Goal: Task Accomplishment & Management: Manage account settings

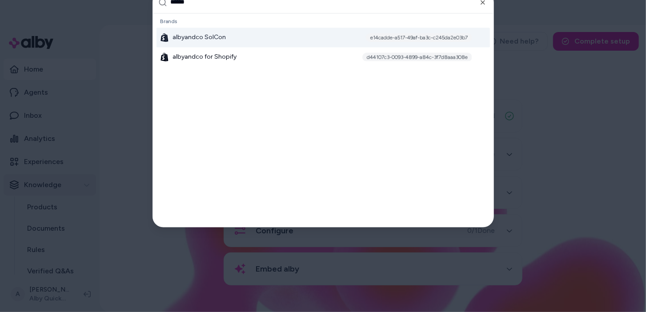
type input "*******"
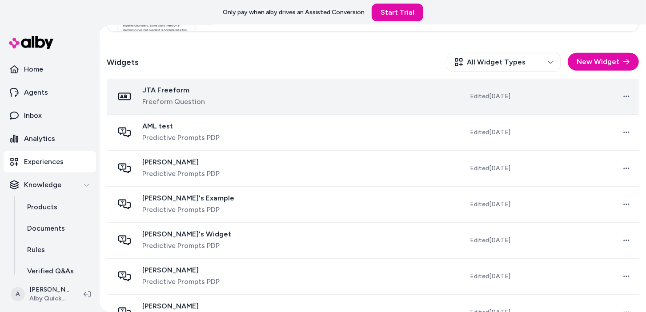
scroll to position [247, 0]
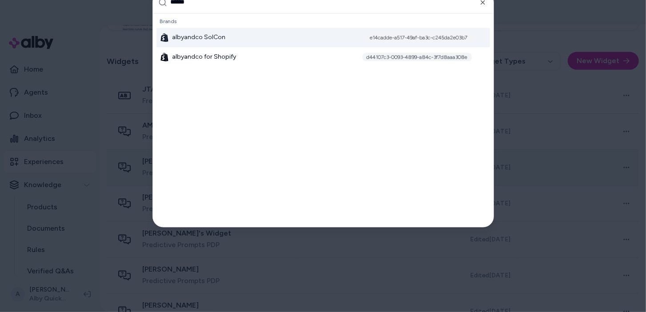
type input "*******"
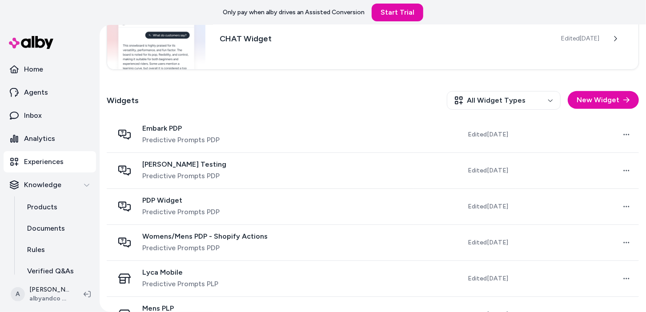
scroll to position [341, 0]
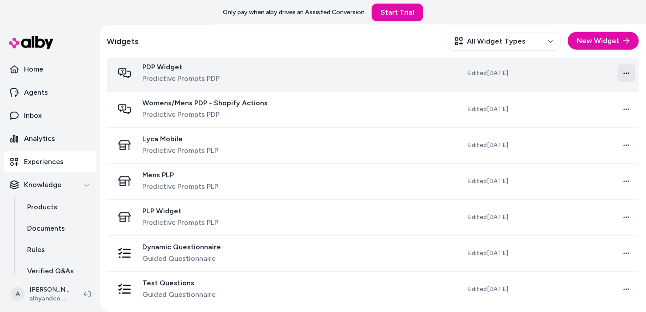
click at [625, 73] on html "Only pay when alby drives an Assisted Conversion Start Trial Home Agents Inbox …" at bounding box center [323, 156] width 646 height 312
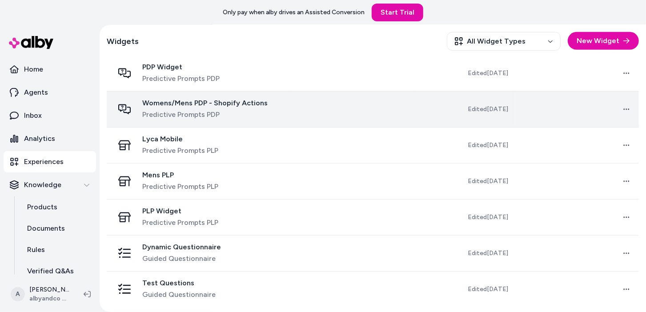
click at [203, 107] on div "Womens/Mens PDP - Shopify Actions Predictive Prompts PDP" at bounding box center [204, 109] width 125 height 21
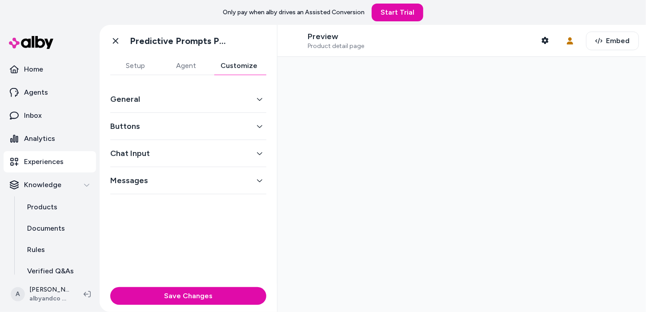
click at [231, 68] on button "Customize" at bounding box center [239, 66] width 55 height 18
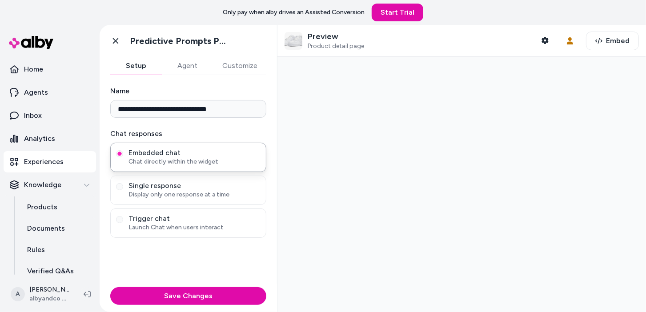
click at [138, 66] on button "Setup" at bounding box center [136, 66] width 52 height 18
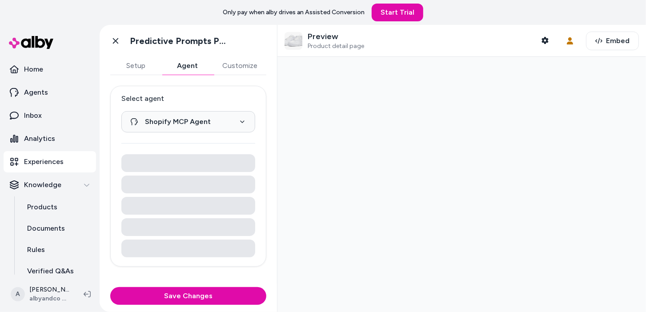
click at [188, 67] on button "Agent" at bounding box center [188, 66] width 52 height 18
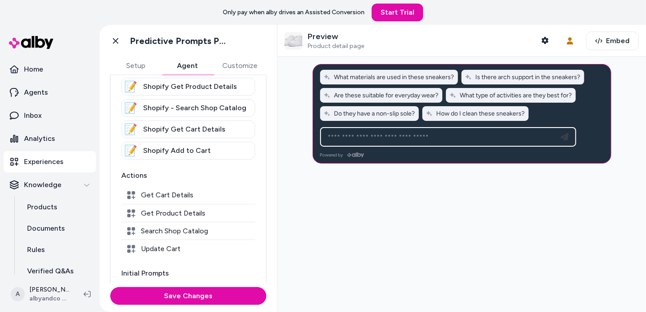
scroll to position [151, 0]
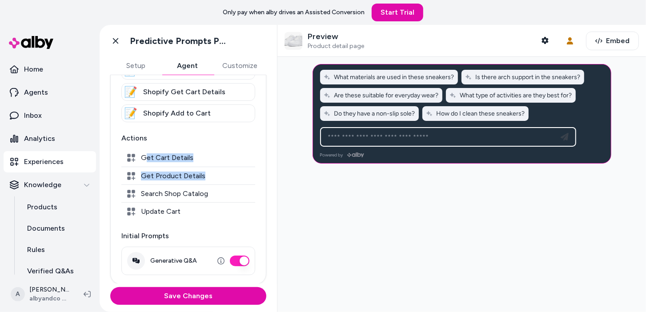
drag, startPoint x: 144, startPoint y: 157, endPoint x: 242, endPoint y: 172, distance: 99.5
click at [243, 172] on div "Get Cart Details Get Product Details Search Shop Catalog Update Cart" at bounding box center [188, 184] width 134 height 71
click at [245, 145] on div "Actions Get Cart Details Get Product Details Search Shop Catalog Update Cart" at bounding box center [188, 176] width 134 height 87
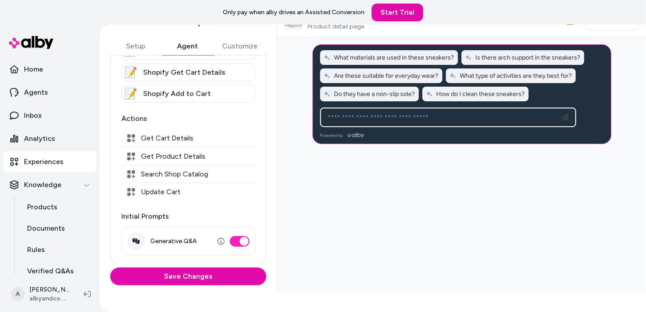
scroll to position [0, 0]
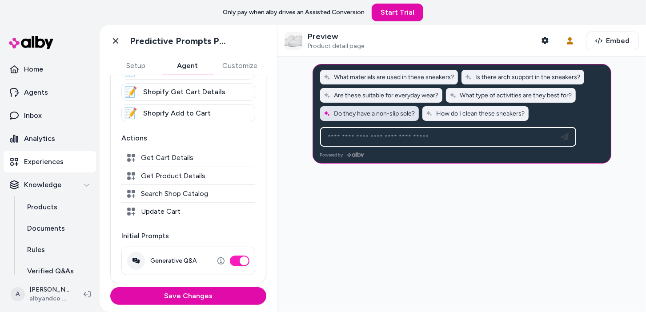
click at [361, 111] on span "Do they have a non-slip sole?" at bounding box center [370, 114] width 92 height 8
type input "**********"
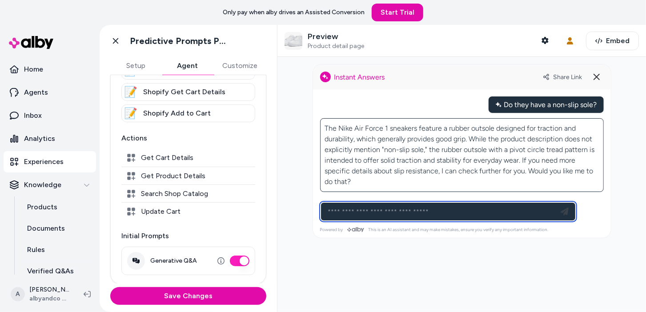
click at [383, 213] on input at bounding box center [439, 211] width 233 height 11
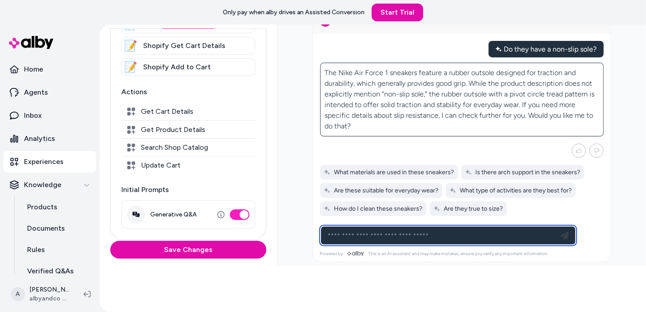
scroll to position [51, 0]
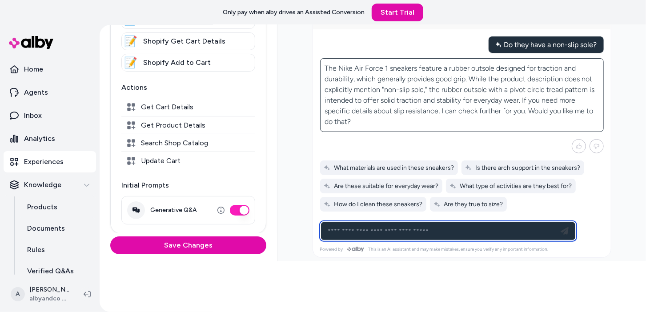
click at [425, 226] on input at bounding box center [439, 231] width 233 height 11
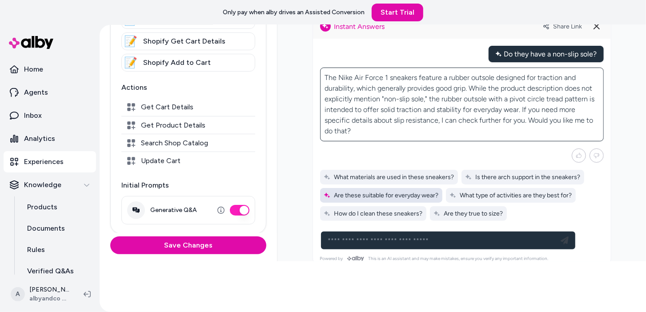
click at [389, 192] on span "Are these suitable for everyday wear?" at bounding box center [381, 196] width 115 height 8
type input "**********"
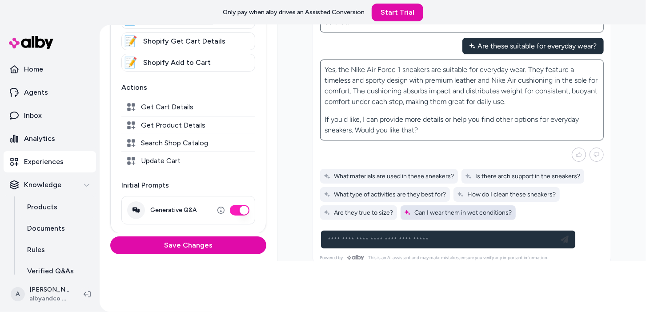
scroll to position [109, 0]
click at [453, 209] on span "Can I wear them in wet conditions?" at bounding box center [458, 213] width 108 height 8
type input "**********"
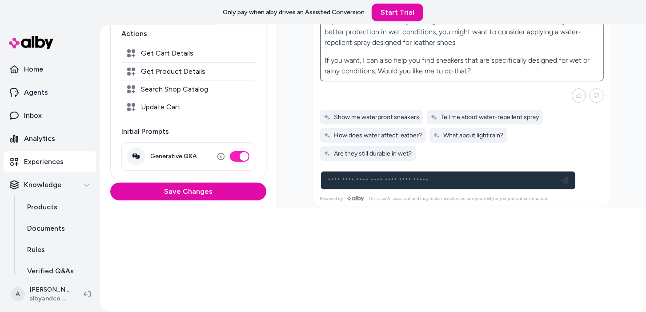
scroll to position [243, 0]
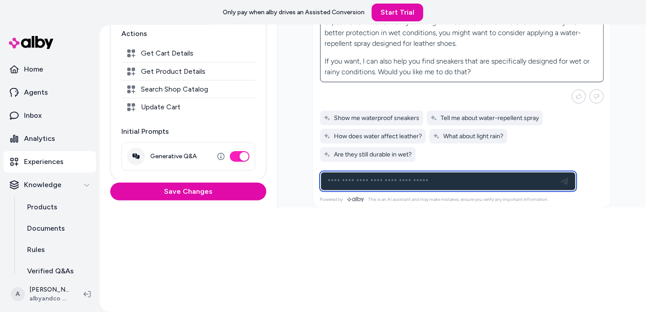
click at [396, 180] on input at bounding box center [439, 181] width 233 height 11
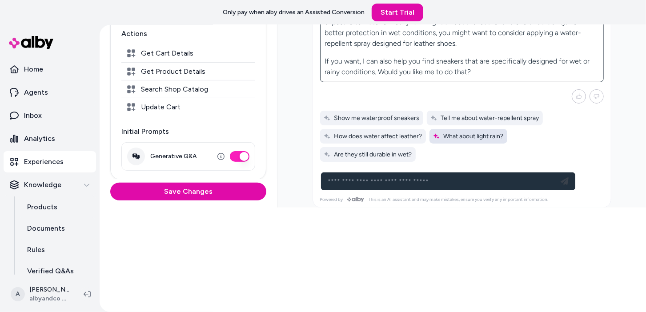
click at [444, 133] on span "What about light rain?" at bounding box center [468, 137] width 71 height 8
type input "**********"
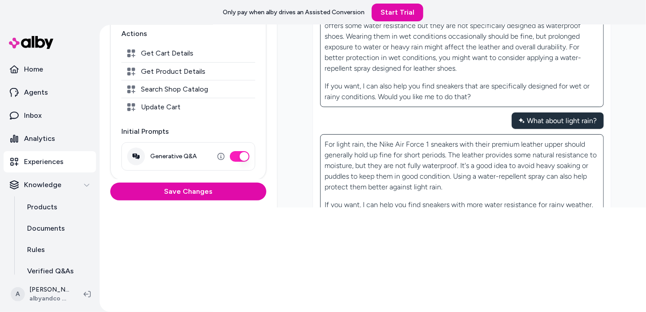
scroll to position [303, 0]
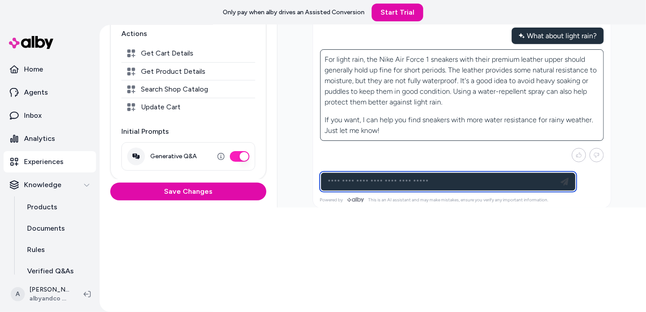
click at [435, 177] on input at bounding box center [439, 182] width 233 height 11
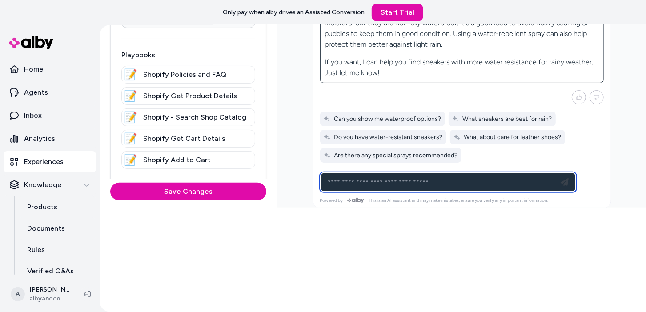
scroll to position [0, 0]
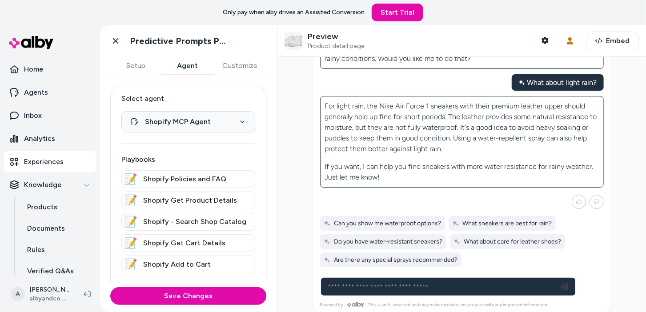
click at [234, 67] on button "Customize" at bounding box center [240, 66] width 53 height 18
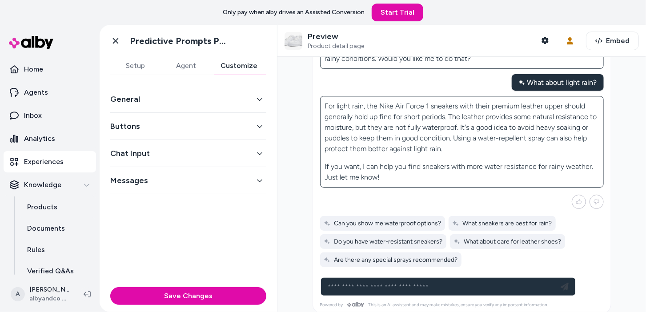
click at [222, 140] on div "Chat Input" at bounding box center [188, 153] width 156 height 27
click at [234, 132] on button "Buttons" at bounding box center [188, 126] width 156 height 12
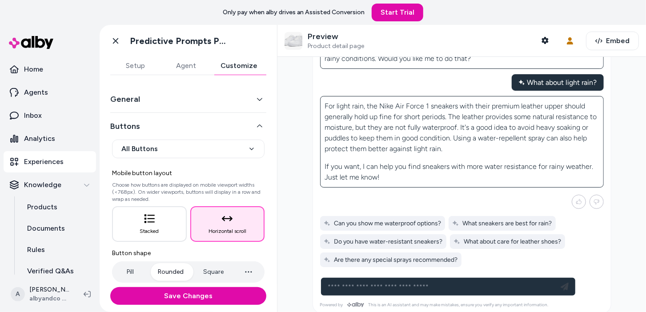
click at [242, 126] on button "Buttons" at bounding box center [188, 126] width 156 height 12
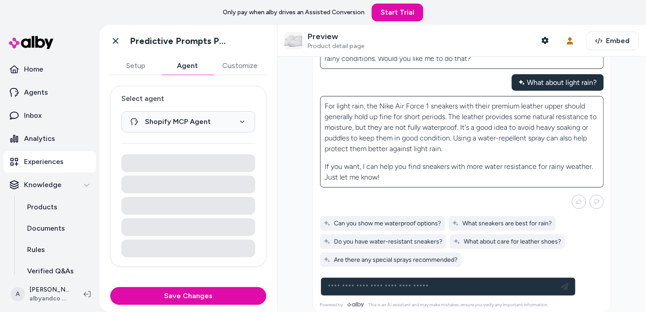
click at [204, 73] on button "Agent" at bounding box center [188, 66] width 52 height 18
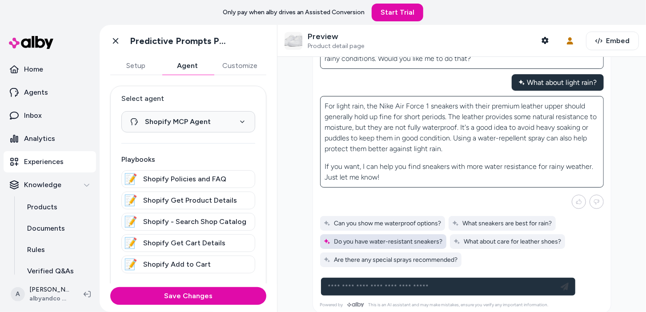
click at [374, 238] on span "Do you have water-resistant sneakers?" at bounding box center [383, 242] width 119 height 8
type input "**********"
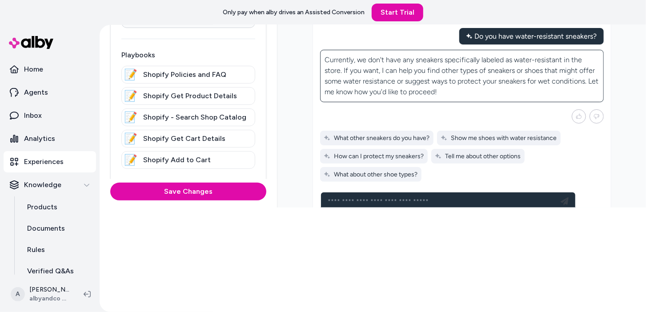
scroll to position [439, 0]
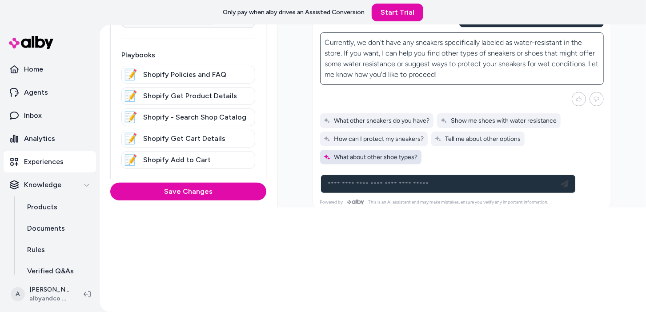
click at [390, 153] on div "What about other shoe types?" at bounding box center [370, 157] width 101 height 15
type input "**********"
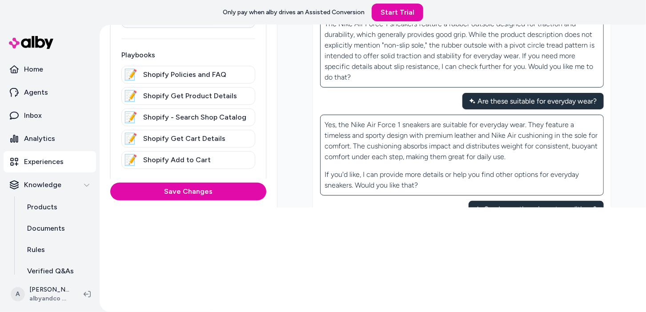
scroll to position [0, 0]
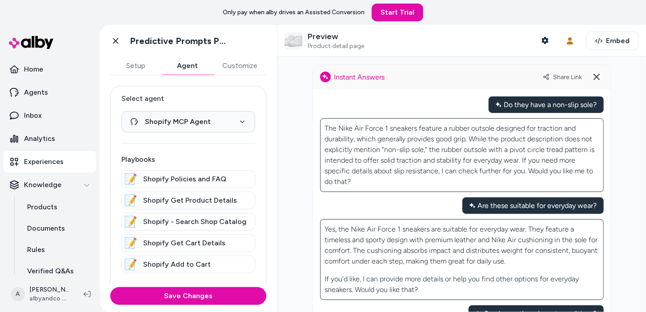
click at [535, 37] on div "Preview Product detail page Shopper Context" at bounding box center [420, 41] width 270 height 19
click at [547, 38] on icon "button" at bounding box center [545, 40] width 7 height 7
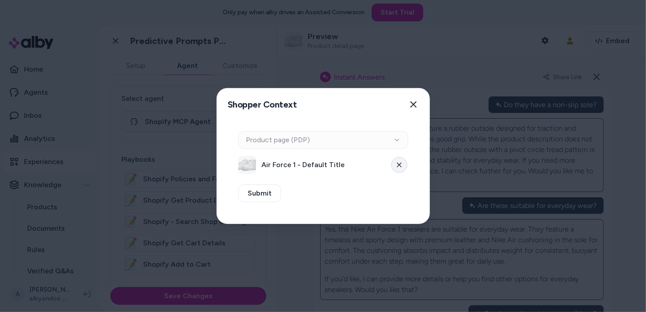
click at [402, 162] on button at bounding box center [400, 165] width 16 height 16
click at [345, 162] on button "Select a product" at bounding box center [323, 165] width 170 height 18
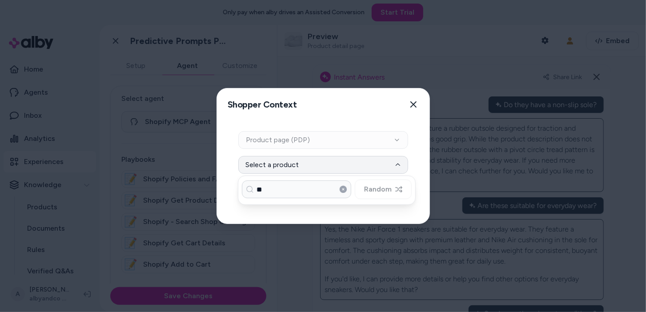
type input "***"
type input "********"
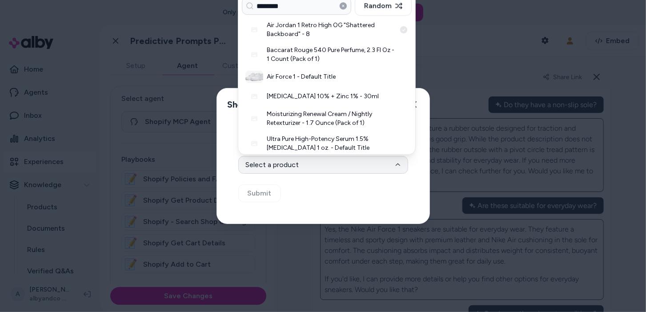
click at [333, 29] on h3 "Air Jordan 1 Retro High OG "Shattered Backboard" - 8" at bounding box center [331, 30] width 129 height 18
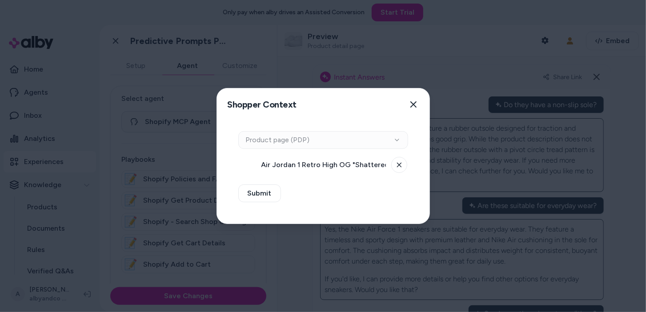
click at [258, 205] on div "Context Type Product page (PDP) Air Jordan 1 Retro High OG "Shattered Backboard…" at bounding box center [323, 172] width 213 height 103
click at [266, 195] on button "Submit" at bounding box center [259, 194] width 43 height 18
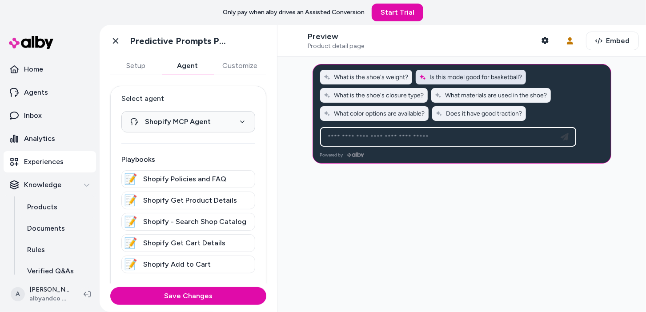
click at [474, 80] on span "Is this model good for basketball?" at bounding box center [471, 77] width 103 height 8
type input "**********"
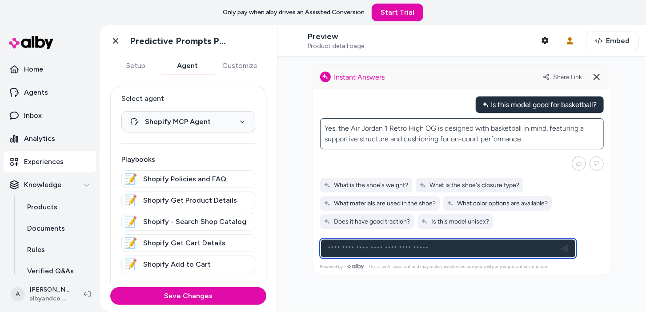
click at [395, 250] on input at bounding box center [439, 248] width 233 height 11
type input "*"
type input "**********"
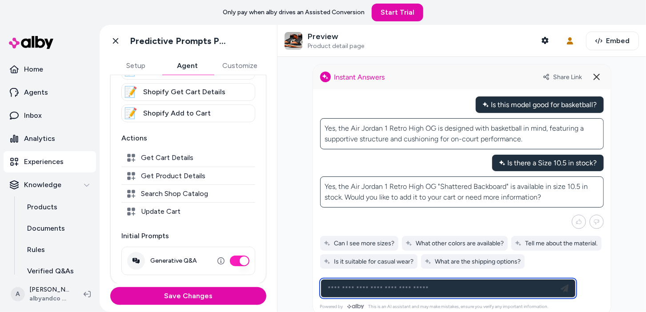
scroll to position [5, 0]
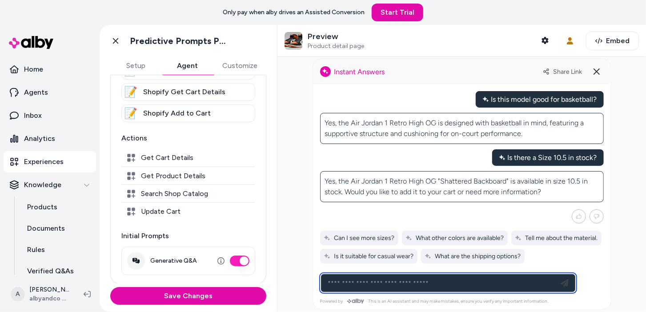
click at [455, 281] on input at bounding box center [439, 283] width 233 height 11
click at [593, 73] on icon at bounding box center [597, 71] width 11 height 11
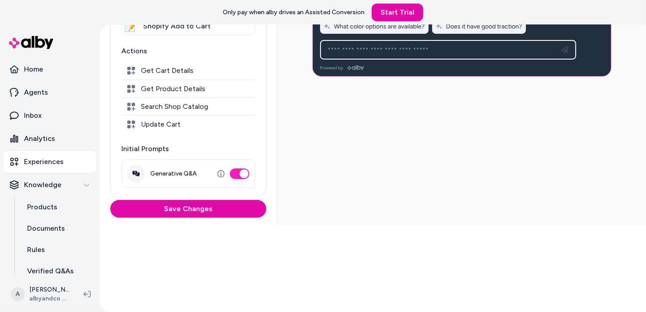
scroll to position [0, 0]
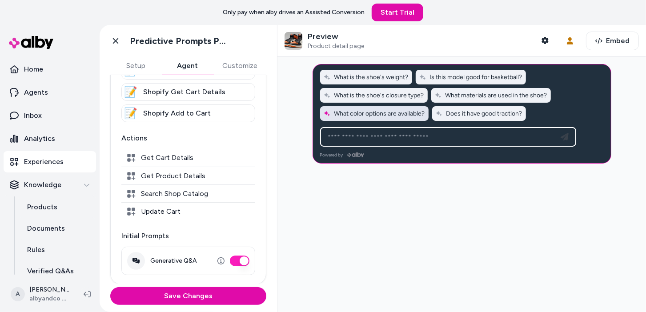
click at [402, 106] on button "What color options are available?" at bounding box center [374, 113] width 109 height 15
type input "**********"
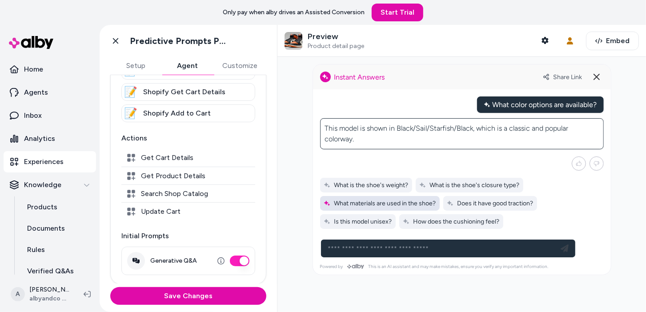
click at [379, 203] on span "What materials are used in the shoe?" at bounding box center [380, 204] width 113 height 8
type input "**********"
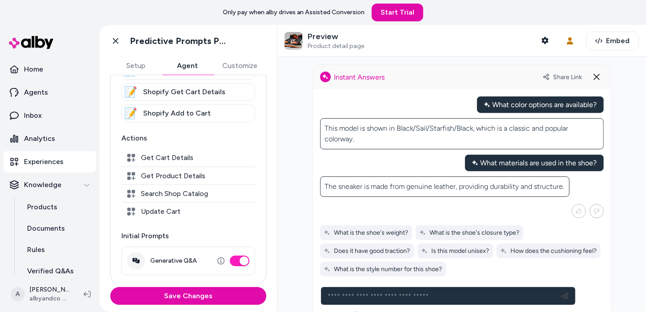
scroll to position [12, 0]
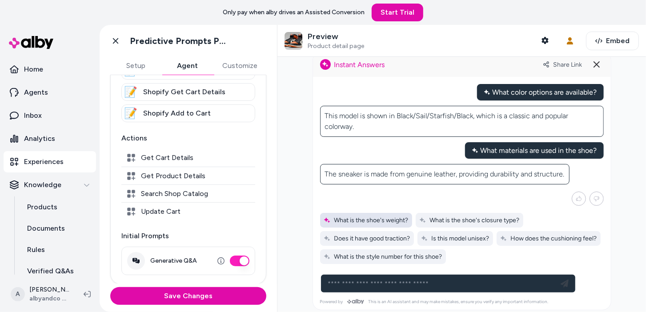
click at [370, 222] on div "What is the shoe's weight?" at bounding box center [366, 220] width 92 height 15
type input "**********"
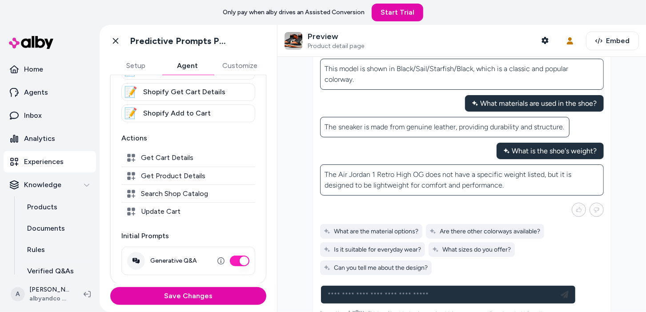
scroll to position [69, 0]
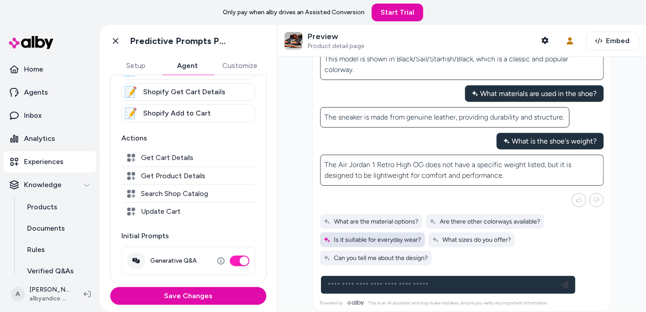
click at [385, 236] on span "Is it suitable for everyday wear?" at bounding box center [373, 240] width 98 height 8
type input "**********"
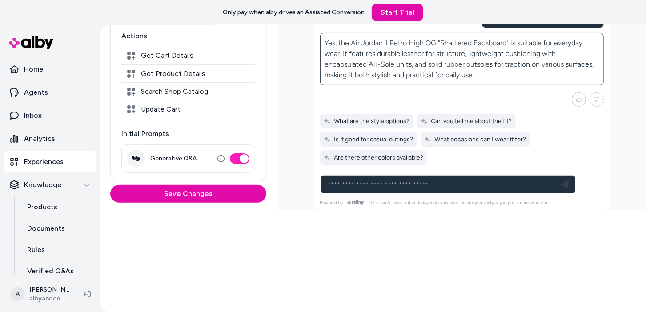
scroll to position [105, 0]
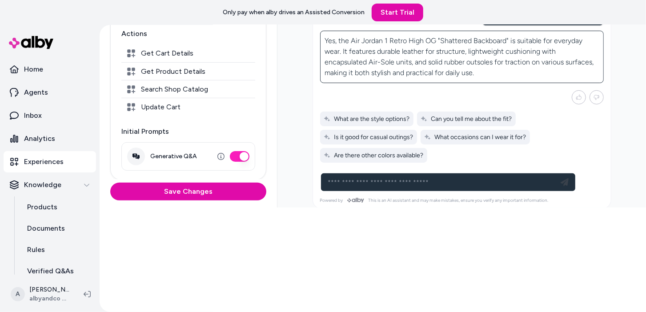
click at [480, 183] on div "Ask any question about this product" at bounding box center [448, 183] width 251 height 18
click at [373, 133] on span "Is it good for casual outings?" at bounding box center [369, 137] width 90 height 8
type input "**********"
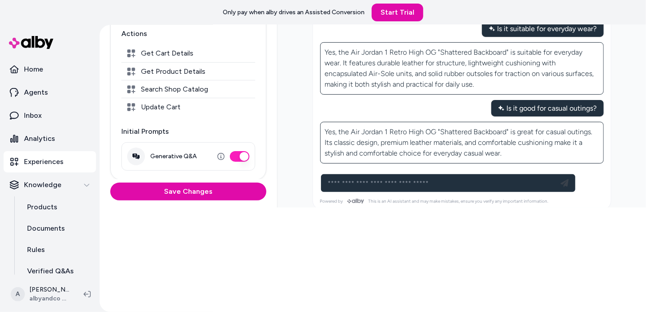
scroll to position [147, 0]
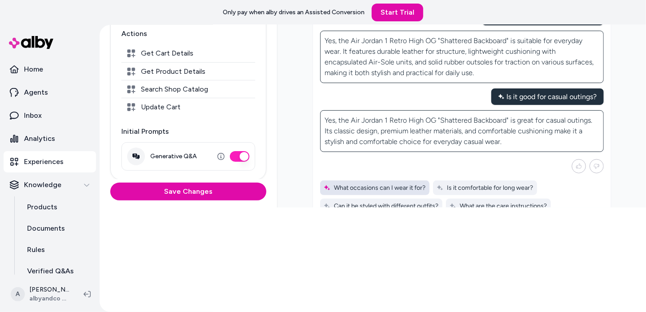
click at [374, 184] on span "What occasions can I wear it for?" at bounding box center [375, 188] width 102 height 8
type input "**********"
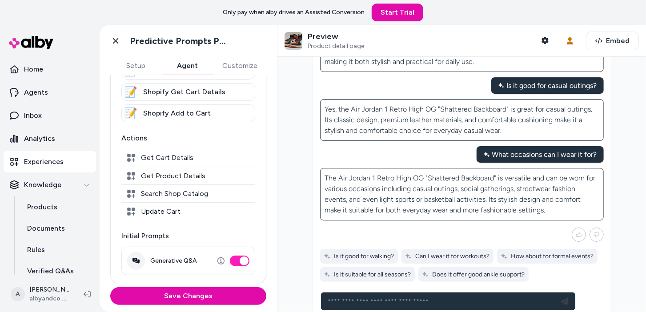
scroll to position [275, 0]
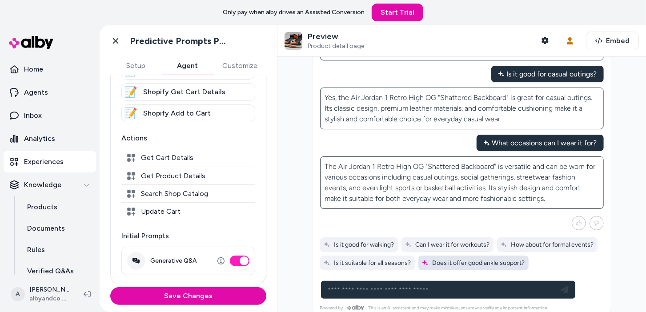
click at [450, 256] on div "Does it offer good ankle support?" at bounding box center [474, 263] width 110 height 15
type input "**********"
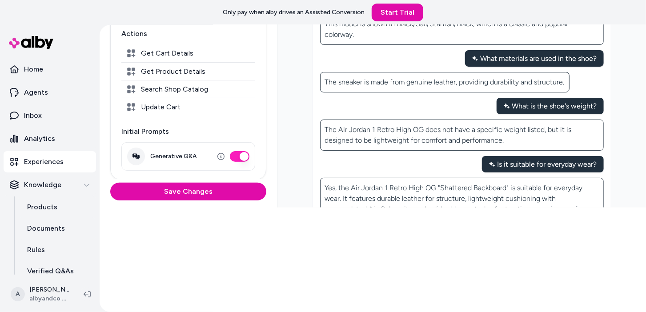
scroll to position [0, 0]
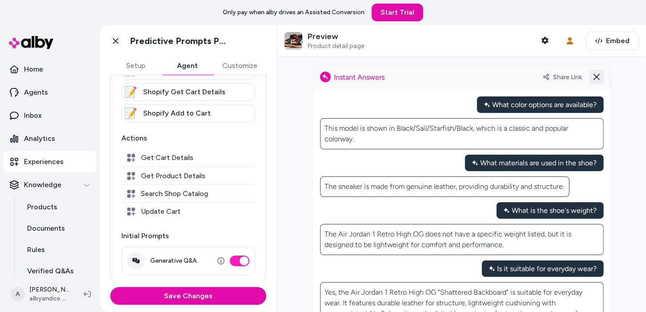
click at [598, 76] on line at bounding box center [596, 76] width 5 height 5
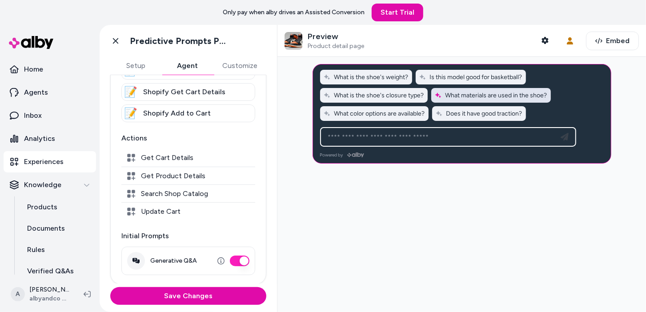
click at [484, 91] on button "What materials are used in the shoe?" at bounding box center [492, 95] width 120 height 15
type input "**********"
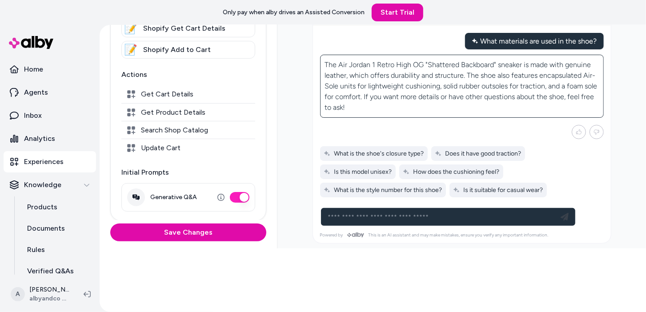
scroll to position [63, 0]
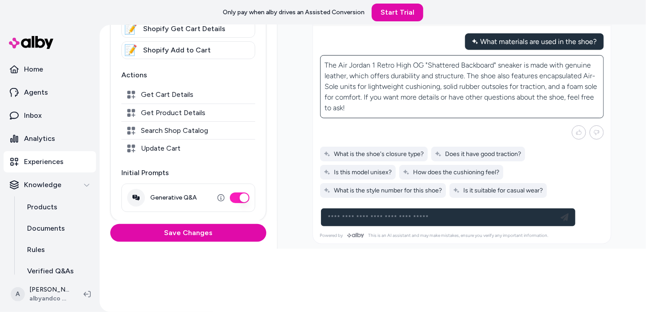
click at [427, 196] on div "The Air Jordan 1 Retro High OG "Shattered Backboard" sneaker is made with genui…" at bounding box center [462, 126] width 284 height 153
click at [432, 187] on span "What is the style number for this shoe?" at bounding box center [383, 191] width 119 height 8
type input "**********"
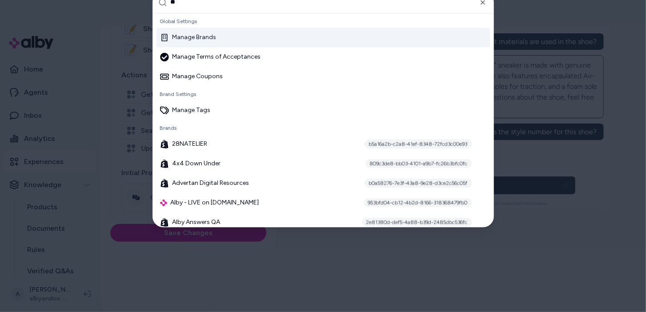
type input "***"
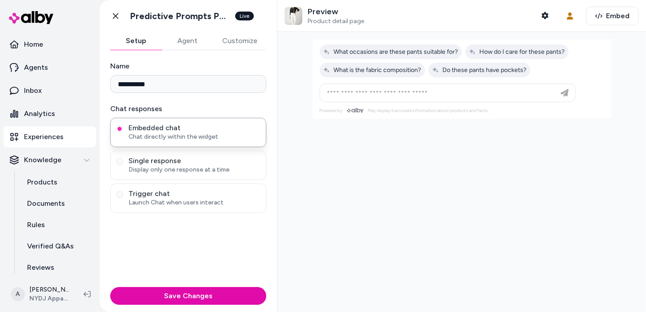
click at [474, 77] on div at bounding box center [462, 61] width 299 height 44
click at [384, 75] on button "What is the fabric composition?" at bounding box center [372, 70] width 105 height 15
type input "**********"
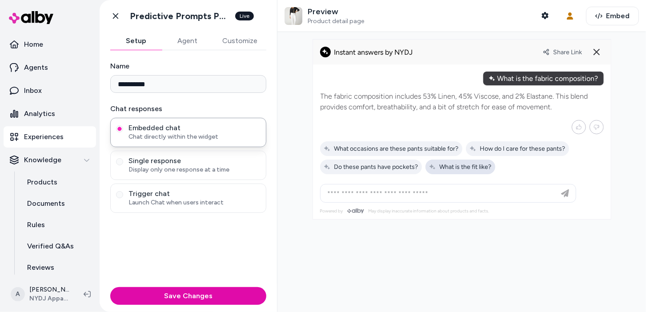
drag, startPoint x: 479, startPoint y: 152, endPoint x: 476, endPoint y: 166, distance: 14.1
click at [476, 166] on div "What occasions are these pants suitable for? How do I care for these pants? Do …" at bounding box center [462, 157] width 284 height 33
click at [474, 166] on span "What is the fit like?" at bounding box center [460, 167] width 63 height 8
type input "**********"
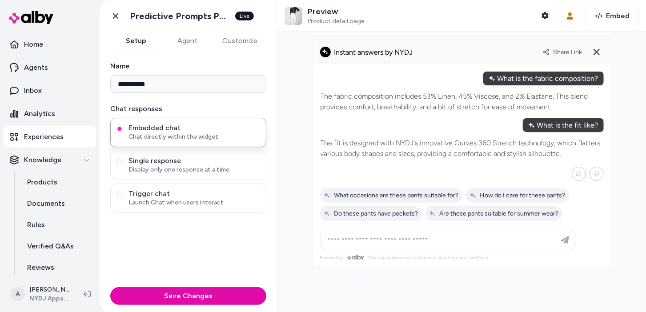
click at [496, 117] on div "The fabric composition includes 53% Linen, 45% Viscose, and 2% Elastane. This b…" at bounding box center [462, 101] width 284 height 33
click at [601, 61] on alby-header "Share Link" at bounding box center [462, 52] width 298 height 25
click at [596, 48] on icon at bounding box center [597, 52] width 11 height 11
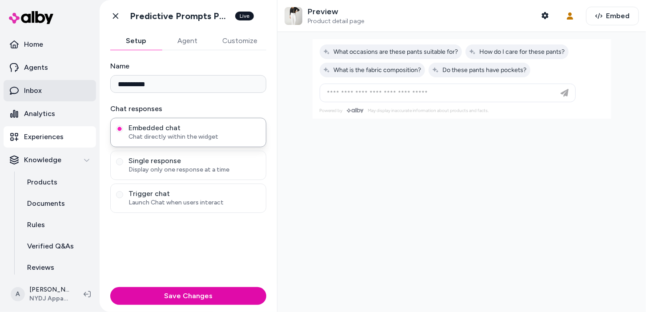
click at [57, 88] on link "Inbox" at bounding box center [50, 90] width 93 height 21
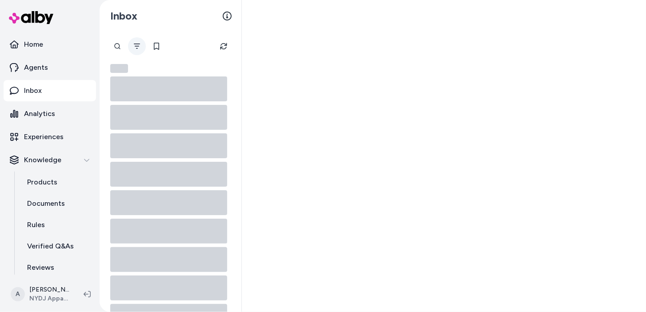
click at [141, 48] on button "Filter" at bounding box center [137, 46] width 18 height 18
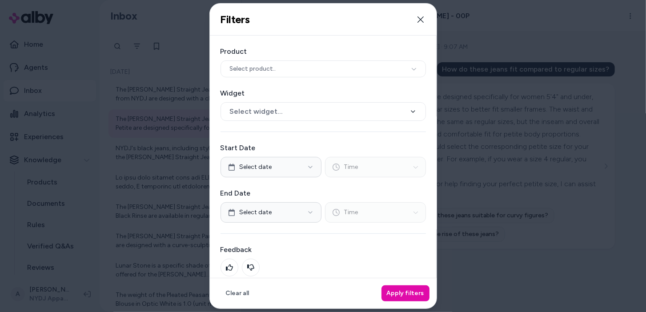
scroll to position [36, 0]
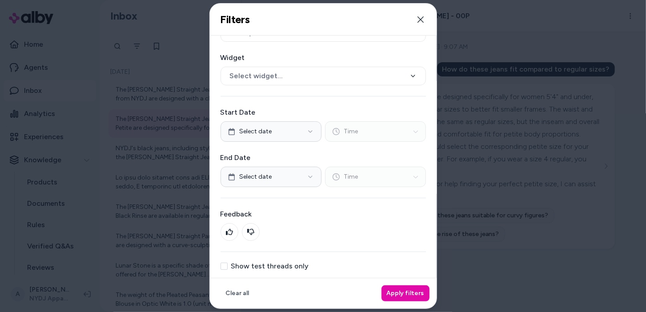
click at [299, 266] on label "Show test threads only" at bounding box center [270, 266] width 78 height 7
click at [228, 266] on button "Show test threads only" at bounding box center [224, 266] width 7 height 7
click at [398, 289] on button "Apply filters" at bounding box center [406, 294] width 48 height 16
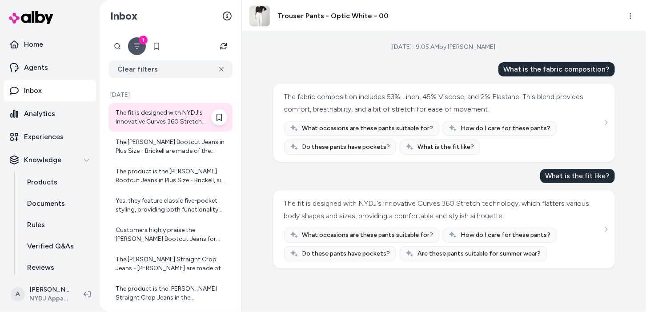
click at [153, 126] on div "The fit is designed with NYDJ's innovative Curves 360 Stretch technology, which…" at bounding box center [172, 118] width 112 height 18
click at [174, 156] on div "The [PERSON_NAME] Bootcut Jeans in Plus Size - Brickell are made of the followi…" at bounding box center [171, 147] width 124 height 28
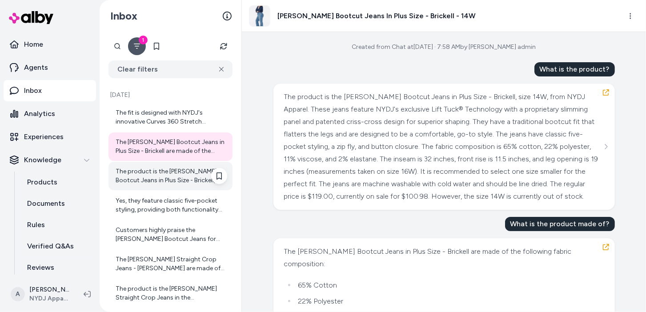
click at [158, 180] on div "The product is the [PERSON_NAME] Bootcut Jeans in Plus Size - Brickell, size 14…" at bounding box center [172, 176] width 112 height 18
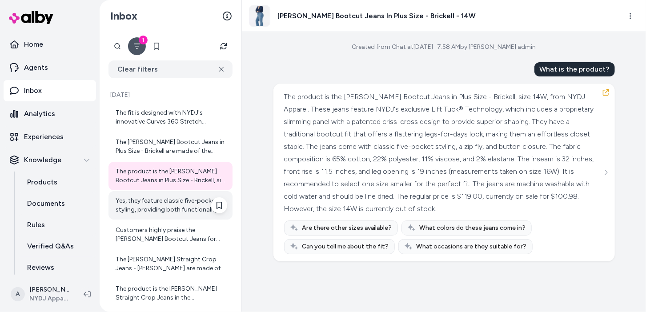
click at [146, 210] on div "Yes, they feature classic five-pocket styling, providing both functionality and…" at bounding box center [172, 206] width 112 height 18
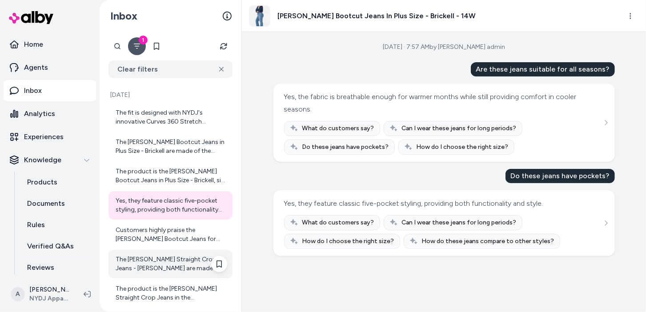
click at [170, 254] on div "The [PERSON_NAME] Straight Crop Jeans - [PERSON_NAME] are made of the following…" at bounding box center [171, 264] width 124 height 28
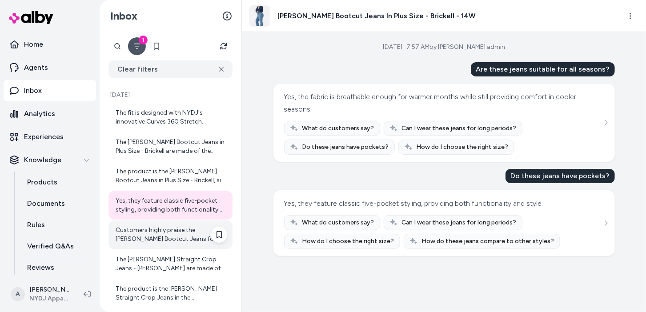
click at [177, 242] on div "Customers highly praise the Barbara Bootcut Jeans for their exceptional fit, of…" at bounding box center [172, 235] width 112 height 18
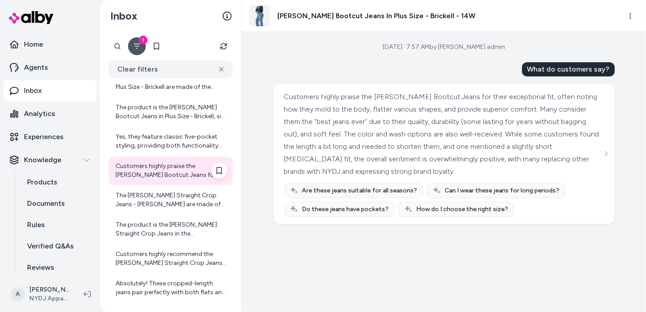
scroll to position [65, 0]
click at [178, 207] on div "The Marilyn Straight Crop Jeans - Junipero are made of the following materials:…" at bounding box center [172, 199] width 112 height 18
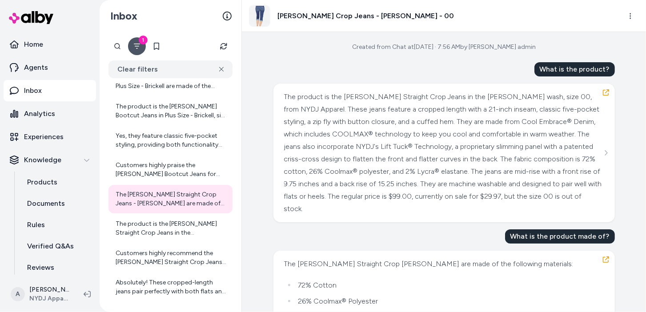
scroll to position [101, 0]
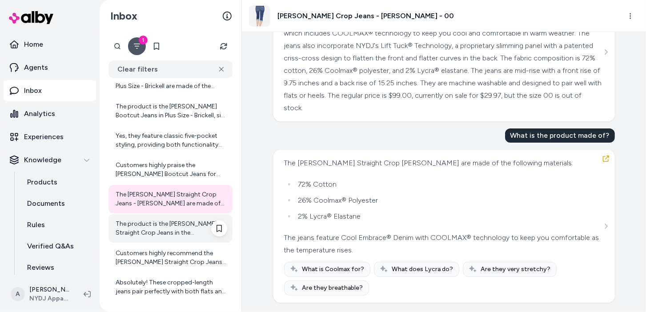
click at [141, 226] on div "The product is the Marilyn Straight Crop Jeans in the Junipero wash, size 00, f…" at bounding box center [172, 229] width 112 height 18
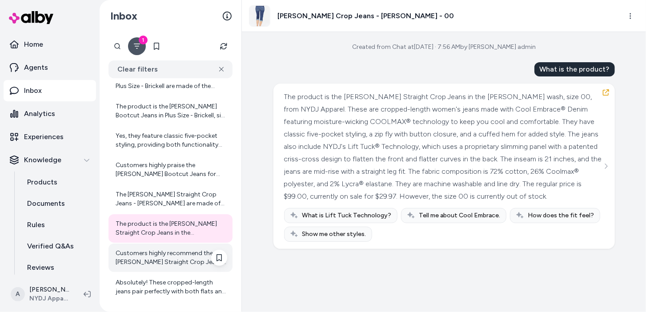
click at [139, 253] on div "Customers highly recommend the Marilyn Straight Crop Jeans for their excellent …" at bounding box center [172, 258] width 112 height 18
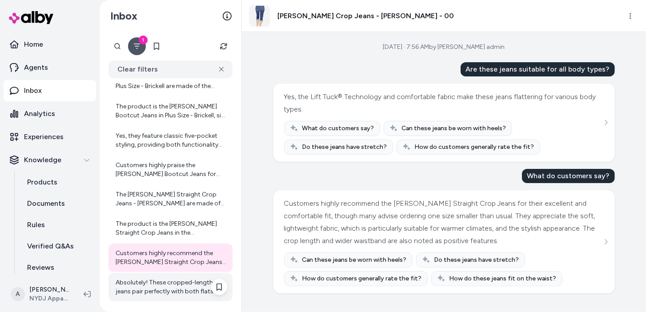
click at [148, 293] on div "Absolutely! These cropped-length jeans pair perfectly with both flats and heels…" at bounding box center [172, 288] width 112 height 18
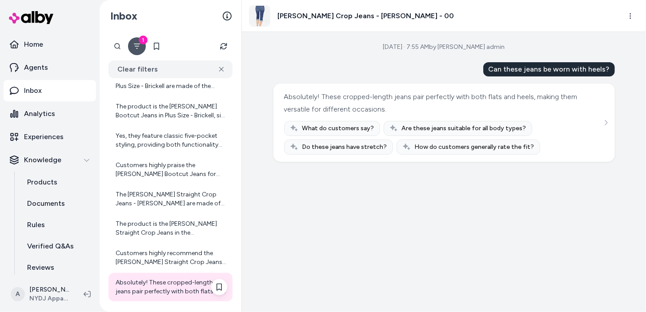
scroll to position [57, 0]
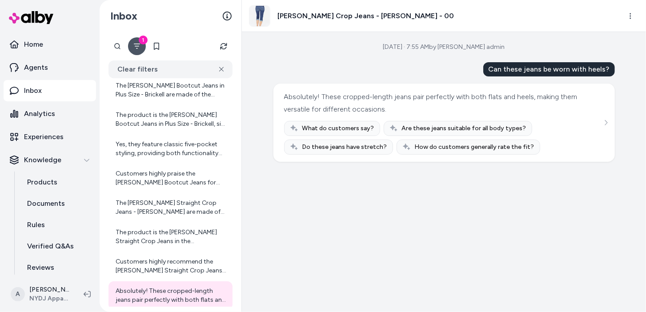
click at [139, 40] on div "1" at bounding box center [143, 40] width 9 height 9
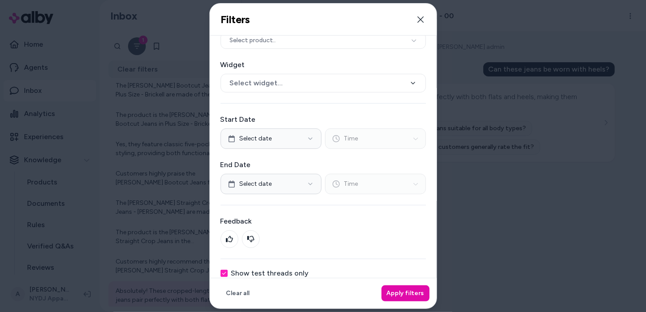
scroll to position [36, 0]
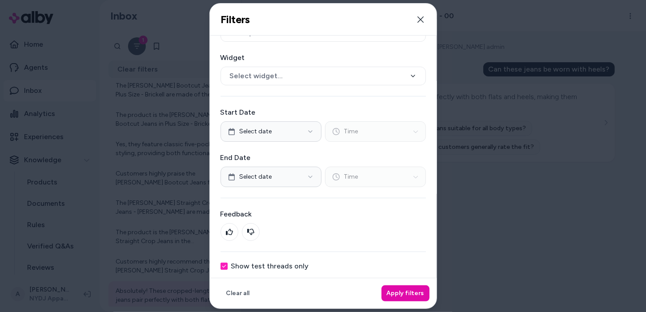
click at [245, 263] on label "Show test threads only" at bounding box center [270, 266] width 78 height 7
click at [228, 263] on button "Show test threads only" at bounding box center [224, 266] width 7 height 7
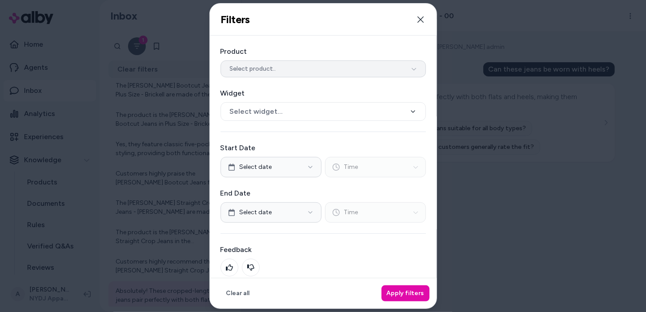
click at [350, 63] on button "Select product.." at bounding box center [324, 69] width 206 height 17
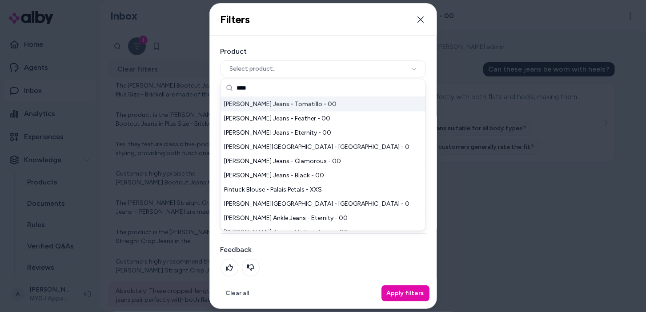
type input "****"
click at [345, 106] on div "Mia Palazzo Jeans - Tomatillo - 00" at bounding box center [323, 104] width 205 height 14
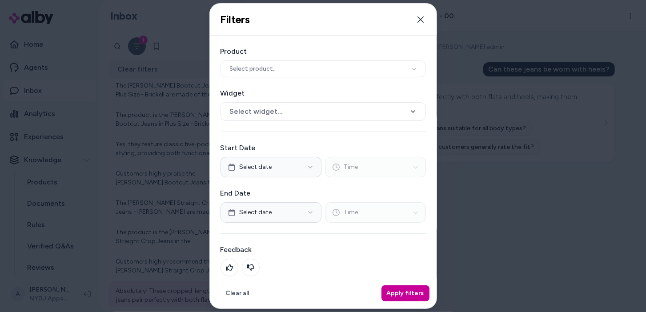
click at [390, 289] on button "Apply filters" at bounding box center [406, 294] width 48 height 16
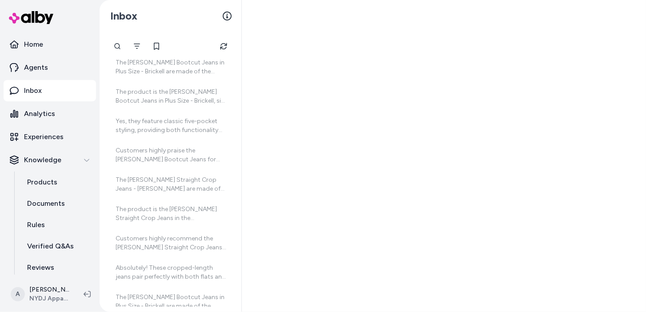
drag, startPoint x: 227, startPoint y: 48, endPoint x: 293, endPoint y: 55, distance: 65.8
click at [292, 57] on div "Inbox Today The fit is designed with NYDJ's innovative Curves 360 Stretch techn…" at bounding box center [373, 156] width 547 height 312
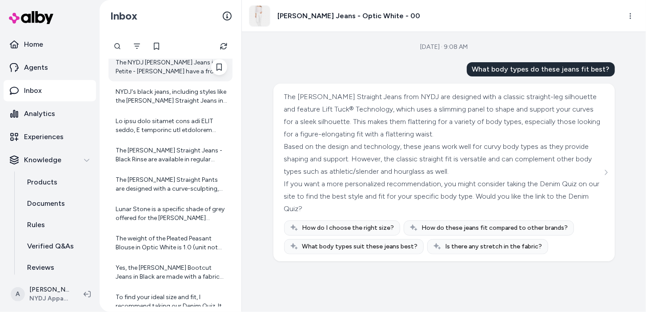
click at [160, 70] on div "The NYDJ Marilyn Straight Jeans in Petite - Haley have a front rise of 9.25 inc…" at bounding box center [172, 67] width 112 height 18
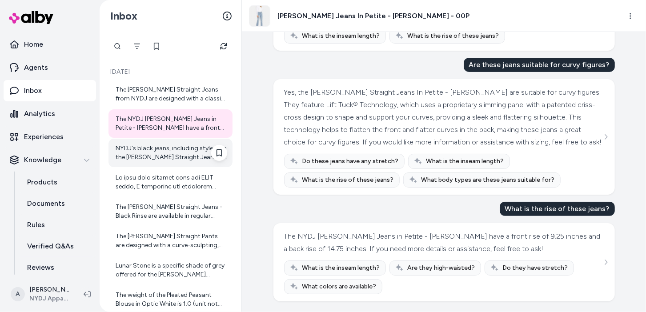
click at [155, 161] on div "NYDJ's black jeans, including styles like the Marilyn Straight Jeans in Black R…" at bounding box center [172, 153] width 112 height 18
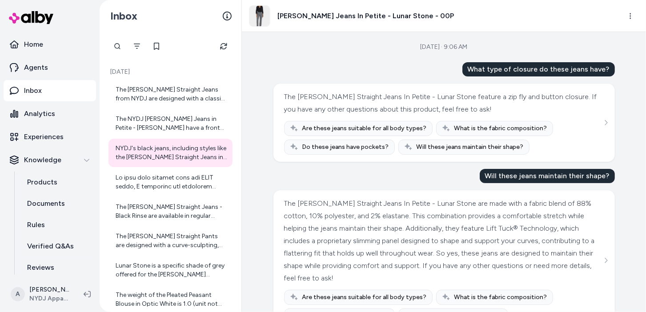
scroll to position [196, 0]
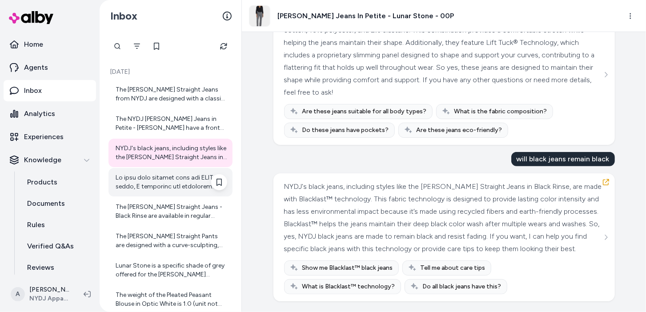
click at [148, 186] on div at bounding box center [172, 183] width 112 height 18
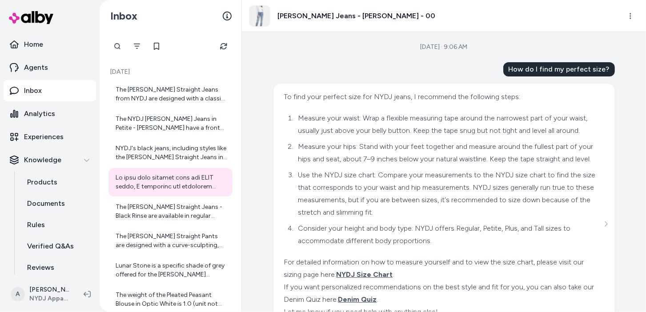
scroll to position [87, 0]
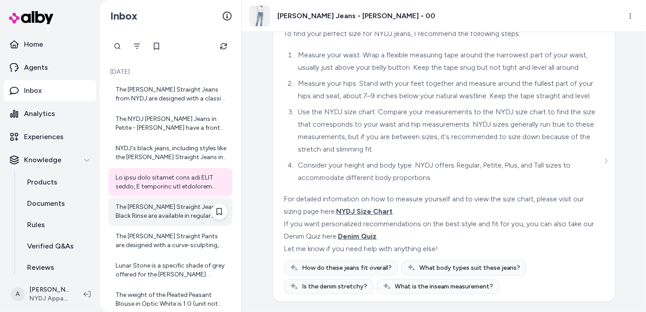
click at [163, 211] on div "The Marilyn Straight Jeans - Black Rinse are available in regular inseam length…" at bounding box center [172, 212] width 112 height 18
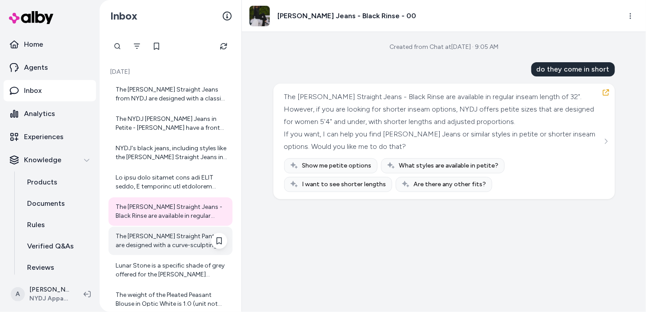
click at [129, 240] on div "The Marilyn Straight Pants are designed with a curve-sculpting, figure-elongati…" at bounding box center [172, 241] width 112 height 18
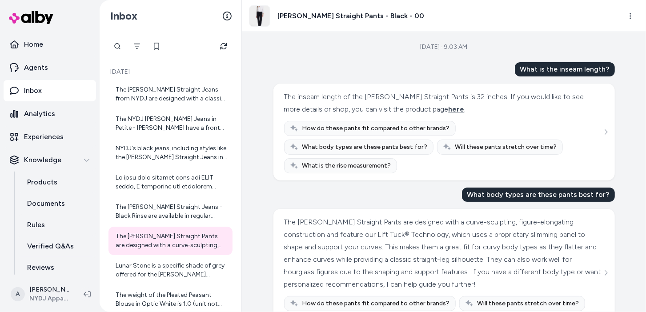
scroll to position [15, 0]
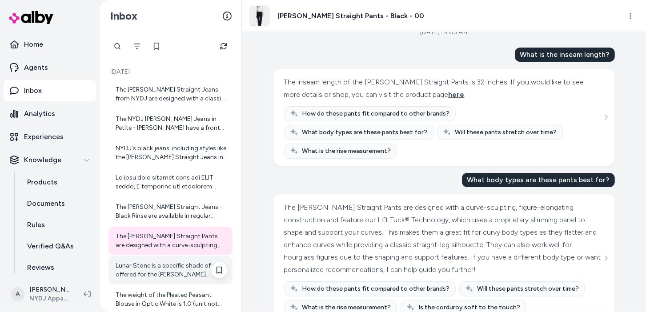
click at [138, 281] on div "Lunar Stone is a specific shade of grey offered for the Marilyn Straight Jeans …" at bounding box center [171, 270] width 124 height 28
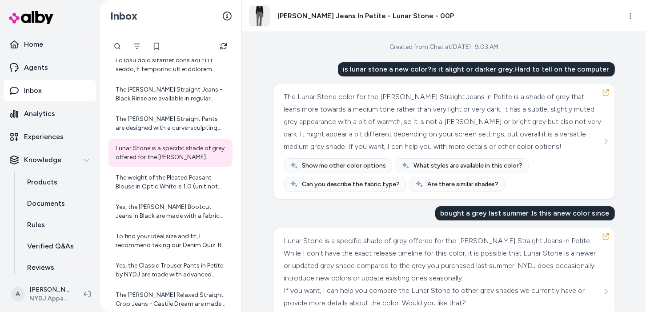
scroll to position [52, 0]
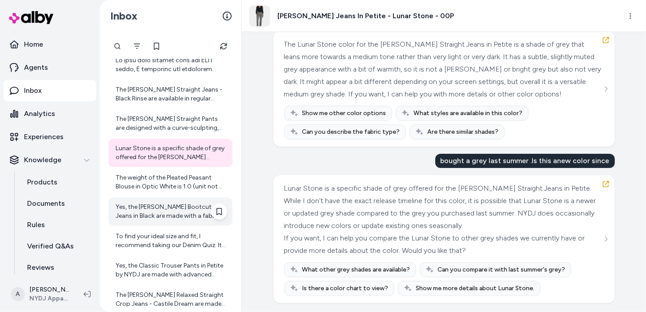
click at [152, 222] on div "Yes, the Barbara Bootcut Jeans in Black are made with a fabric blend that inclu…" at bounding box center [171, 212] width 124 height 28
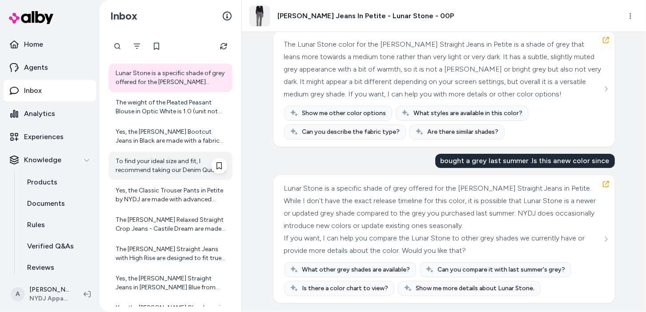
scroll to position [218, 0]
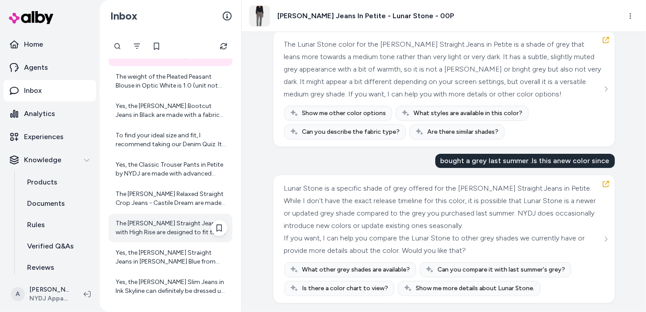
click at [185, 220] on div "The Marilyn Straight Jeans with High Rise are designed to fit true to size, but…" at bounding box center [172, 228] width 112 height 18
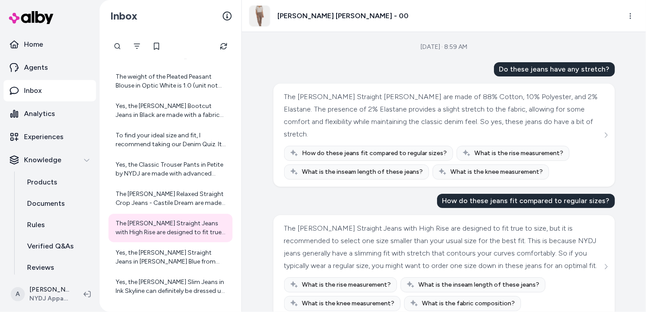
scroll to position [28, 0]
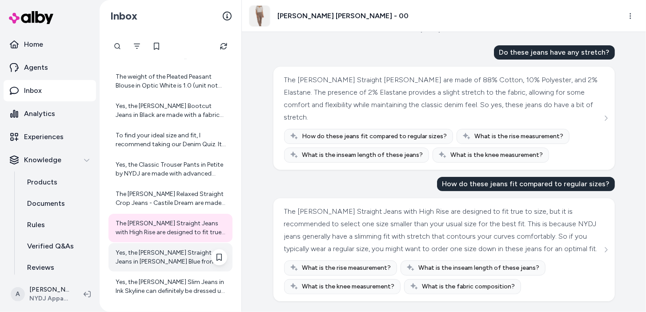
click at [151, 261] on div "Yes, the Marilyn Straight Jeans in Quinn Blue from NYDJ are suitable for curvy …" at bounding box center [172, 258] width 112 height 18
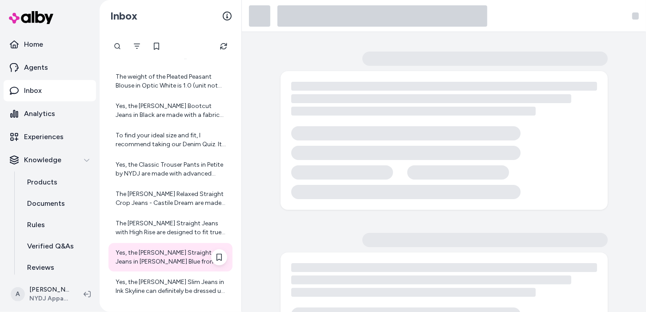
click at [152, 259] on div "Yes, the Marilyn Straight Jeans in Quinn Blue from NYDJ are suitable for curvy …" at bounding box center [172, 258] width 112 height 18
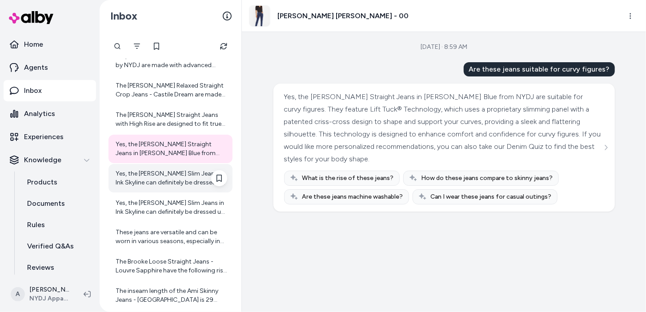
scroll to position [338, 0]
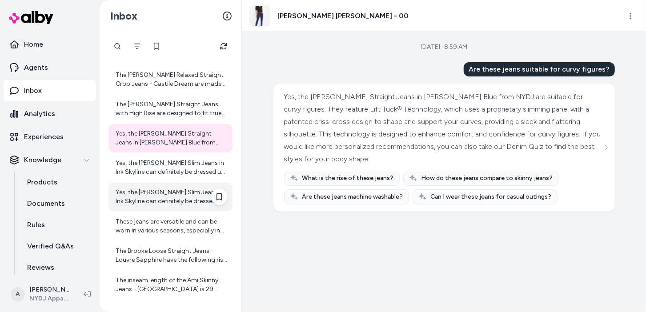
click at [163, 207] on div "Yes, the Sheri Slim Jeans in Ink Skyline can definitely be dressed up. Their ri…" at bounding box center [171, 197] width 124 height 28
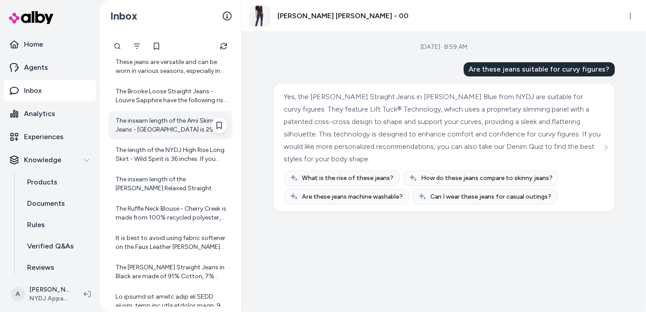
scroll to position [535, 0]
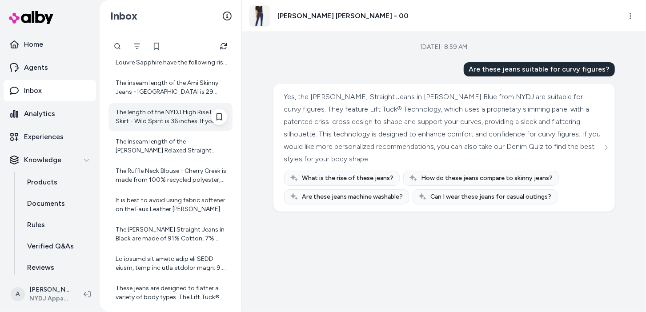
click at [173, 106] on div "The length of the NYDJ High Rise Long Skirt - Wild Spirit is 36 inches. If you …" at bounding box center [171, 117] width 124 height 28
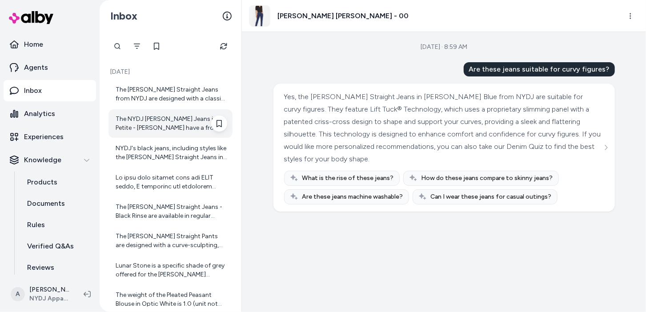
scroll to position [659, 0]
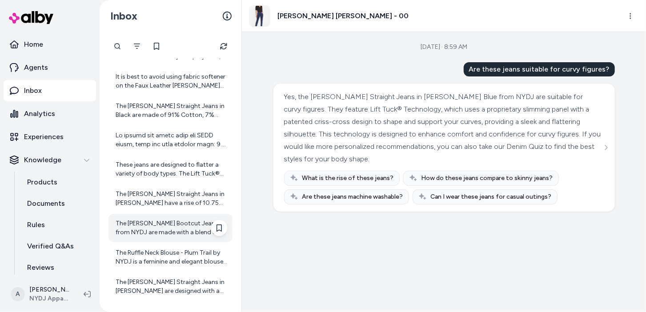
click at [164, 234] on div "The Barbara Bootcut Jeans from NYDJ are made with a blend of 72% Cotton, 20% Ly…" at bounding box center [172, 228] width 112 height 18
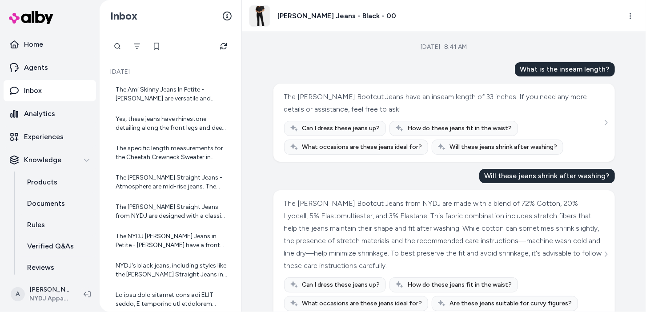
scroll to position [15, 0]
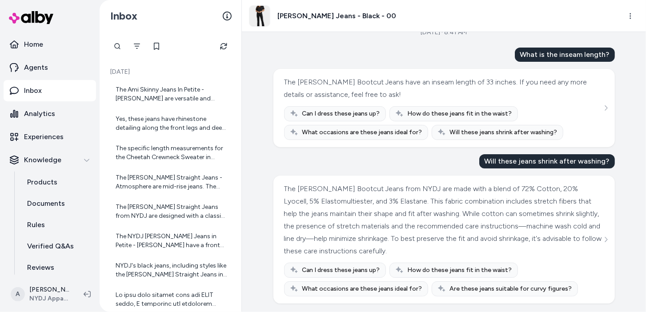
click at [334, 271] on span "Can I dress these jeans up?" at bounding box center [342, 270] width 78 height 9
click at [334, 269] on span "Can I dress these jeans up?" at bounding box center [342, 270] width 78 height 9
click at [352, 270] on span "Can I dress these jeans up?" at bounding box center [342, 270] width 78 height 9
click at [406, 172] on div "What is the inseam length? The [PERSON_NAME] Bootcut Jeans have an inseam lengt…" at bounding box center [445, 176] width 342 height 256
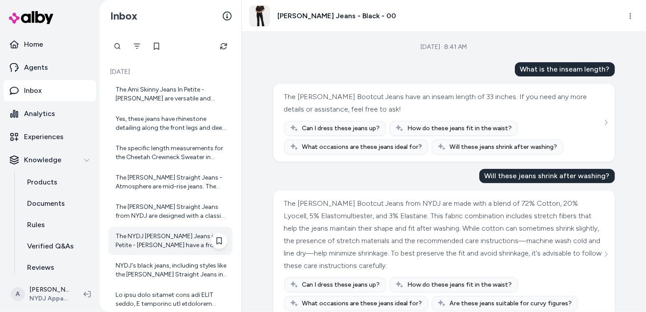
click at [187, 234] on div "The NYDJ [PERSON_NAME] Jeans in Petite - [PERSON_NAME] have a front rise of 9.2…" at bounding box center [172, 241] width 112 height 18
click at [133, 46] on button "Filter" at bounding box center [137, 46] width 18 height 18
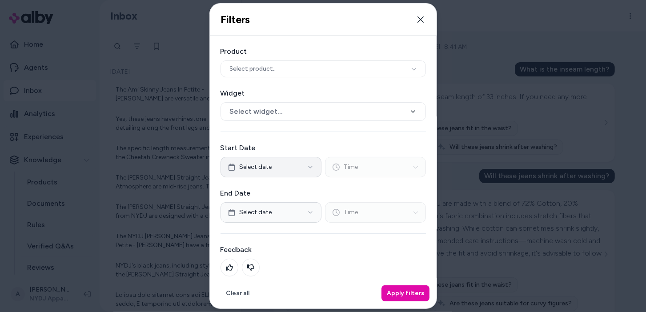
scroll to position [36, 0]
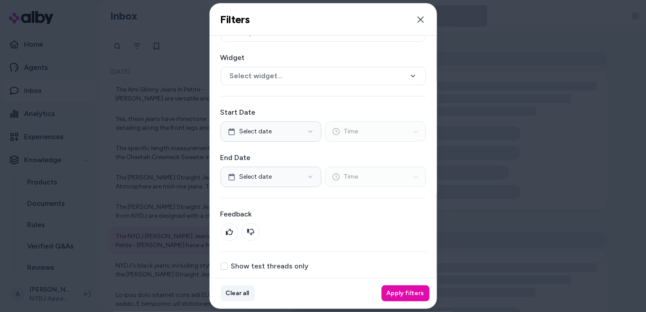
click at [240, 291] on button "Clear all" at bounding box center [238, 294] width 34 height 16
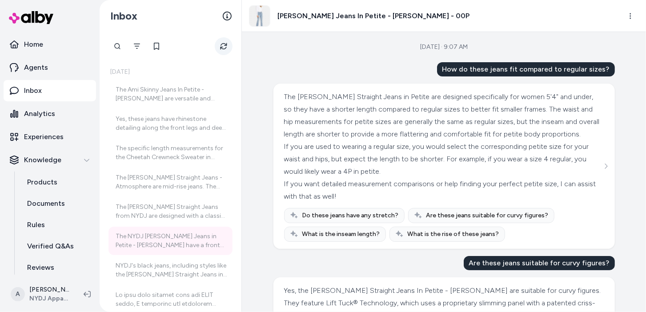
click at [225, 47] on icon "Refresh" at bounding box center [223, 46] width 7 height 7
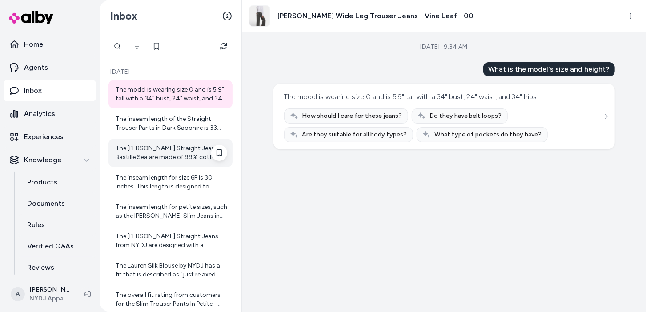
click at [179, 154] on div "The Marilyn Straight Jeans - Bastille Sea are made of 99% cotton and 1% elastan…" at bounding box center [172, 153] width 112 height 18
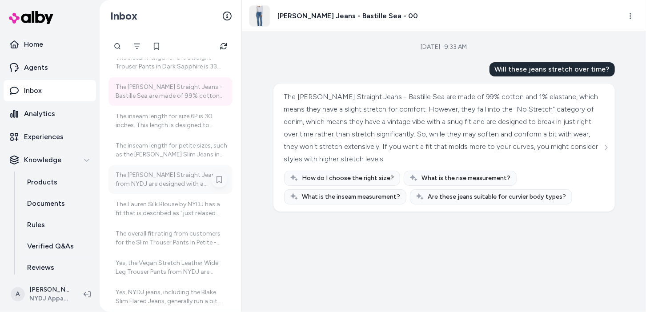
scroll to position [61, 0]
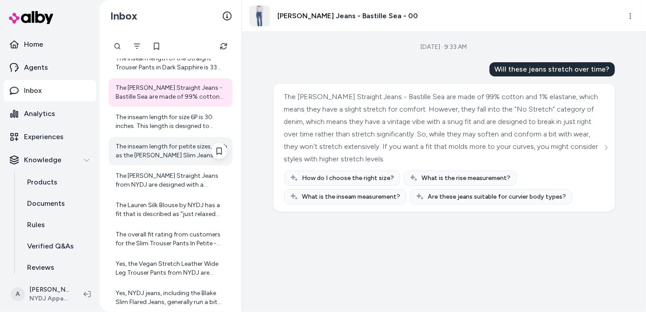
click at [147, 146] on div "The inseam length for petite sizes, such as the Sheri Slim Jeans in Petite, is …" at bounding box center [172, 151] width 112 height 18
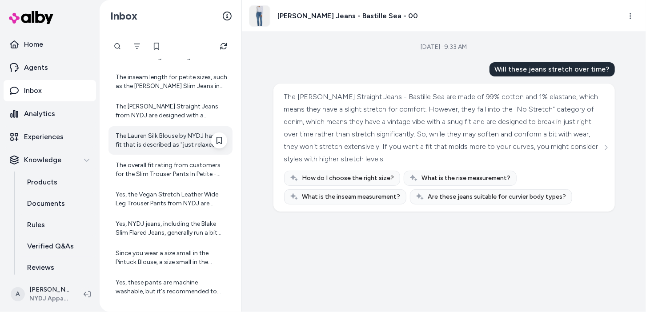
scroll to position [136, 0]
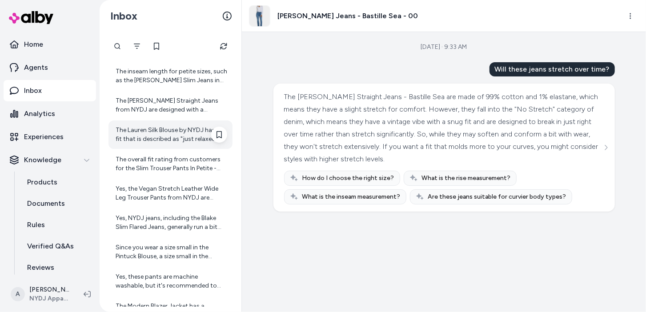
click at [173, 136] on div "The Lauren Silk Blouse by NYDJ has a fit that is described as "just relaxed eno…" at bounding box center [172, 135] width 112 height 18
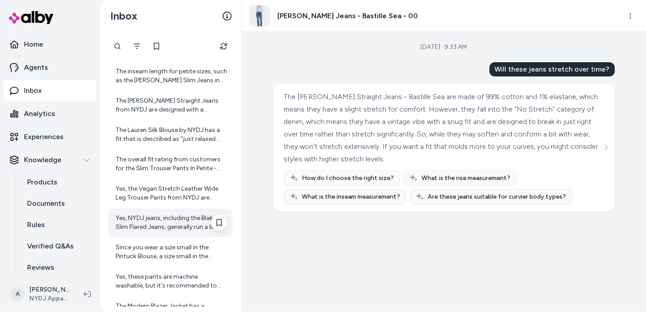
click at [171, 223] on div "Yes, NYDJ jeans, including the Blake Slim Flared Jeans, generally run a bit lar…" at bounding box center [172, 223] width 112 height 18
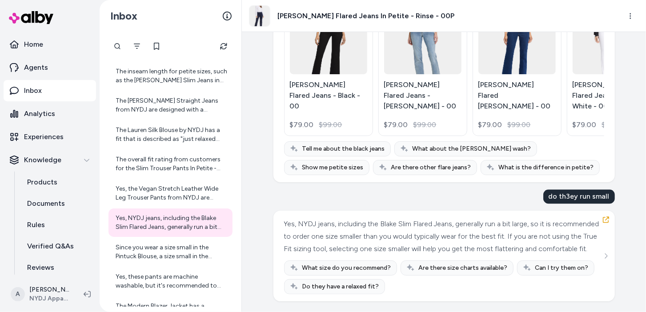
scroll to position [8799, 0]
drag, startPoint x: 524, startPoint y: 270, endPoint x: 555, endPoint y: 269, distance: 31.6
click at [555, 270] on div "Can I try them on?" at bounding box center [555, 268] width 77 height 15
click at [452, 286] on div "What size do you recommend? Are there size charts available? Can I try them on?…" at bounding box center [444, 278] width 320 height 34
click at [453, 273] on div "Are there size charts available?" at bounding box center [457, 268] width 113 height 15
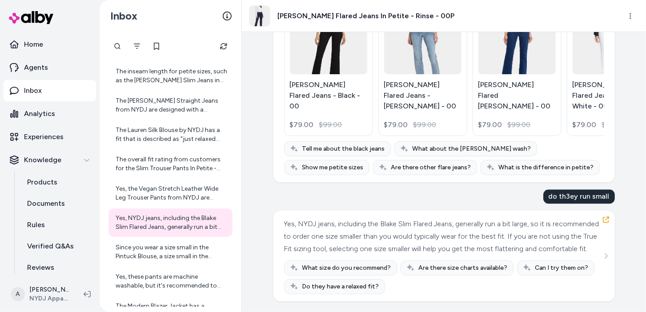
click at [542, 262] on div "Can I try them on?" at bounding box center [555, 268] width 77 height 15
click at [540, 266] on span "Can I try them on?" at bounding box center [562, 268] width 53 height 9
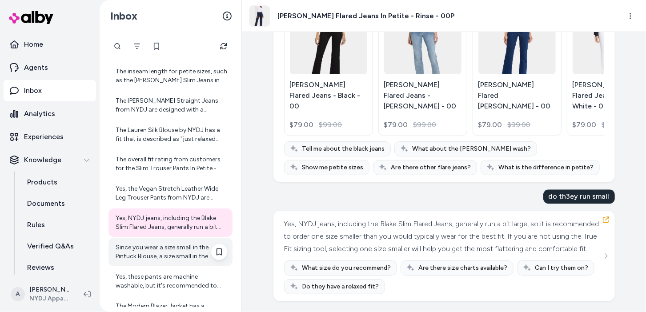
click at [178, 262] on div "Since you wear a size small in the Pintuck Blouse, a size small in the Crystal …" at bounding box center [171, 252] width 124 height 28
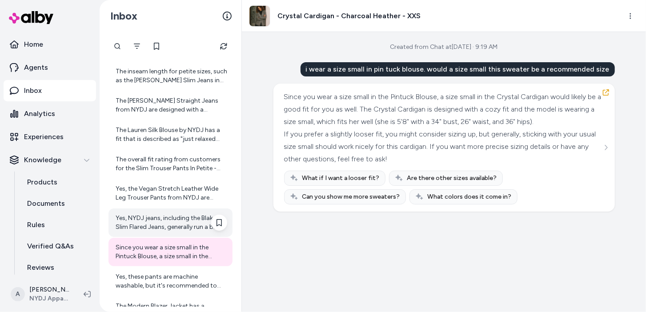
click at [187, 220] on div "Yes, NYDJ jeans, including the Blake Slim Flared Jeans, generally run a bit lar…" at bounding box center [172, 223] width 112 height 18
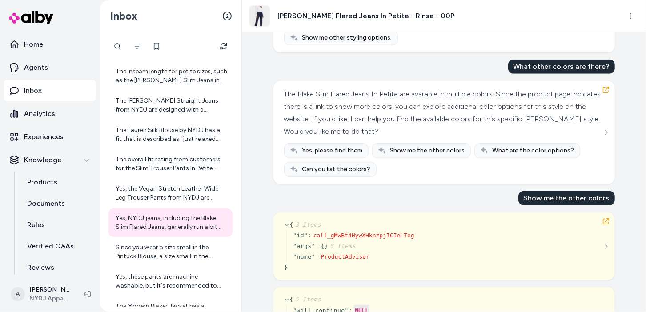
scroll to position [524, 0]
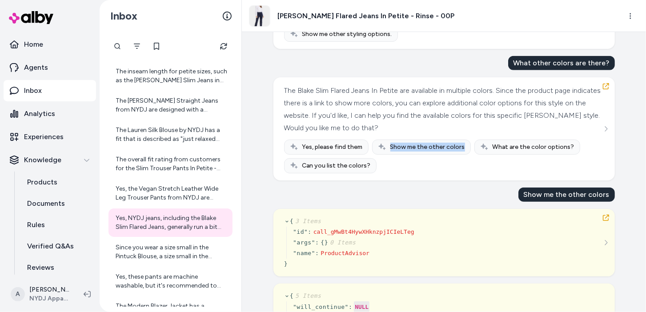
drag, startPoint x: 323, startPoint y: 161, endPoint x: 424, endPoint y: 165, distance: 101.5
click at [424, 165] on div "Yes, please find them Show me the other colors What are the color options? Can …" at bounding box center [444, 157] width 320 height 34
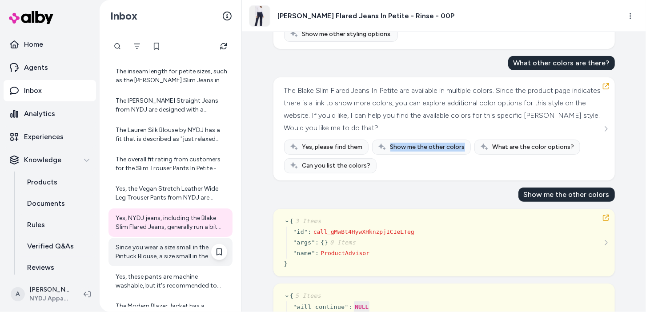
click at [185, 250] on div "Since you wear a size small in the Pintuck Blouse, a size small in the Crystal …" at bounding box center [172, 252] width 112 height 18
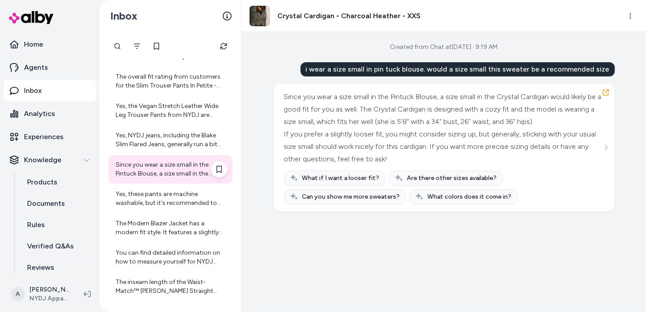
scroll to position [218, 0]
click at [185, 250] on div "You can find detailed information on how to measure yourself for NYDJ jeans and…" at bounding box center [172, 259] width 112 height 18
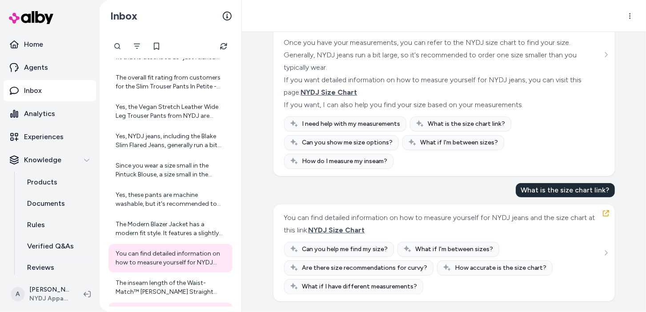
scroll to position [173, 0]
click at [160, 280] on div "The inseam length of the Waist-Match™ Marilyn Straight Jeans In Petite - Black …" at bounding box center [172, 288] width 112 height 18
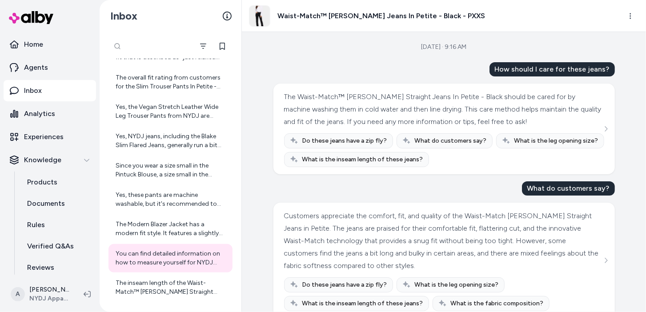
click at [114, 44] on div at bounding box center [151, 46] width 85 height 18
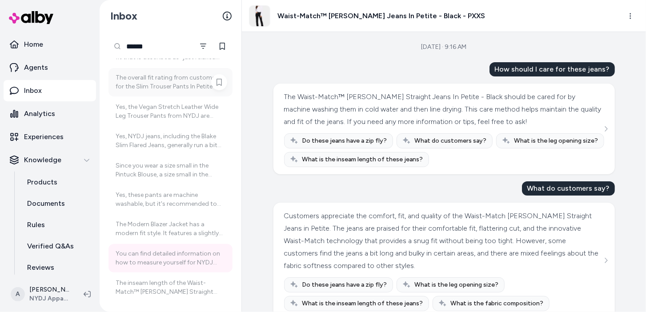
scroll to position [121, 0]
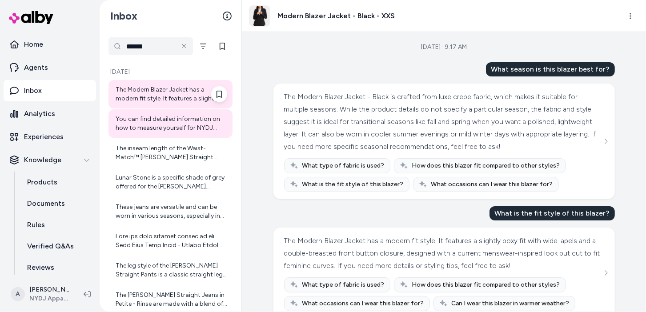
click at [173, 96] on div "The Modern Blazer Jacket has a modern fit style. It features a slightly boxy fi…" at bounding box center [172, 94] width 112 height 18
click at [153, 160] on div "The inseam length of the Waist-Match™ Marilyn Straight Jeans In Petite - Black …" at bounding box center [172, 153] width 112 height 18
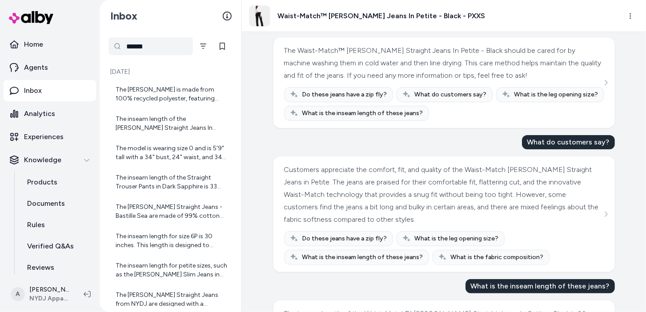
scroll to position [109, 0]
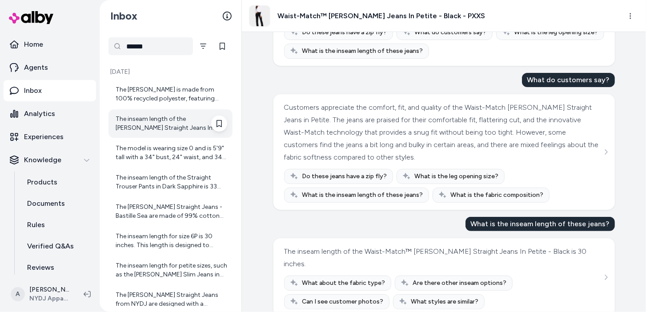
click at [154, 124] on div "The inseam length of the Marilyn Straight Jeans In Long Inseam - Haley is 34 in…" at bounding box center [172, 124] width 112 height 18
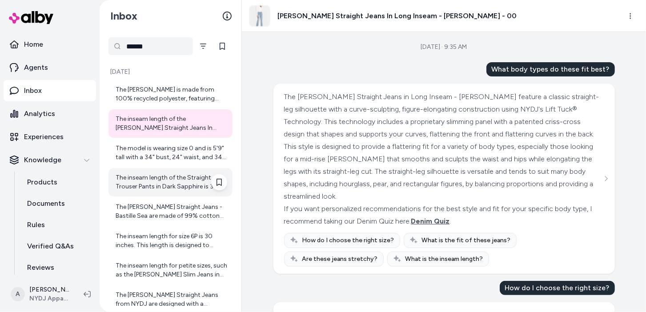
click at [162, 181] on div "The inseam length of the Straight Trouser Pants in Dark Sapphire is 33 inches. …" at bounding box center [172, 183] width 112 height 18
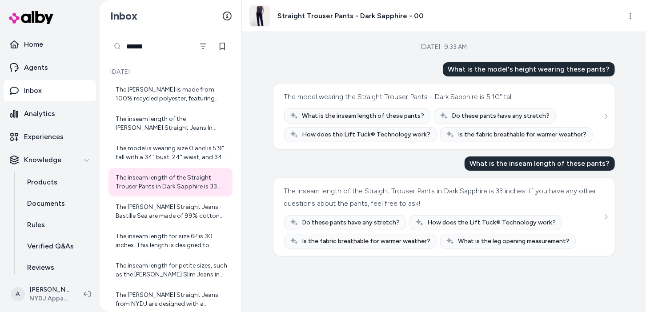
click at [149, 50] on input "******" at bounding box center [151, 46] width 85 height 18
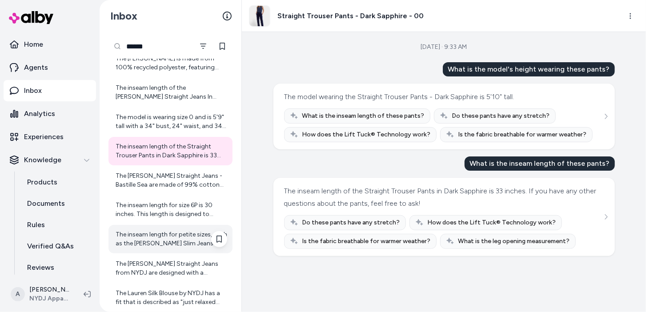
scroll to position [33, 0]
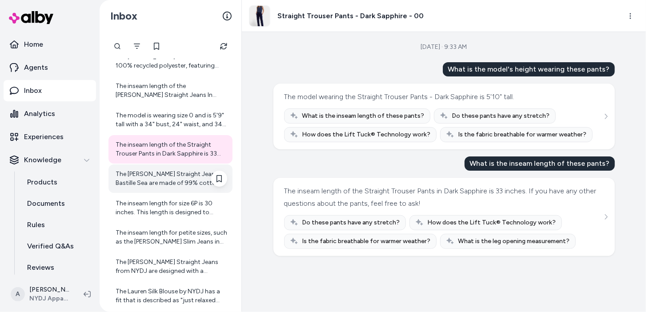
click at [173, 185] on div "The Marilyn Straight Jeans - Bastille Sea are made of 99% cotton and 1% elastan…" at bounding box center [172, 179] width 112 height 18
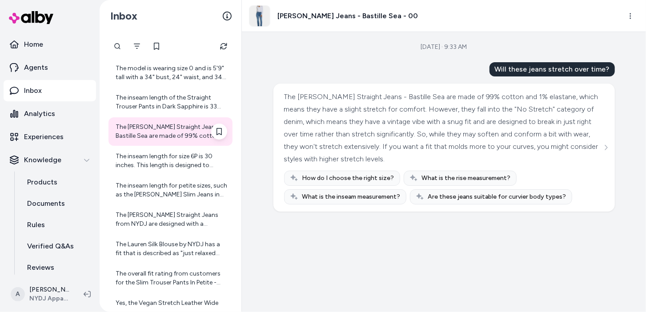
scroll to position [83, 0]
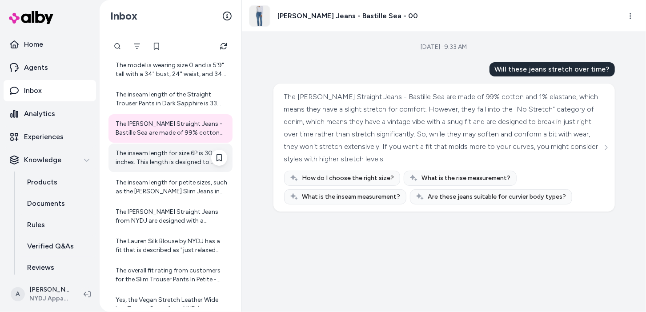
click at [184, 170] on div "The inseam length for size 6P is 30 inches. This length is designed to provide …" at bounding box center [171, 158] width 124 height 28
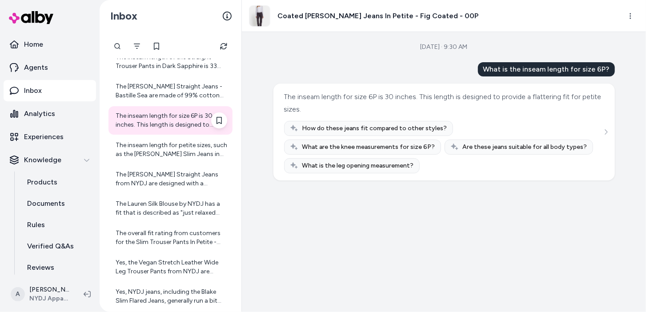
scroll to position [120, 0]
click at [185, 157] on div "The inseam length for petite sizes, such as the Sheri Slim Jeans in Petite, is …" at bounding box center [172, 150] width 112 height 18
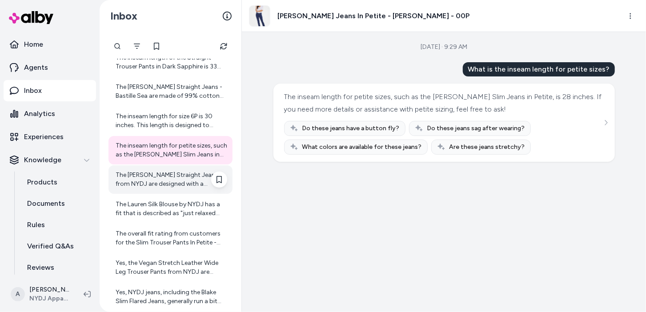
click at [186, 193] on div "The Marilyn Straight Jeans from NYDJ are designed with a flattering waist and a…" at bounding box center [171, 180] width 124 height 28
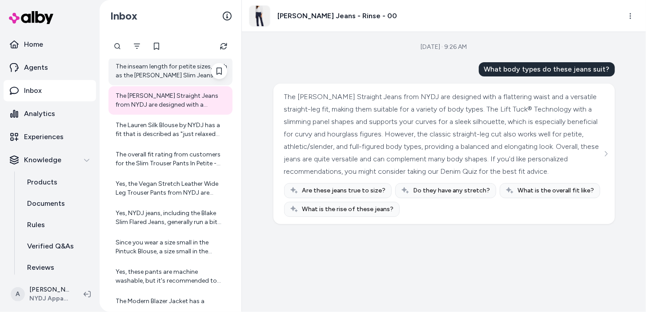
scroll to position [205, 0]
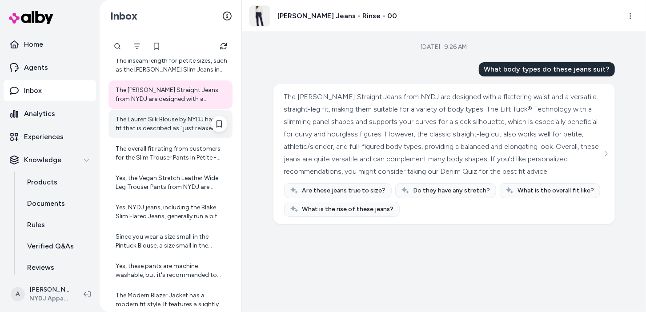
click at [180, 137] on div "The Lauren Silk Blouse by NYDJ has a fit that is described as "just relaxed eno…" at bounding box center [171, 124] width 124 height 28
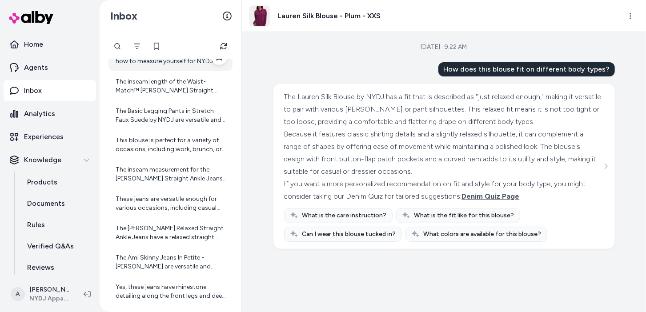
scroll to position [608, 0]
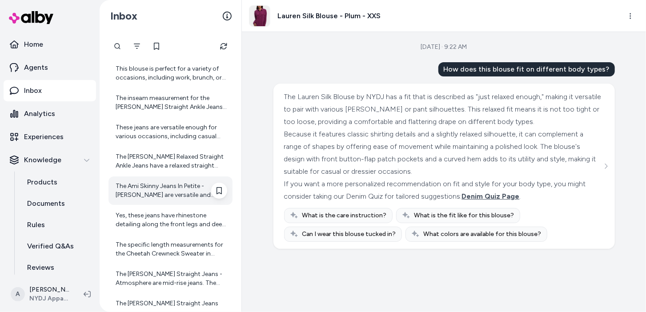
click at [172, 182] on div "The Ami Skinny Jeans In Petite - Quinn are versatile and stylish, making them s…" at bounding box center [172, 191] width 112 height 18
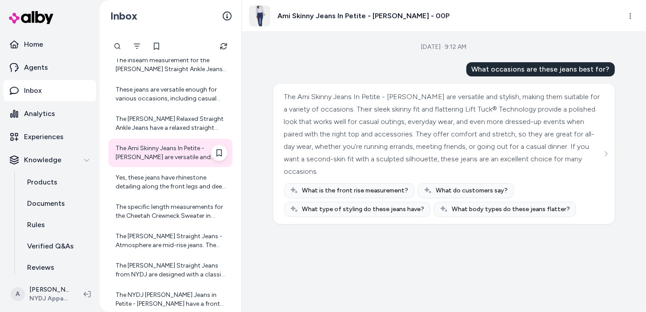
scroll to position [655, 0]
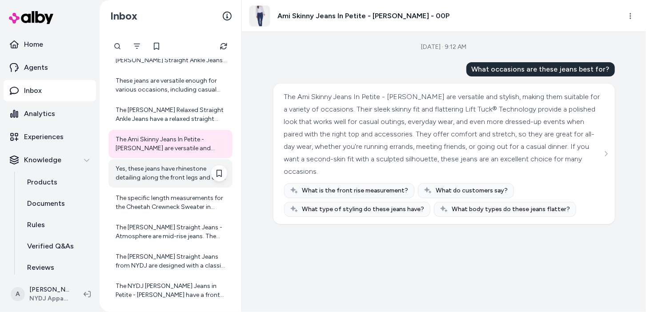
click at [180, 184] on div "Yes, these jeans have rhinestone detailing along the front legs and deep front …" at bounding box center [171, 173] width 124 height 28
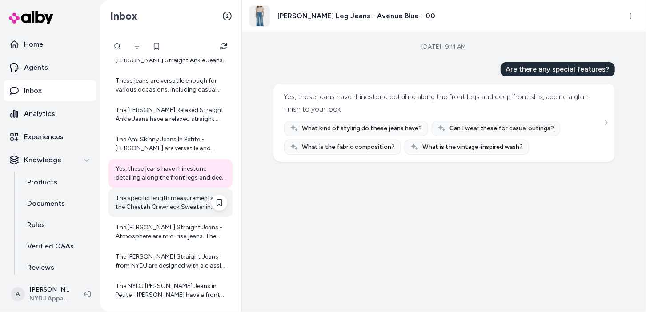
click at [174, 196] on div "The specific length measurements for the Cheetah Crewneck Sweater in regular an…" at bounding box center [172, 203] width 112 height 18
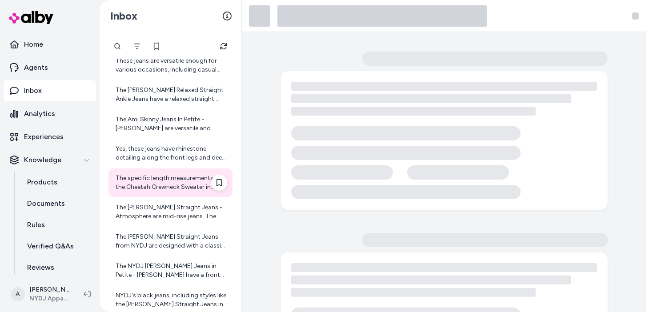
scroll to position [678, 0]
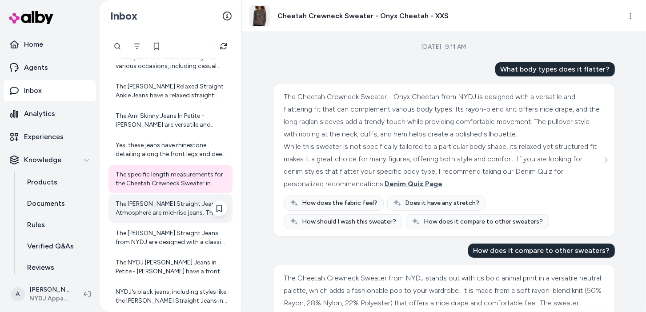
click at [178, 209] on div "The Marilyn Straight Jeans - Atmosphere are mid-rise jeans. The front rise meas…" at bounding box center [172, 209] width 112 height 18
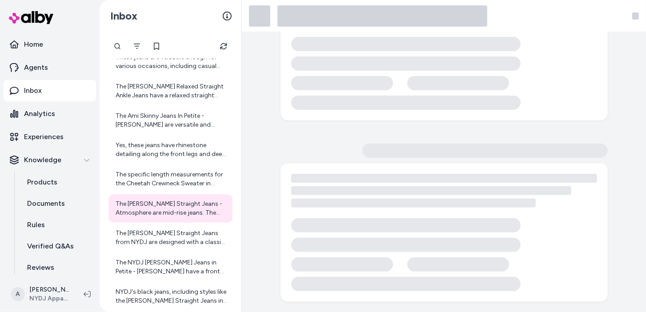
scroll to position [87, 0]
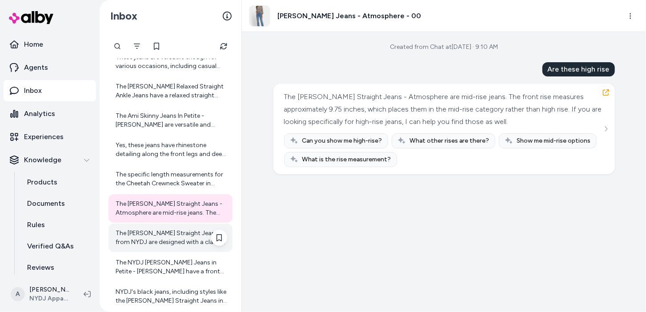
click at [154, 244] on div "The Marilyn Straight Jeans from NYDJ are designed with a classic straight-leg s…" at bounding box center [172, 238] width 112 height 18
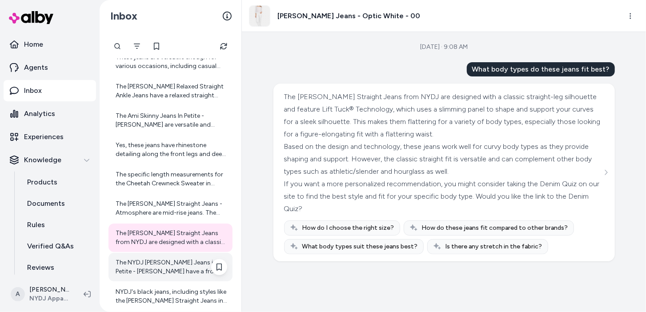
click at [166, 271] on div "The NYDJ Marilyn Straight Jeans in Petite - Haley have a front rise of 9.25 inc…" at bounding box center [172, 267] width 112 height 18
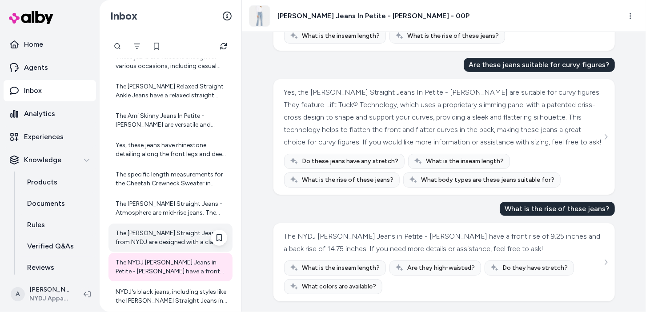
scroll to position [718, 0]
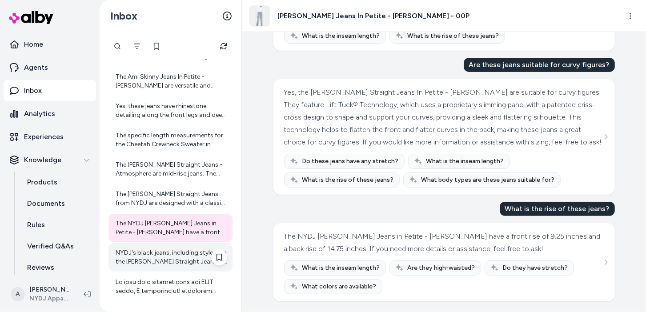
click at [176, 271] on div "NYDJ's black jeans, including styles like the Marilyn Straight Jeans in Black R…" at bounding box center [171, 257] width 124 height 28
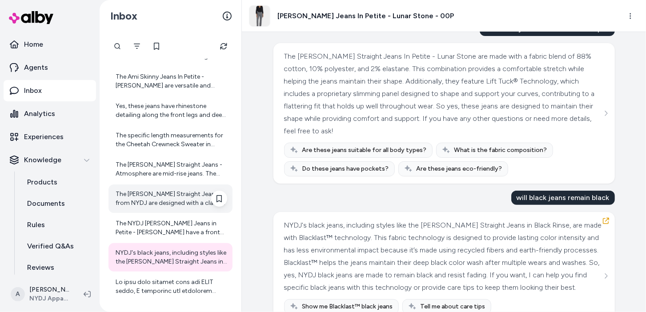
scroll to position [196, 0]
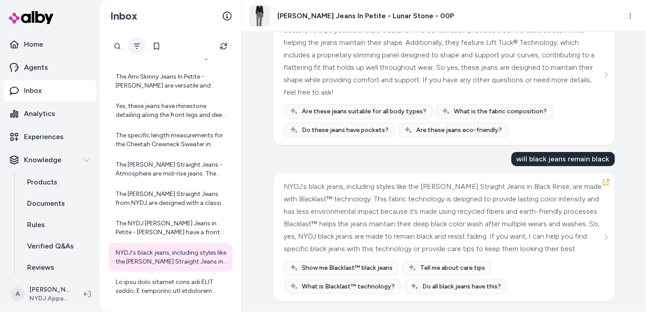
click at [140, 44] on icon "Filter" at bounding box center [137, 46] width 6 height 5
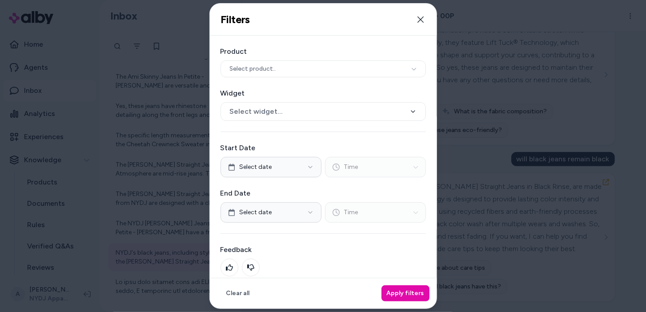
scroll to position [36, 0]
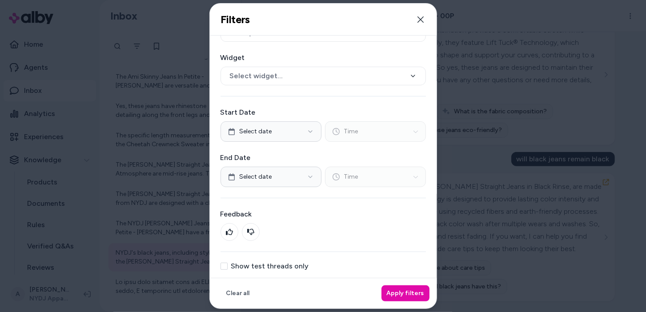
click at [281, 263] on label "Show test threads only" at bounding box center [270, 266] width 78 height 7
click at [228, 263] on button "Show test threads only" at bounding box center [224, 266] width 7 height 7
click at [420, 300] on button "Apply filters" at bounding box center [406, 294] width 48 height 16
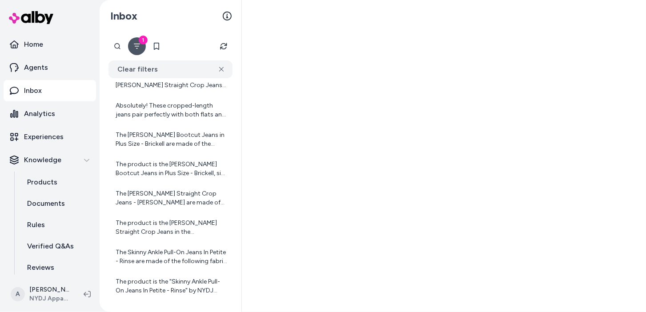
scroll to position [300, 0]
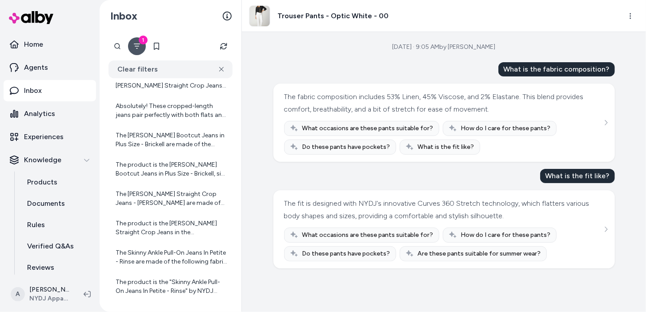
scroll to position [718, 0]
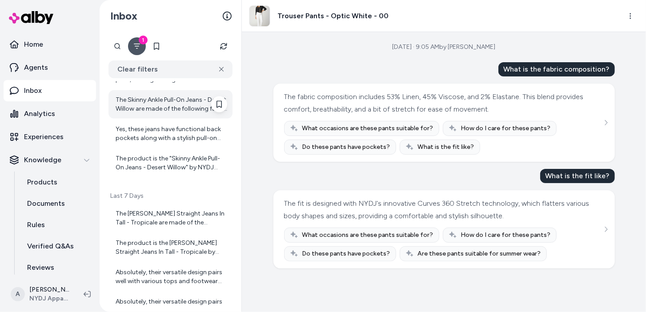
click at [173, 114] on div "The Skinny Ankle Pull-On Jeans - Desert Willow are made of the following fabric…" at bounding box center [171, 104] width 124 height 28
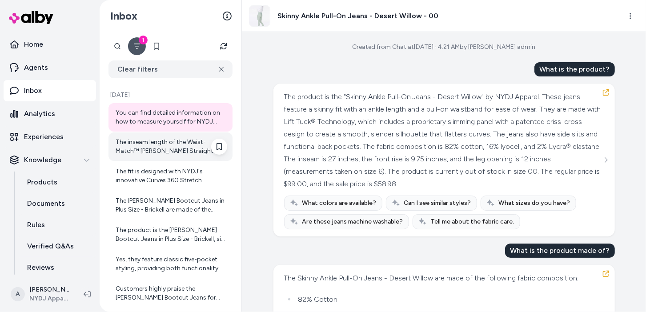
click at [178, 143] on div "The inseam length of the Waist-Match™ Marilyn Straight Jeans In Petite - Black …" at bounding box center [172, 147] width 112 height 18
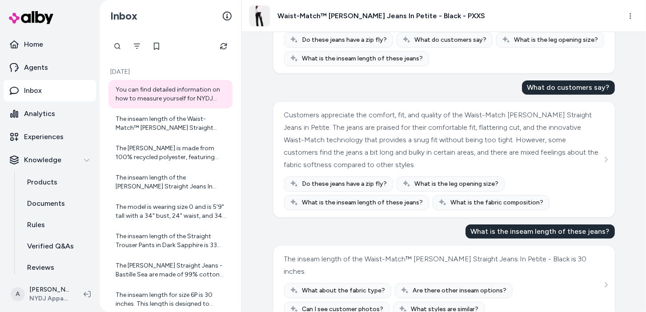
scroll to position [109, 0]
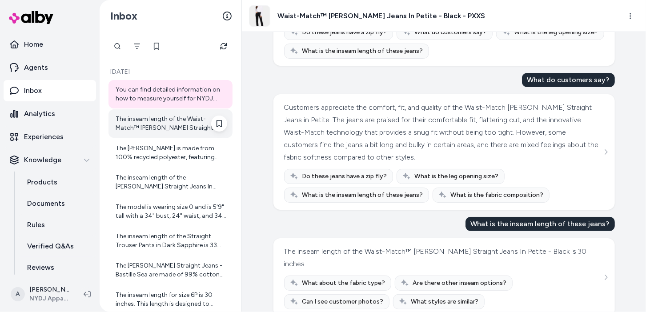
click at [166, 133] on div "The inseam length of the Waist-Match™ Marilyn Straight Jeans In Petite - Black …" at bounding box center [171, 123] width 124 height 28
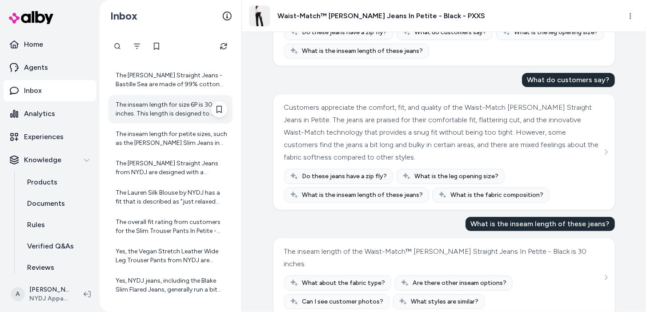
scroll to position [193, 0]
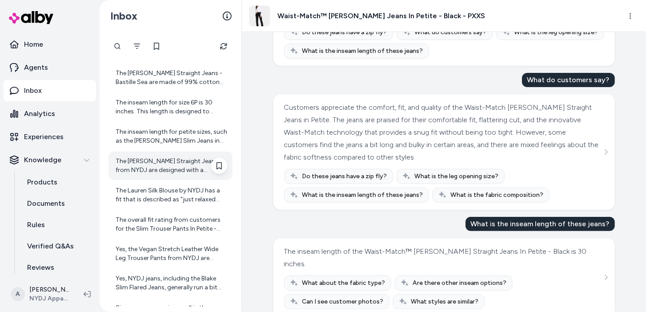
click at [173, 169] on div "The Marilyn Straight Jeans from NYDJ are designed with a flattering waist and a…" at bounding box center [172, 166] width 112 height 18
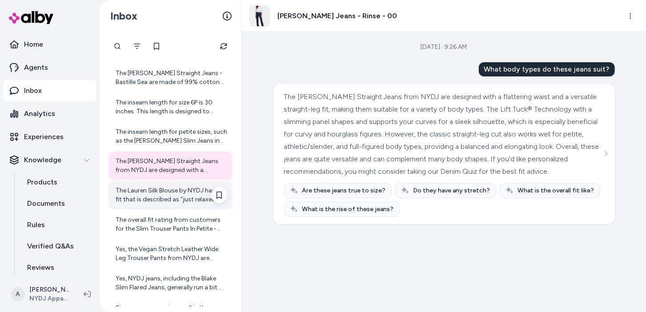
click at [184, 204] on div "The Lauren Silk Blouse by NYDJ has a fit that is described as "just relaxed eno…" at bounding box center [171, 195] width 124 height 28
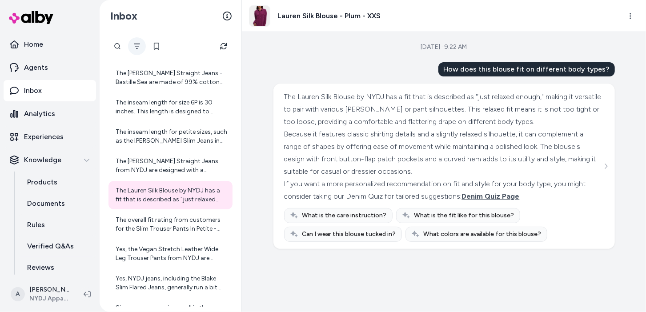
click at [135, 46] on icon "Filter" at bounding box center [137, 46] width 6 height 5
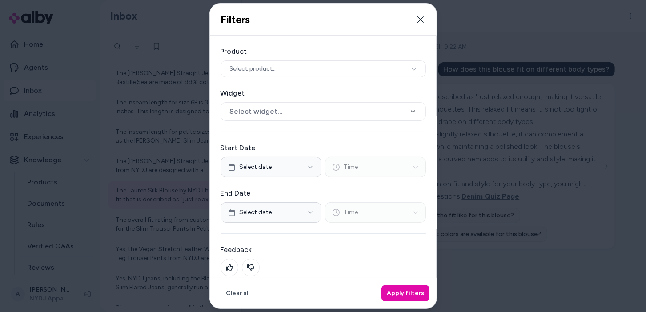
scroll to position [36, 0]
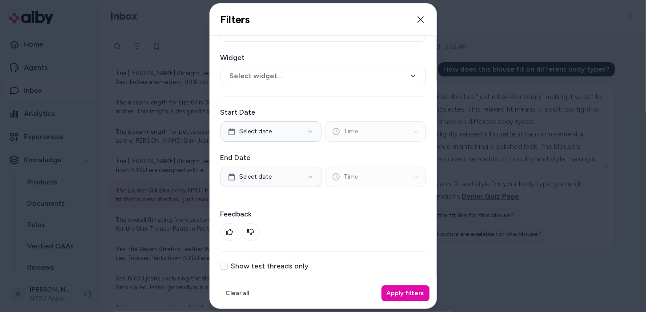
click at [288, 268] on div "Product Select product.. Widget Select widget... Start Date Select date Time En…" at bounding box center [323, 140] width 227 height 281
click at [292, 258] on div "Product Select product.. Widget Select widget... Start Date Select date Time En…" at bounding box center [323, 140] width 227 height 281
click at [238, 263] on label "Show test threads only" at bounding box center [270, 266] width 78 height 7
click at [228, 263] on button "Show test threads only" at bounding box center [224, 266] width 7 height 7
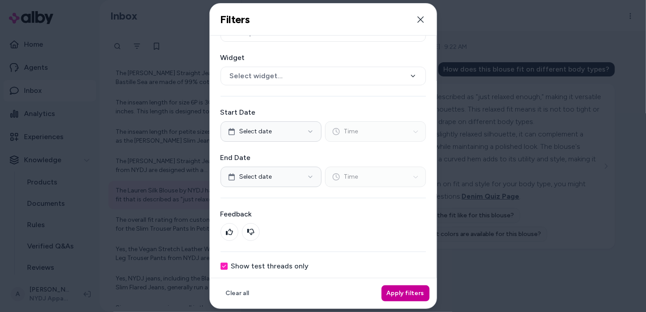
click at [405, 296] on button "Apply filters" at bounding box center [406, 294] width 48 height 16
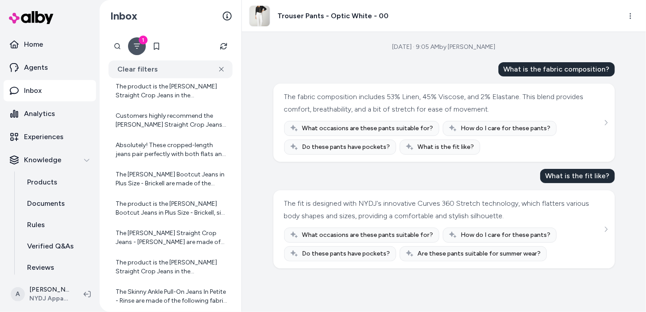
scroll to position [264, 0]
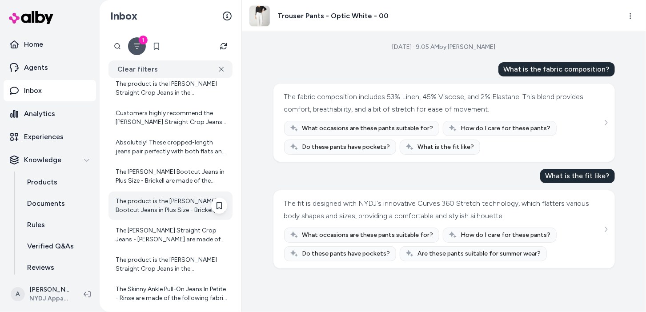
click at [178, 194] on div "The product is the Barbara Bootcut Jeans in Plus Size - Brickell, size 14W, fro…" at bounding box center [171, 206] width 124 height 28
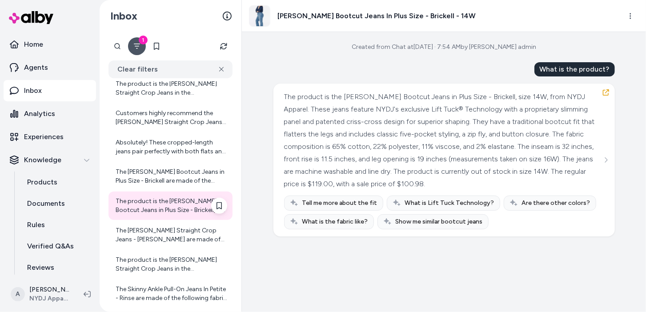
scroll to position [300, 0]
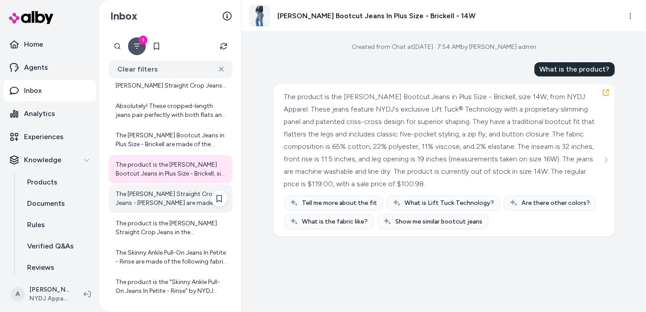
click at [158, 193] on div "The Marilyn Straight Crop Jeans - Junipero are made of the following materials:…" at bounding box center [172, 199] width 112 height 18
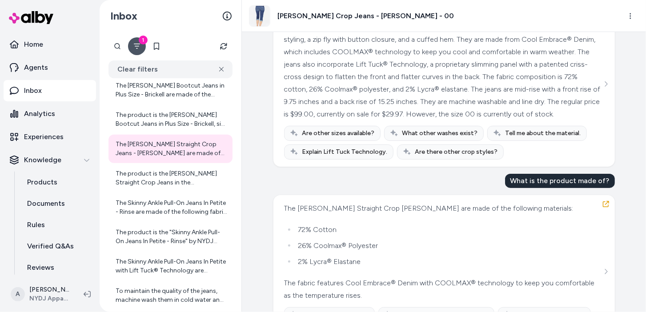
scroll to position [139, 0]
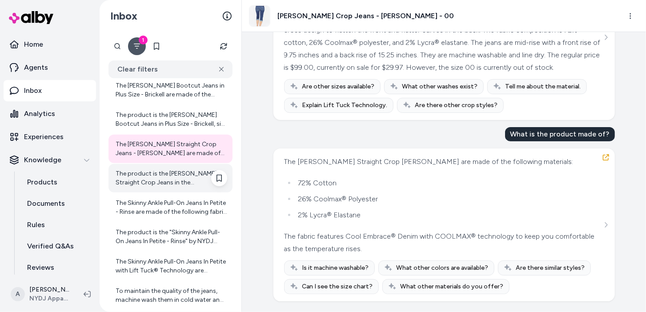
click at [160, 185] on div "The product is the Marilyn Straight Crop Jeans in the Junipero wash, size 00, f…" at bounding box center [172, 179] width 112 height 18
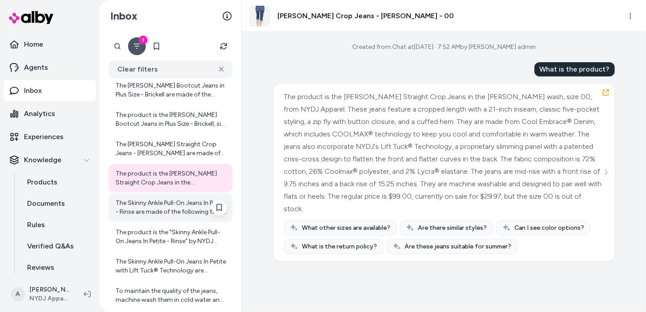
click at [161, 215] on div "The Skinny Ankle Pull-On Jeans In Petite - Rinse are made of the following fabr…" at bounding box center [172, 208] width 112 height 18
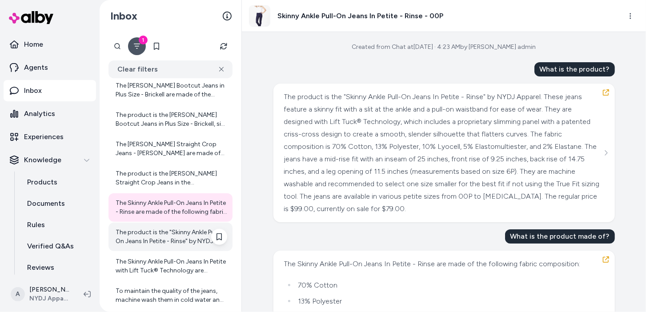
click at [186, 231] on div "The product is the "Skinny Ankle Pull-On Jeans In Petite - Rinse" by NYDJ Appar…" at bounding box center [172, 237] width 112 height 18
click at [143, 240] on div "The product is the "Skinny Ankle Pull-On Jeans In Petite - Rinse" by NYDJ Appar…" at bounding box center [172, 237] width 112 height 18
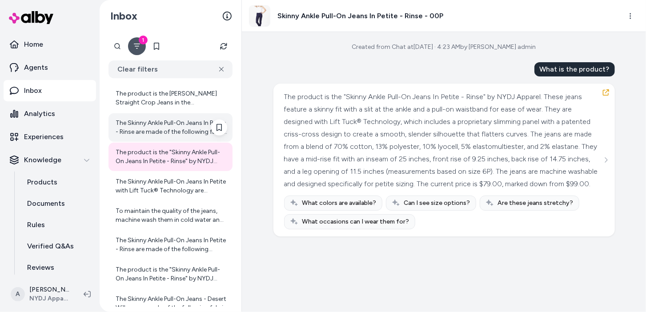
scroll to position [436, 0]
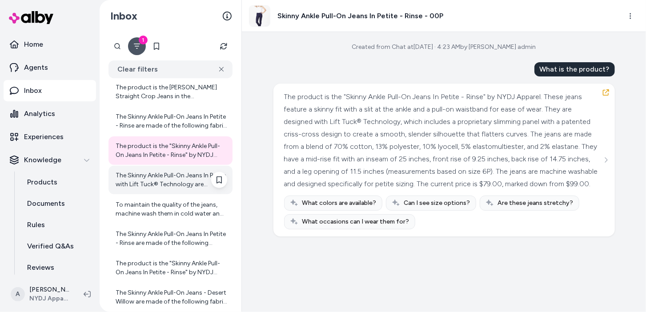
click at [187, 175] on div "The Skinny Ankle Pull-On Jeans In Petite with Lift Tuck® Technology are designe…" at bounding box center [172, 180] width 112 height 18
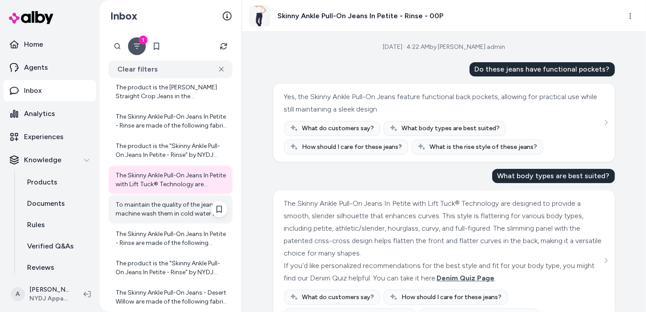
click at [197, 210] on div "To maintain the quality of the jeans, machine wash them in cold water and line …" at bounding box center [172, 210] width 112 height 18
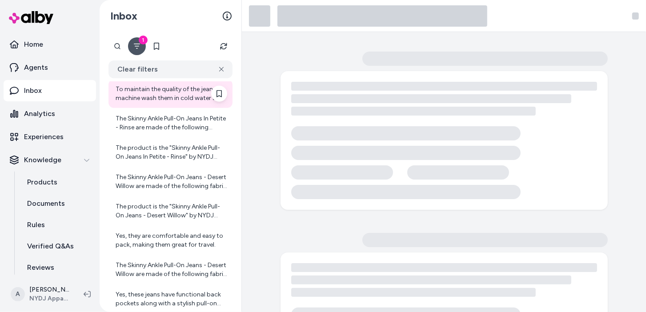
scroll to position [555, 0]
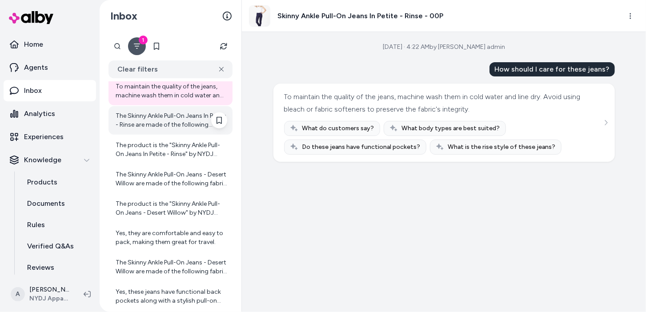
click at [184, 126] on div "The Skinny Ankle Pull-On Jeans In Petite - Rinse are made of the following mate…" at bounding box center [172, 121] width 112 height 18
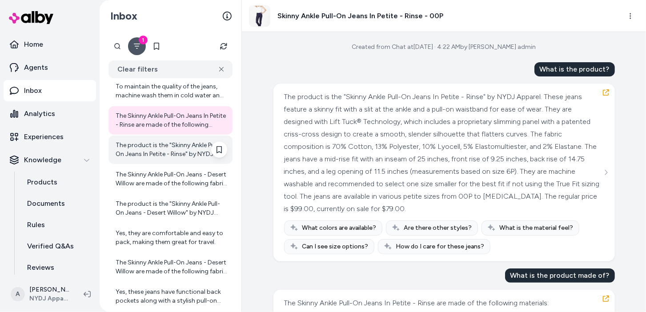
click at [188, 148] on div "The product is the "Skinny Ankle Pull-On Jeans In Petite - Rinse" by NYDJ Appar…" at bounding box center [172, 150] width 112 height 18
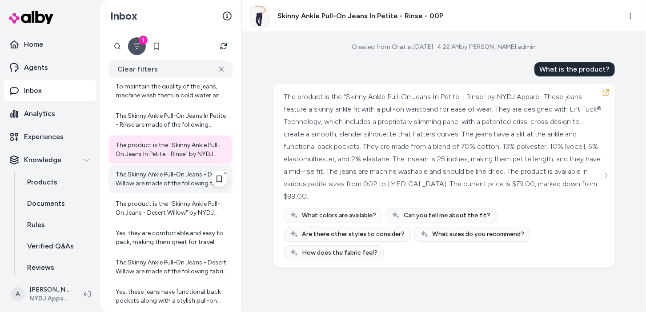
click at [151, 186] on div "The Skinny Ankle Pull-On Jeans - Desert Willow are made of the following fabric…" at bounding box center [172, 179] width 112 height 18
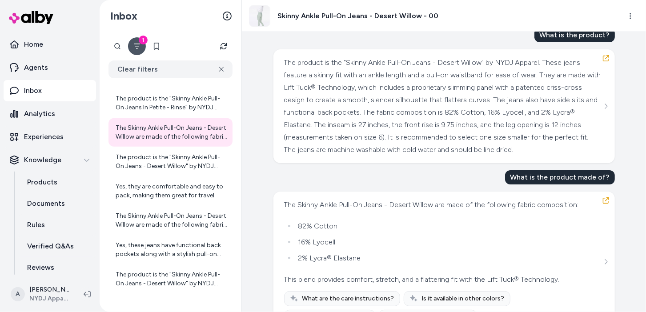
scroll to position [76, 0]
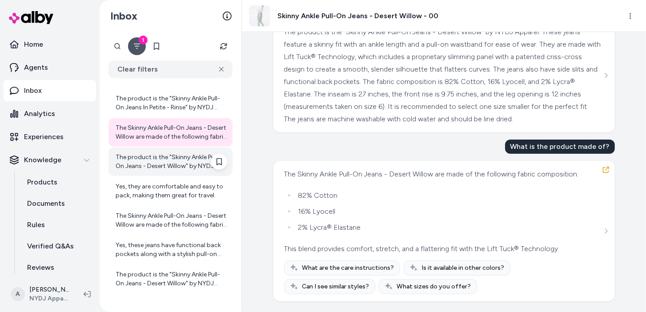
click at [160, 168] on div "The product is the "Skinny Ankle Pull-On Jeans - Desert Willow" by NYDJ Apparel…" at bounding box center [172, 162] width 112 height 18
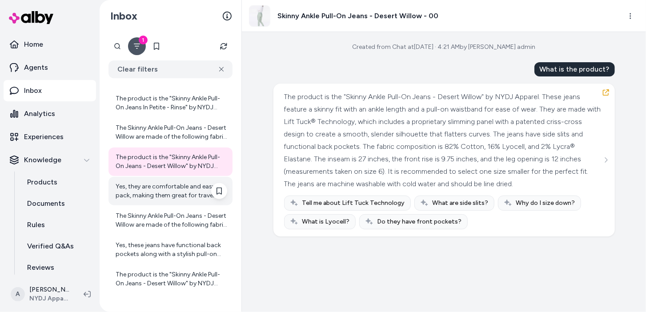
click at [173, 194] on div "Yes, they are comfortable and easy to pack, making them great for travel." at bounding box center [172, 191] width 112 height 18
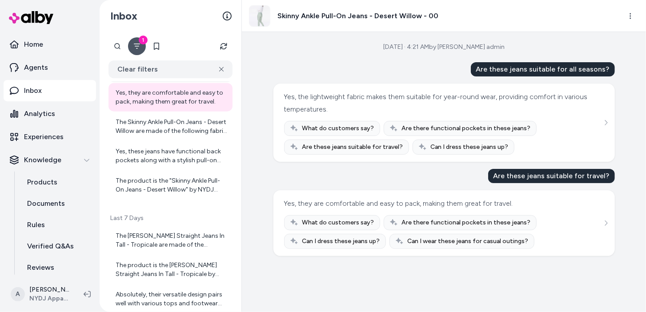
scroll to position [709, 0]
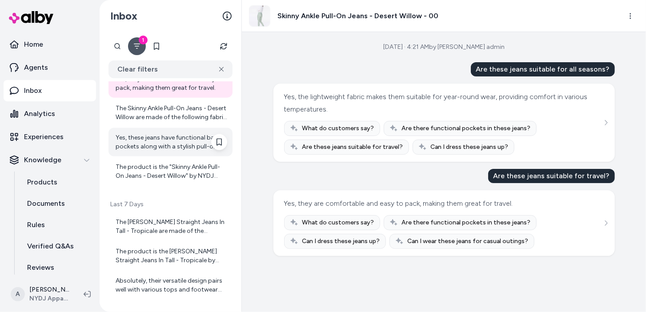
click at [174, 140] on div "Yes, these jeans have functional back pockets along with a stylish pull-on wais…" at bounding box center [172, 142] width 112 height 18
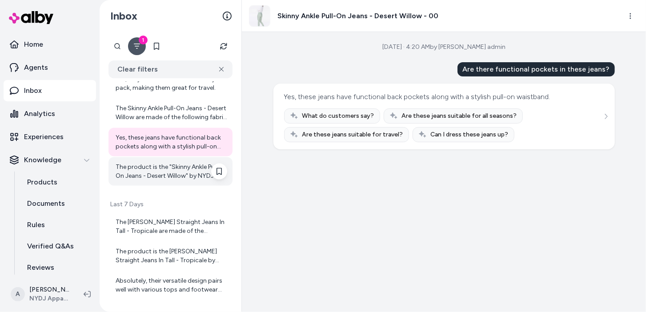
click at [174, 170] on div "The product is the "Skinny Ankle Pull-On Jeans - Desert Willow" by NYDJ Apparel…" at bounding box center [172, 172] width 112 height 18
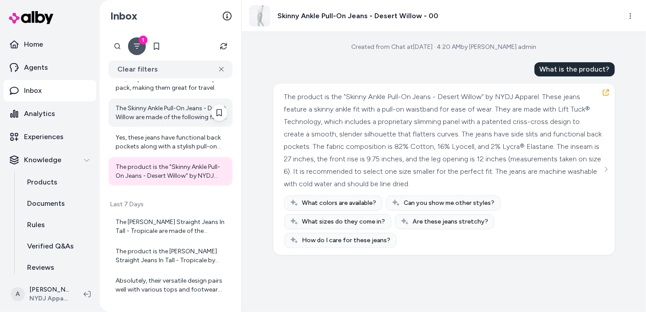
click at [183, 113] on div "The Skinny Ankle Pull-On Jeans - Desert Willow are made of the following fabric…" at bounding box center [172, 113] width 112 height 18
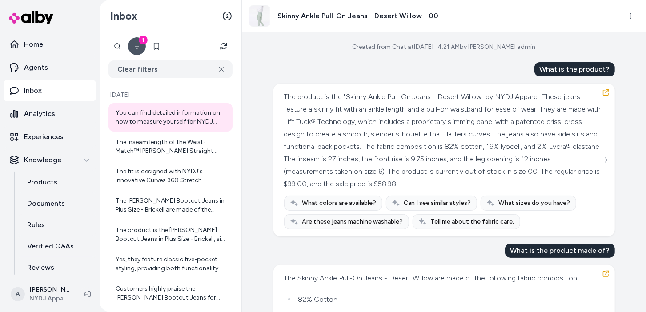
click at [175, 108] on div "You can find detailed information on how to measure yourself for NYDJ jeans and…" at bounding box center [171, 117] width 124 height 28
click at [181, 228] on div "The product is the Barbara Bootcut Jeans in Plus Size - Brickell, size 14W, fro…" at bounding box center [172, 235] width 112 height 18
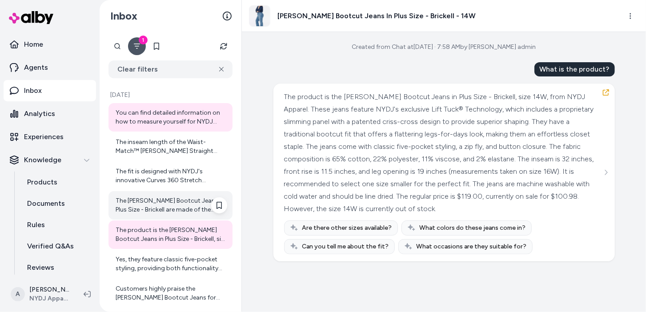
click at [161, 213] on div "The Barbara Bootcut Jeans in Plus Size - Brickell are made of the following fab…" at bounding box center [172, 206] width 112 height 18
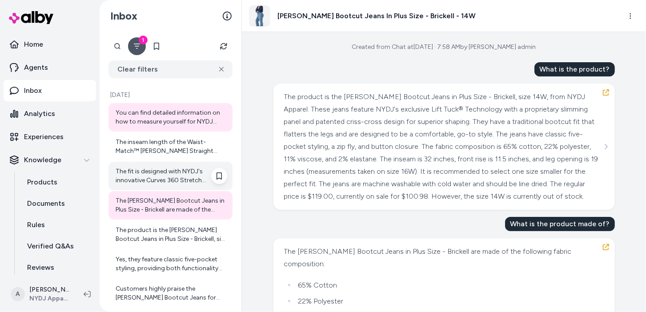
click at [182, 178] on div "The fit is designed with NYDJ's innovative Curves 360 Stretch technology, which…" at bounding box center [172, 176] width 112 height 18
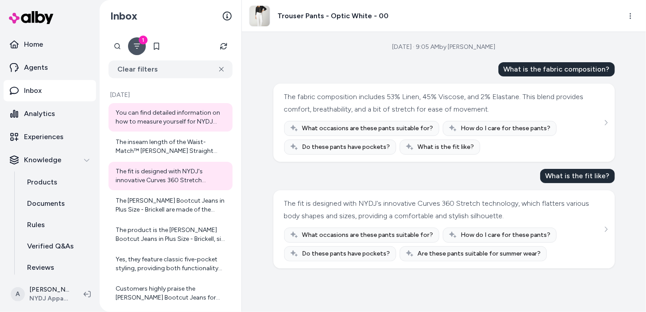
click at [137, 50] on button "1" at bounding box center [137, 46] width 18 height 18
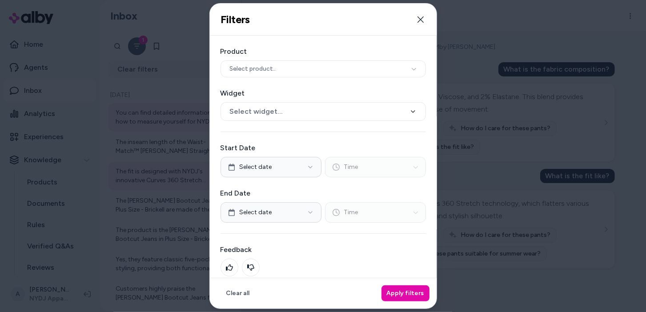
scroll to position [36, 0]
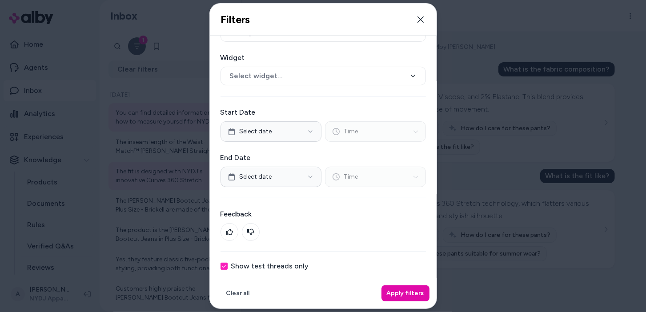
click at [281, 270] on div "Product Select product.. Widget Select widget... Start Date Select date Time En…" at bounding box center [323, 140] width 227 height 281
click at [289, 263] on label "Show test threads only" at bounding box center [270, 266] width 78 height 7
click at [228, 263] on button "Show test threads only" at bounding box center [224, 266] width 7 height 7
click at [411, 300] on button "Apply filters" at bounding box center [406, 294] width 48 height 16
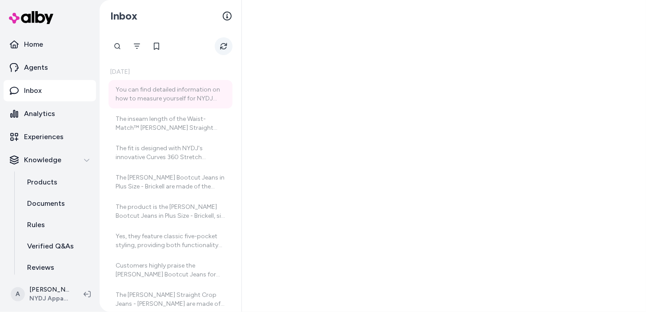
click at [227, 48] on button "Refresh" at bounding box center [224, 46] width 18 height 18
click at [142, 44] on button "Filter" at bounding box center [137, 46] width 18 height 18
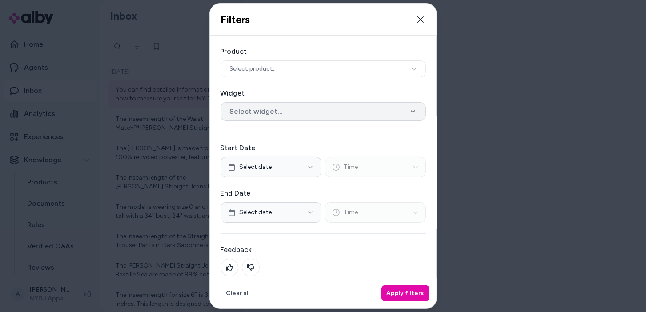
click at [282, 113] on button "Select widget..." at bounding box center [324, 111] width 206 height 19
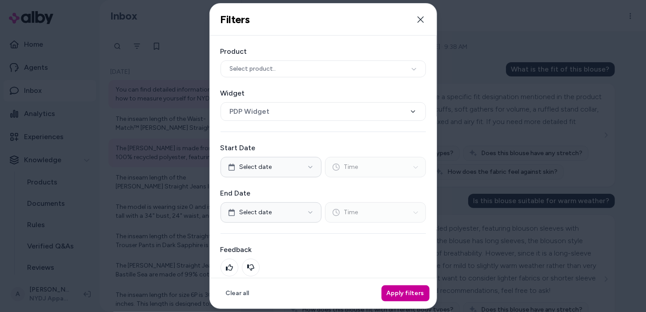
click at [404, 286] on button "Apply filters" at bounding box center [406, 294] width 48 height 16
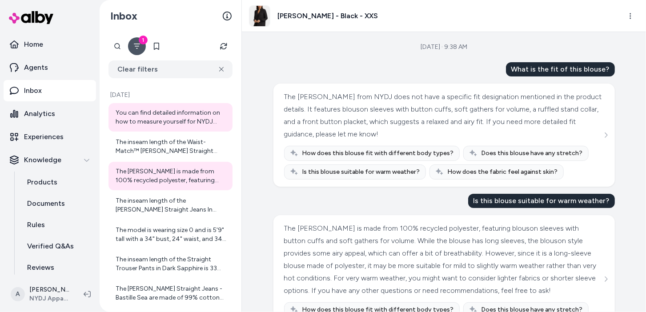
scroll to position [52, 0]
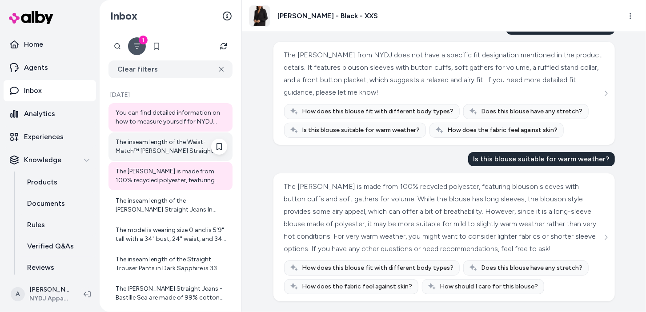
click at [178, 137] on div "The inseam length of the Waist-Match™ Marilyn Straight Jeans In Petite - Black …" at bounding box center [171, 147] width 124 height 28
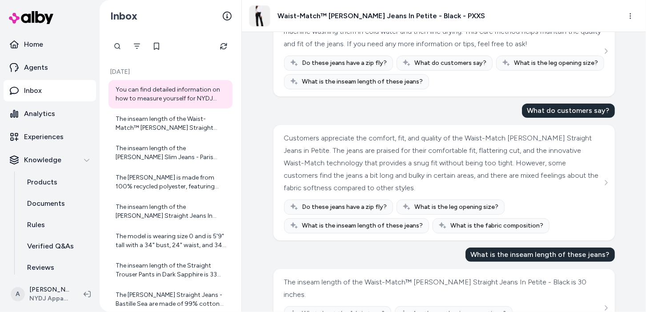
scroll to position [109, 0]
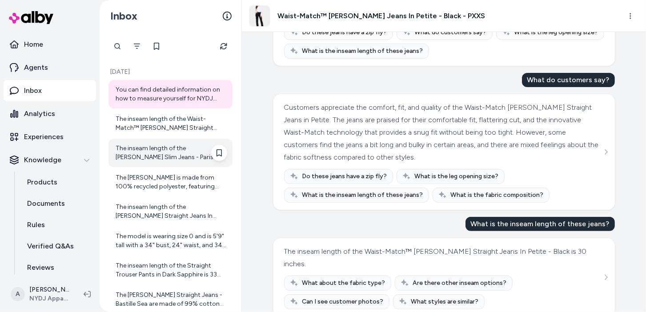
click at [169, 152] on div "The inseam length of the Sheri Slim Jeans - Paris Lights is 30 inches. If you n…" at bounding box center [172, 153] width 112 height 18
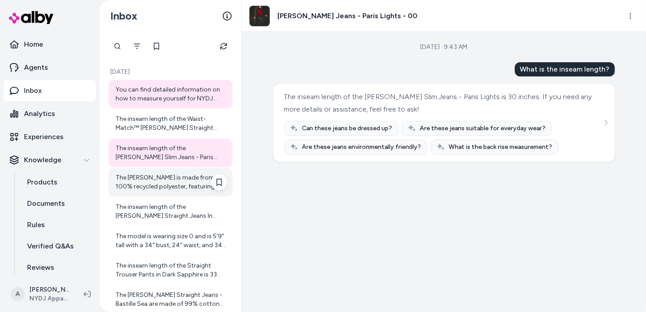
click at [133, 195] on div "The Hannah Blouse is made from 100% recycled polyester, featuring blouson sleev…" at bounding box center [171, 182] width 124 height 28
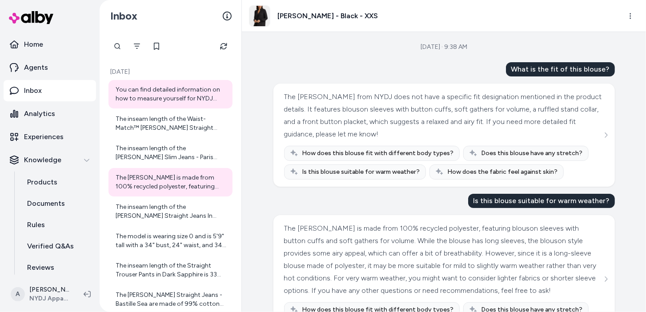
scroll to position [52, 0]
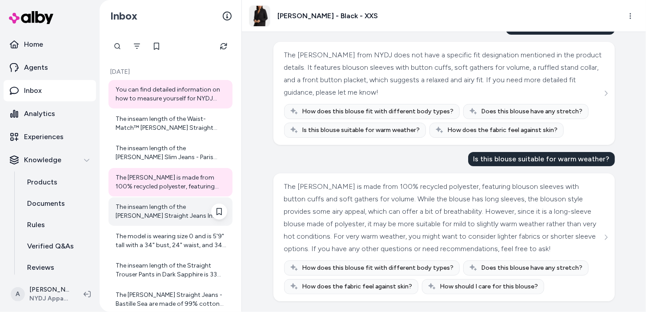
click at [141, 210] on div "The inseam length of the Marilyn Straight Jeans In Long Inseam - Haley is 34 in…" at bounding box center [172, 212] width 112 height 18
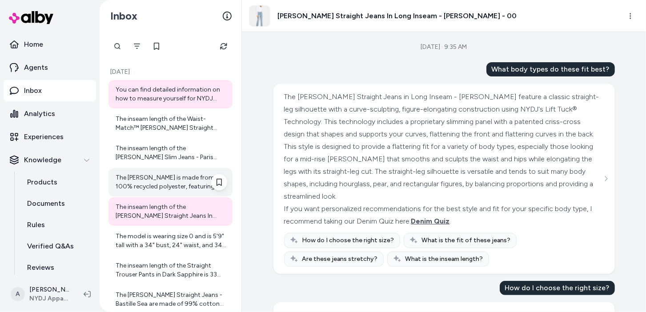
click at [177, 181] on div "The Hannah Blouse is made from 100% recycled polyester, featuring blouson sleev…" at bounding box center [172, 183] width 112 height 18
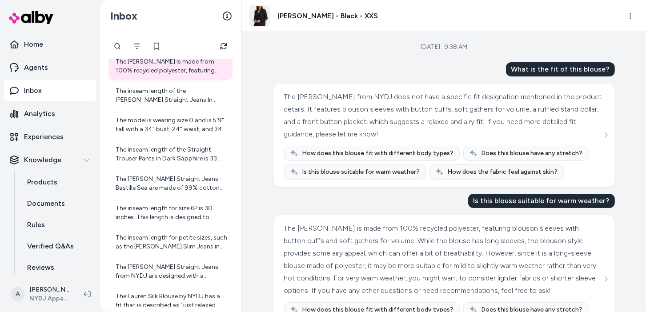
scroll to position [117, 0]
click at [186, 182] on div "The Marilyn Straight Jeans - Bastille Sea are made of 99% cotton and 1% elastan…" at bounding box center [172, 183] width 112 height 18
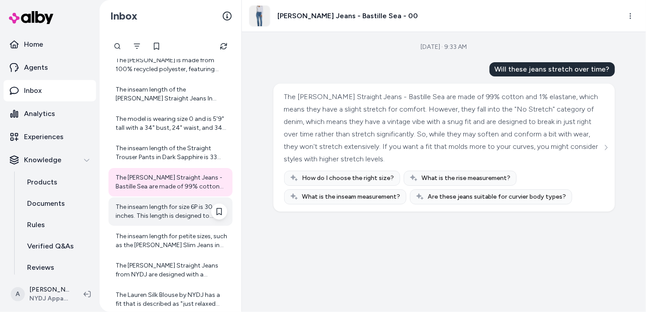
click at [140, 207] on div "The inseam length for size 6P is 30 inches. This length is designed to provide …" at bounding box center [172, 212] width 112 height 18
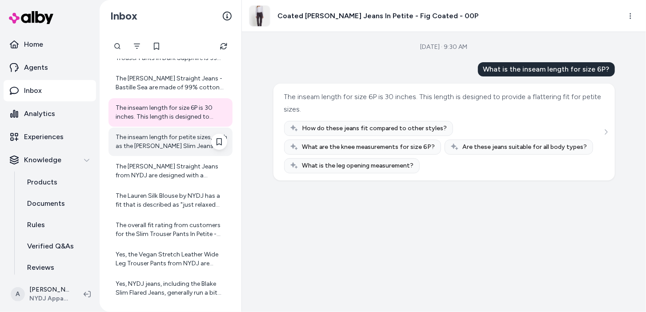
scroll to position [221, 0]
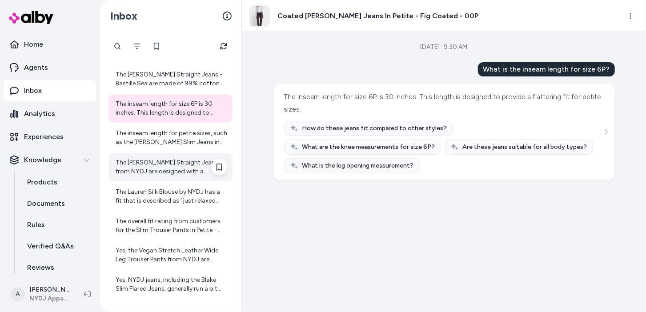
click at [184, 162] on div "The Marilyn Straight Jeans from NYDJ are designed with a flattering waist and a…" at bounding box center [172, 167] width 112 height 18
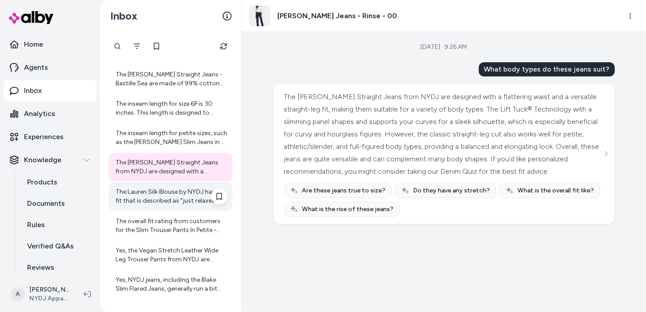
click at [182, 196] on div "The Lauren Silk Blouse by NYDJ has a fit that is described as "just relaxed eno…" at bounding box center [172, 197] width 112 height 18
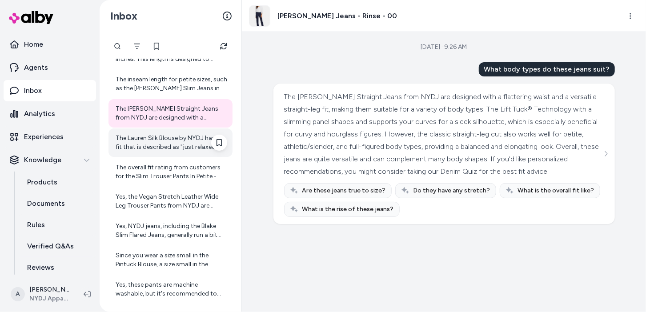
scroll to position [277, 0]
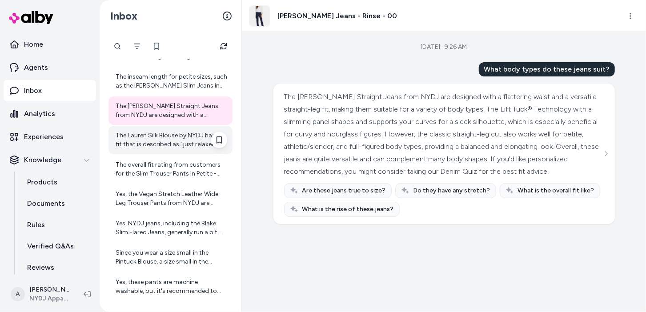
click at [184, 137] on div "The Lauren Silk Blouse by NYDJ has a fit that is described as "just relaxed eno…" at bounding box center [172, 140] width 112 height 18
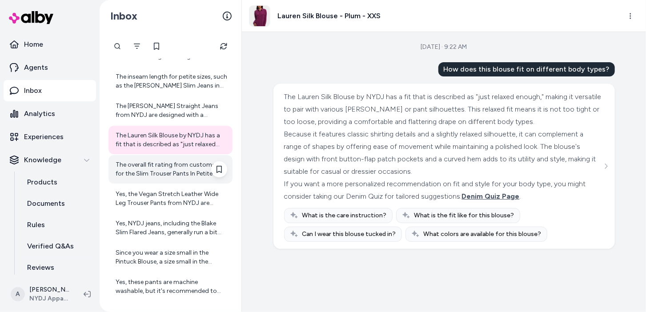
click at [170, 179] on div "The overall fit rating from customers for the Slim Trouser Pants In Petite - Ch…" at bounding box center [171, 169] width 124 height 28
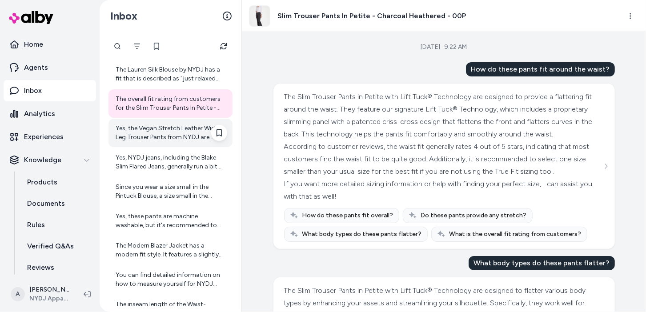
scroll to position [346, 0]
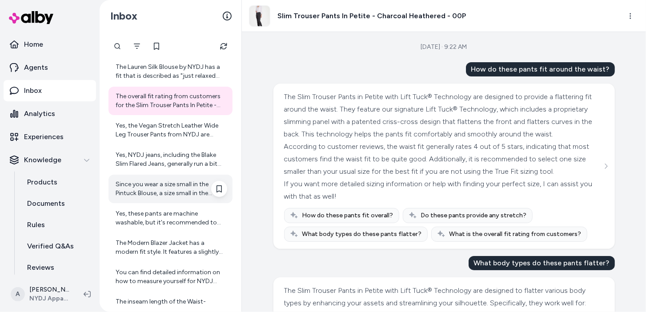
click at [169, 202] on div "Since you wear a size small in the Pintuck Blouse, a size small in the Crystal …" at bounding box center [171, 189] width 124 height 28
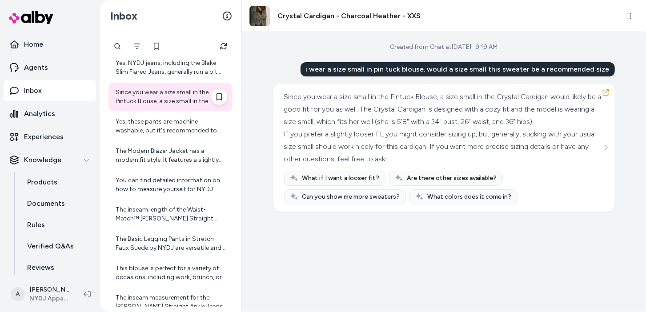
scroll to position [442, 0]
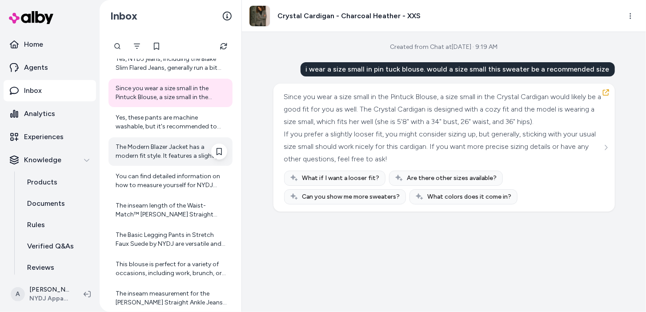
click at [174, 141] on div "The Modern Blazer Jacket has a modern fit style. It features a slightly boxy fi…" at bounding box center [171, 151] width 124 height 28
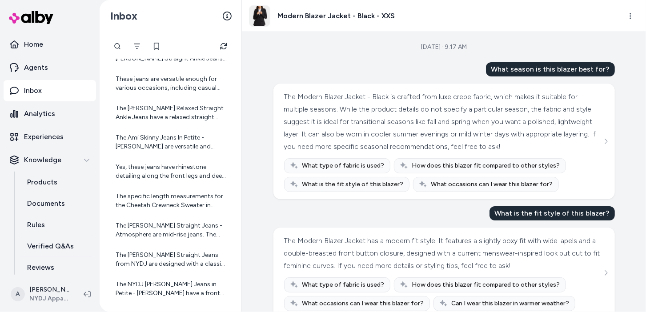
scroll to position [718, 0]
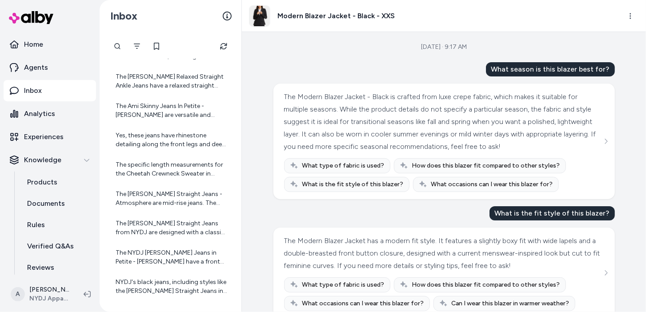
click at [178, 171] on div "The specific length measurements for the Cheetah Crewneck Sweater in regular an…" at bounding box center [172, 170] width 112 height 18
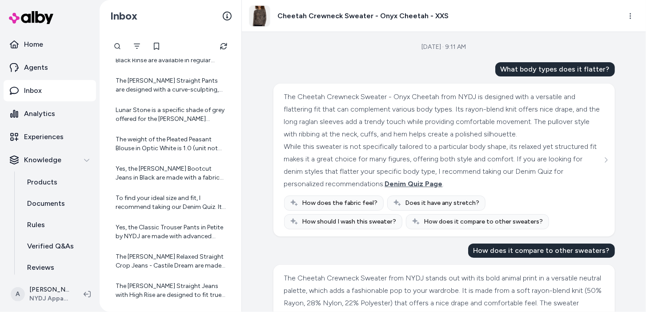
scroll to position [1084, 0]
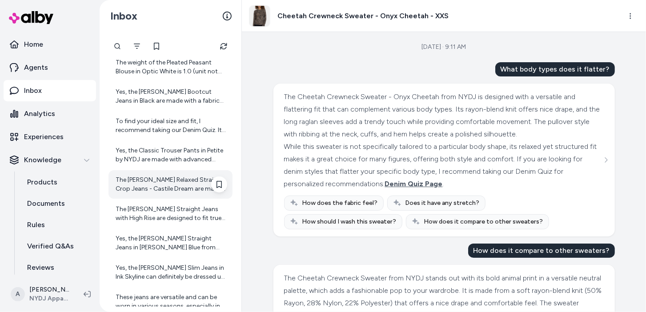
click at [175, 172] on div "The Bailey Relaxed Straight Crop Jeans - Castile Dream are made of 99% cotton a…" at bounding box center [171, 184] width 124 height 28
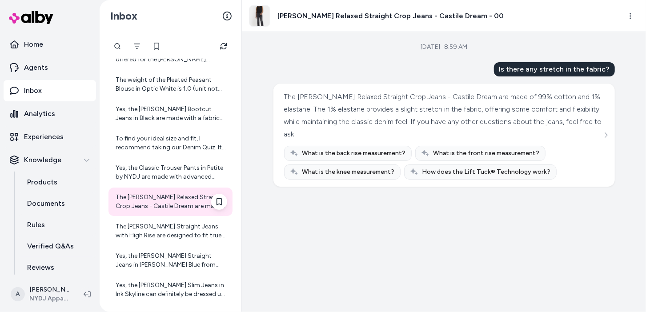
scroll to position [1065, 0]
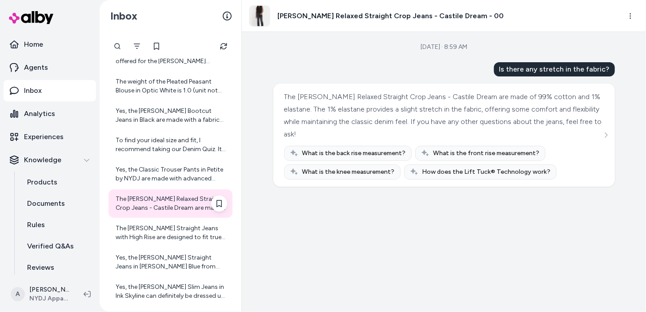
click at [175, 172] on div "Yes, the Classic Trouser Pants in Petite by NYDJ are made with advanced compres…" at bounding box center [172, 175] width 112 height 18
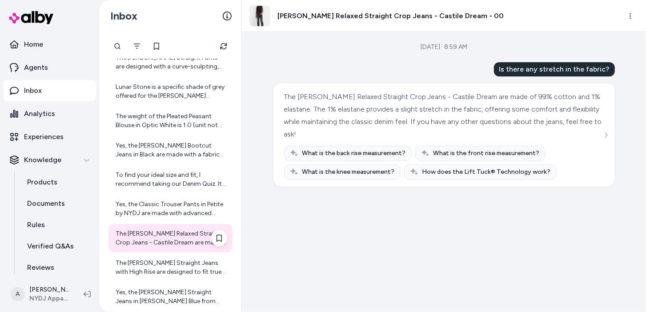
scroll to position [1022, 0]
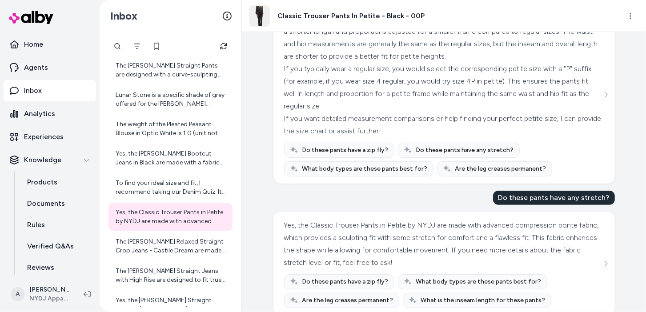
scroll to position [90, 0]
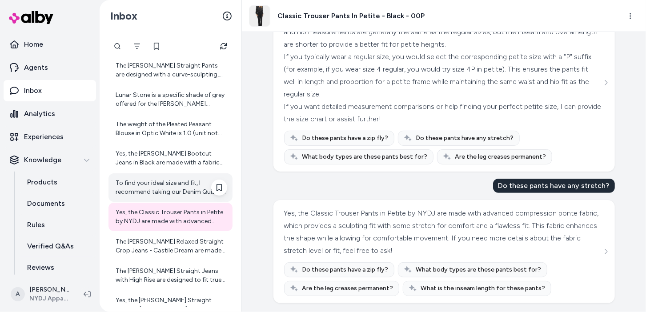
click at [180, 180] on div "To find your ideal size and fit, I recommend taking our Denim Quiz. It helps de…" at bounding box center [172, 188] width 112 height 18
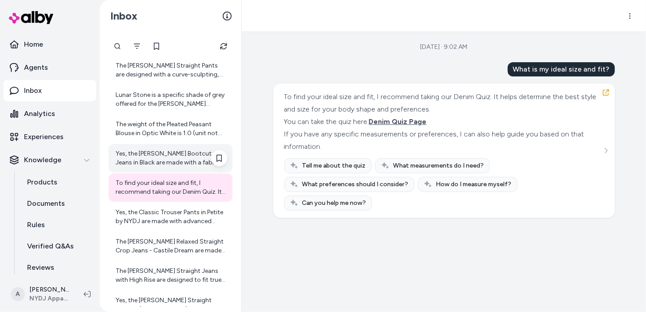
click at [181, 152] on div "Yes, the Barbara Bootcut Jeans in Black are made with a fabric blend that inclu…" at bounding box center [172, 158] width 112 height 18
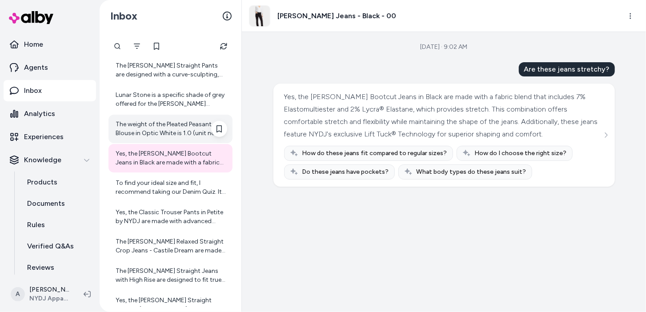
click at [137, 132] on div "The weight of the Pleated Peasant Blouse in Optic White is 1.0 (unit not specif…" at bounding box center [172, 129] width 112 height 18
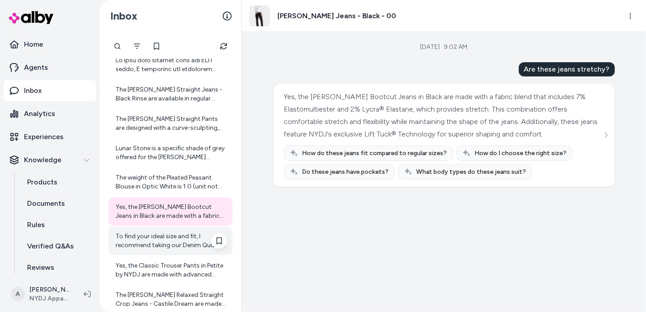
scroll to position [967, 0]
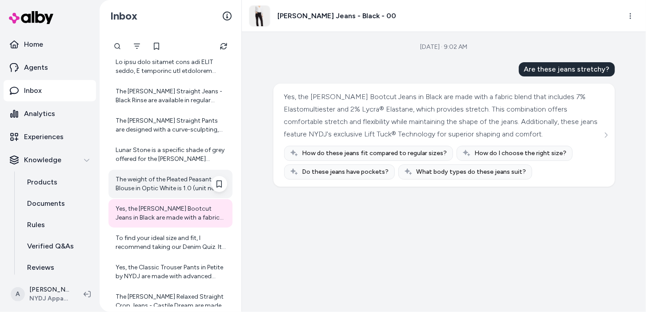
click at [145, 175] on div "The weight of the Pleated Peasant Blouse in Optic White is 1.0 (unit not specif…" at bounding box center [172, 184] width 112 height 18
click at [139, 189] on div "The weight of the Pleated Peasant Blouse in Optic White is 1.0 (unit not specif…" at bounding box center [172, 184] width 112 height 18
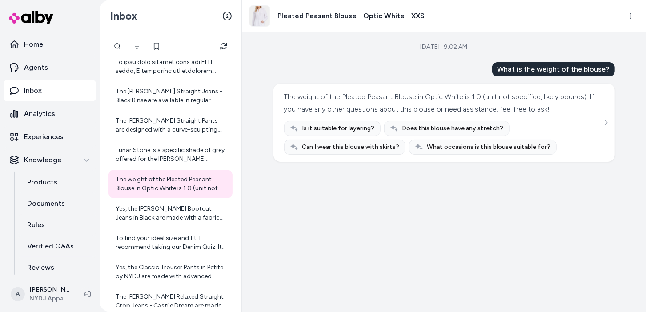
click at [336, 234] on div "Sep 24, 2025 · 9:02 AM What is the weight of the blouse? The weight of the Plea…" at bounding box center [444, 172] width 404 height 280
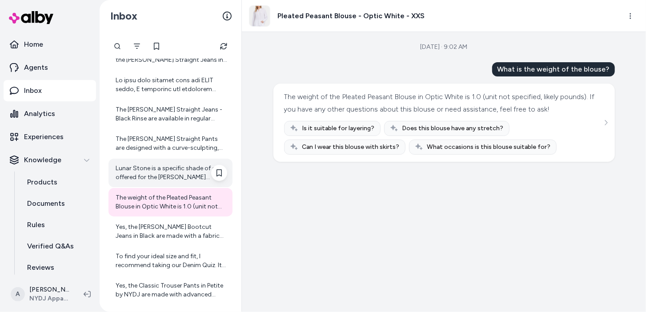
scroll to position [949, 0]
click at [153, 174] on div "Lunar Stone is a specific shade of grey offered for the Marilyn Straight Jeans …" at bounding box center [172, 174] width 112 height 18
click at [171, 165] on div "Lunar Stone is a specific shade of grey offered for the Marilyn Straight Jeans …" at bounding box center [172, 174] width 112 height 18
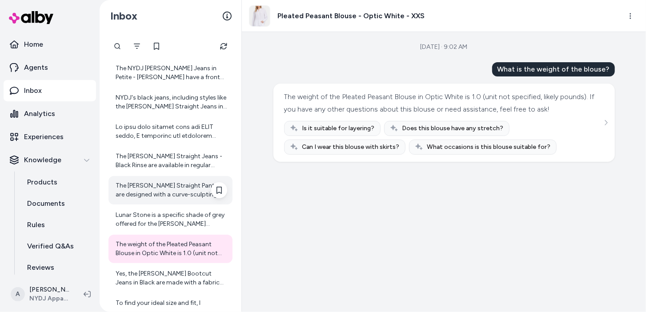
scroll to position [901, 0]
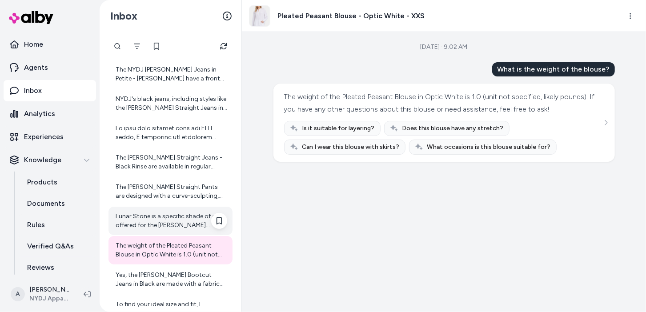
click at [170, 218] on div "Lunar Stone is a specific shade of grey offered for the Marilyn Straight Jeans …" at bounding box center [172, 221] width 112 height 18
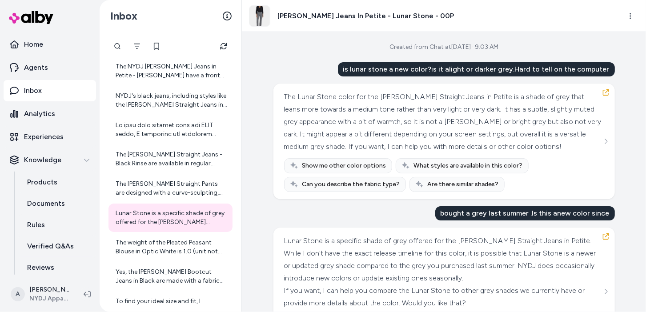
scroll to position [52, 0]
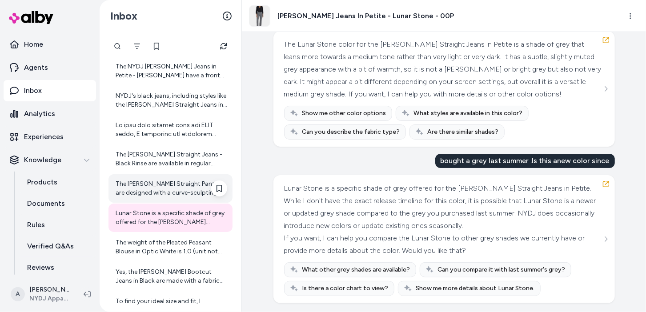
click at [156, 187] on div "The Marilyn Straight Pants are designed with a curve-sculpting, figure-elongati…" at bounding box center [172, 189] width 112 height 18
click at [153, 181] on div "The Marilyn Straight Pants are designed with a curve-sculpting, figure-elongati…" at bounding box center [172, 189] width 112 height 18
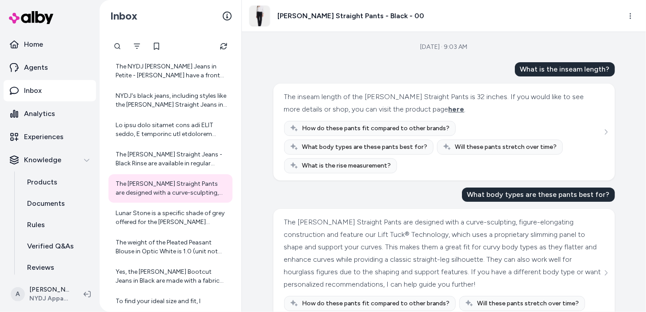
scroll to position [15, 0]
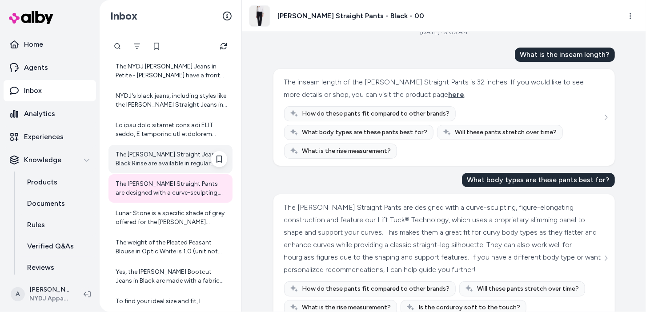
click at [157, 155] on div "The Marilyn Straight Jeans - Black Rinse are available in regular inseam length…" at bounding box center [172, 159] width 112 height 18
click at [178, 157] on div "The Marilyn Straight Jeans - Black Rinse are available in regular inseam length…" at bounding box center [172, 159] width 112 height 18
click at [191, 166] on div "The Marilyn Straight Jeans - Black Rinse are available in regular inseam length…" at bounding box center [172, 159] width 112 height 18
click at [159, 158] on div "The Marilyn Straight Jeans - Black Rinse are available in regular inseam length…" at bounding box center [172, 159] width 112 height 18
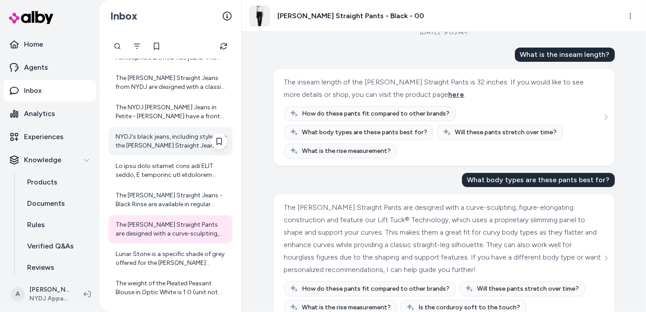
scroll to position [870, 0]
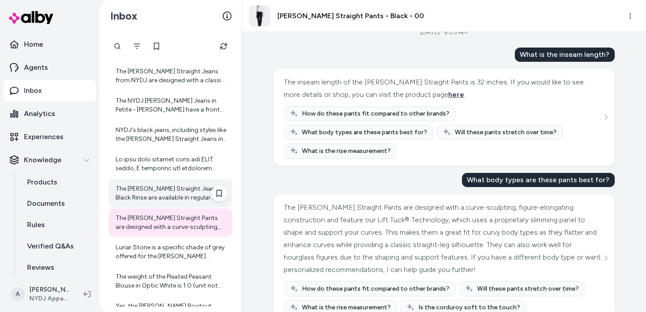
click at [167, 186] on div "The Marilyn Straight Jeans - Black Rinse are available in regular inseam length…" at bounding box center [172, 194] width 112 height 18
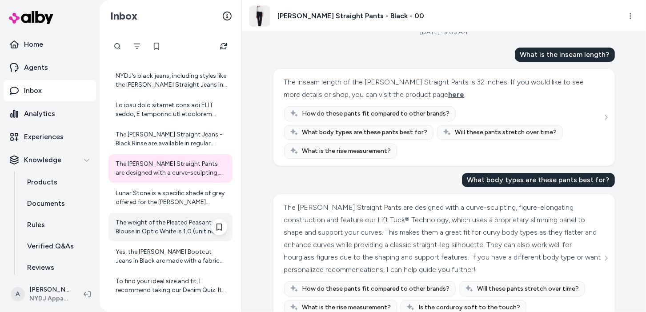
scroll to position [908, 0]
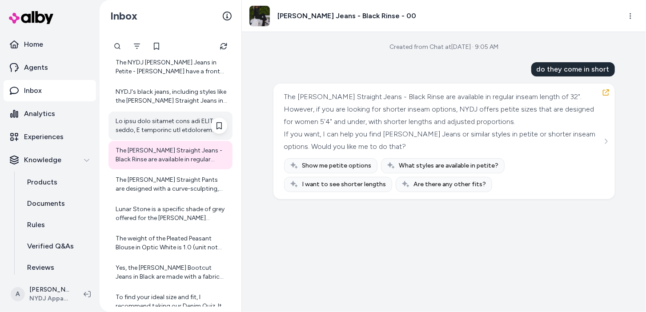
click at [170, 123] on div at bounding box center [172, 126] width 112 height 18
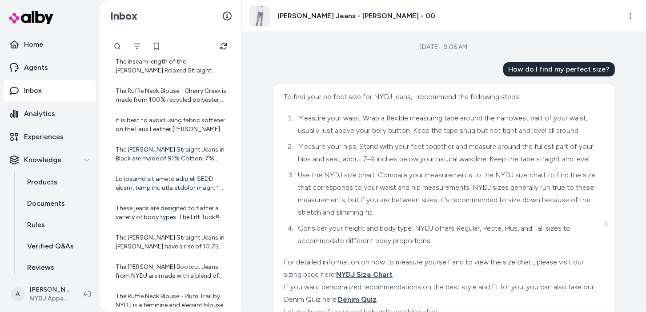
scroll to position [1479, 0]
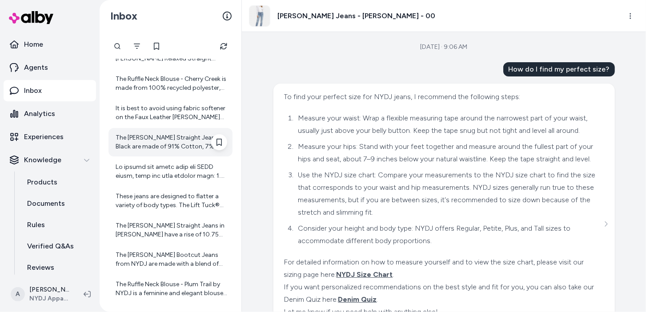
click at [187, 137] on div "The Marilyn Straight Jeans in Black are made of 91% Cotton, 7% Elastomultiester…" at bounding box center [172, 142] width 112 height 18
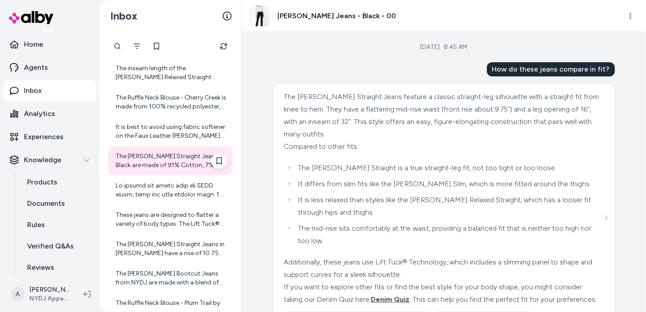
scroll to position [1456, 0]
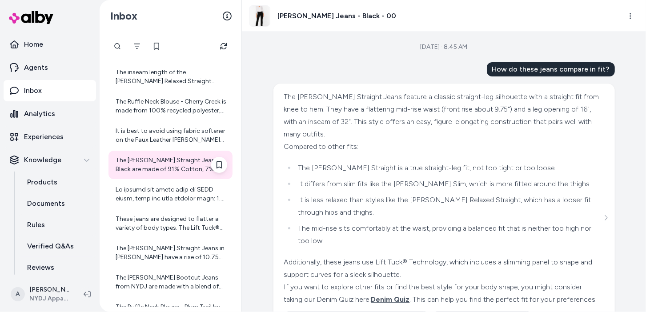
click at [154, 132] on div "It is best to avoid using fabric softener on the Faux Leather Marilyn Straight …" at bounding box center [172, 136] width 112 height 18
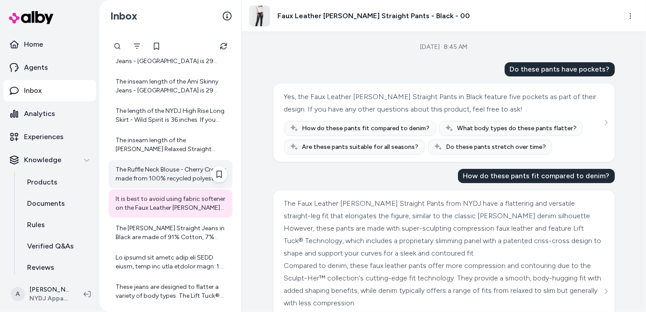
scroll to position [1385, 0]
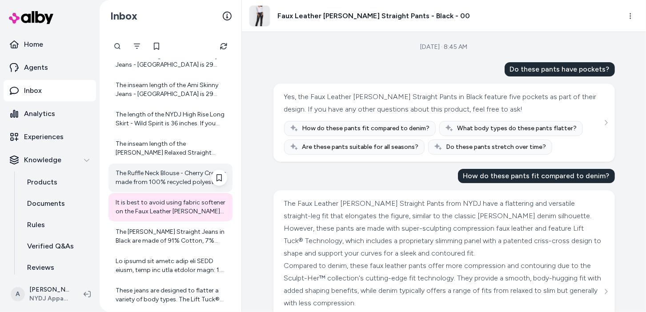
click at [157, 118] on div "The length of the NYDJ High Rise Long Skirt - Wild Spirit is 36 inches. If you …" at bounding box center [172, 119] width 112 height 18
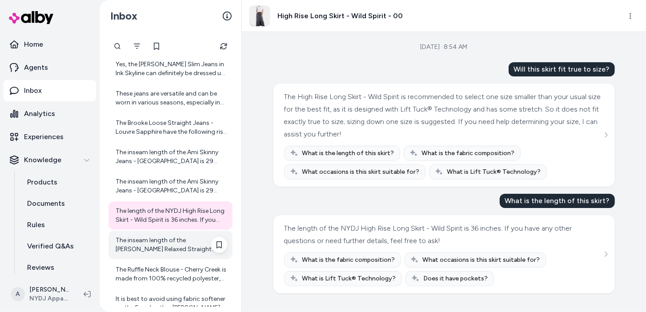
scroll to position [1279, 0]
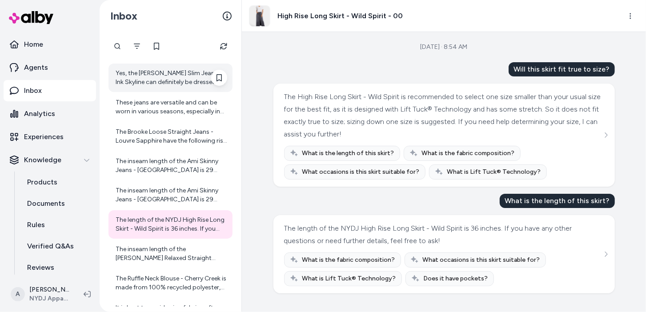
click at [182, 76] on div "Yes, the Sheri Slim Jeans in Ink Skyline can definitely be dressed up. Their ri…" at bounding box center [172, 78] width 112 height 18
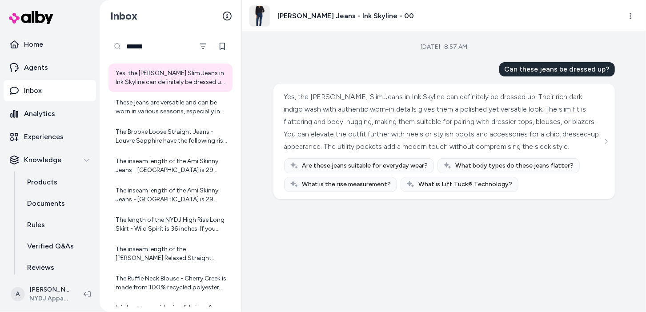
click at [114, 42] on div "******" at bounding box center [151, 46] width 85 height 18
type input "*******"
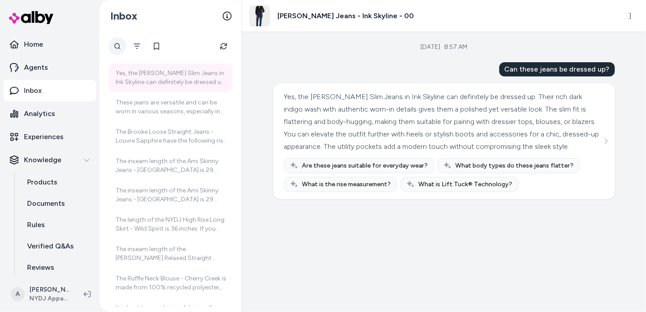
scroll to position [0, 24]
click at [117, 48] on div "*******" at bounding box center [118, 46] width 18 height 18
click at [156, 47] on input "*******" at bounding box center [151, 46] width 85 height 18
click at [168, 41] on input "*******" at bounding box center [151, 46] width 85 height 18
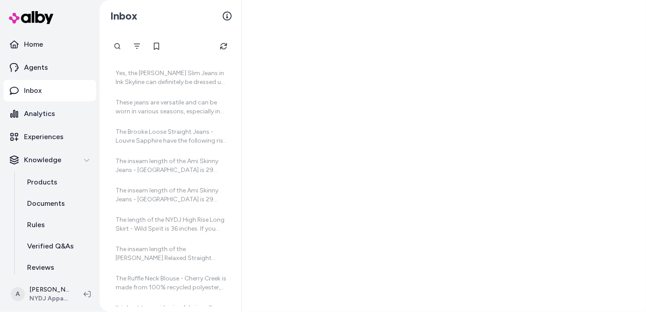
scroll to position [46, 0]
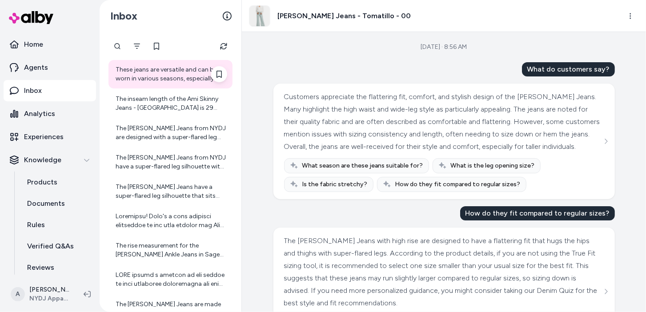
scroll to position [75, 0]
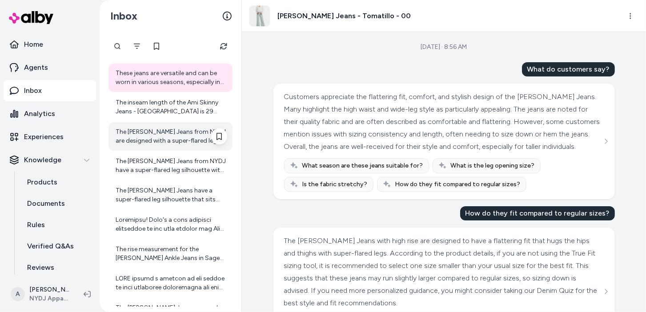
click at [184, 144] on div "The Mia Palazzo Jeans from NYDJ are designed with a super-flared leg and a high…" at bounding box center [172, 137] width 112 height 18
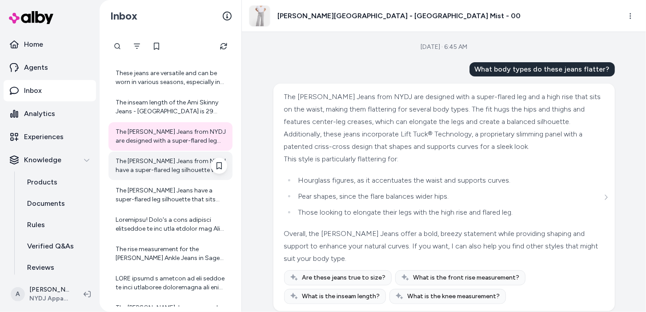
click at [148, 161] on div "The Mia Palazzo Jeans from NYDJ have a super-flared leg silhouette with a high …" at bounding box center [172, 166] width 112 height 18
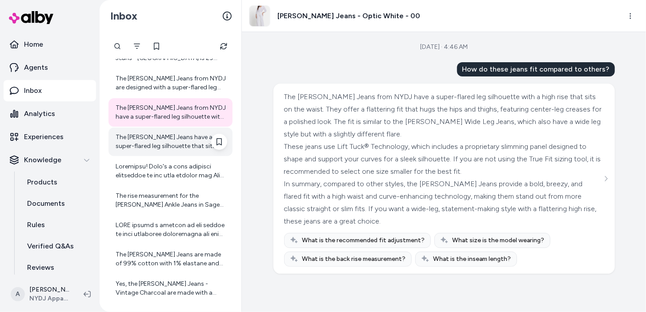
scroll to position [129, 0]
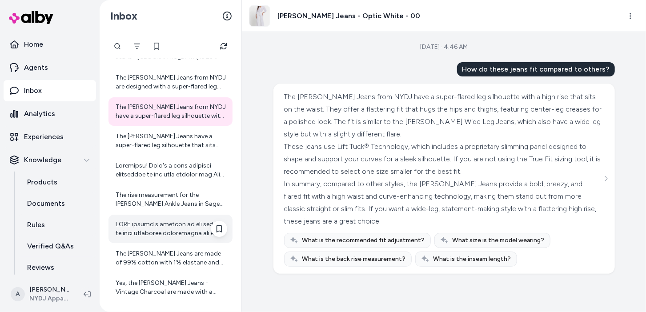
click at [183, 223] on div at bounding box center [172, 229] width 112 height 18
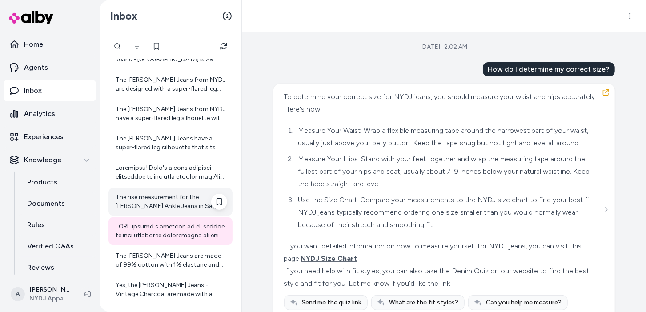
scroll to position [128, 0]
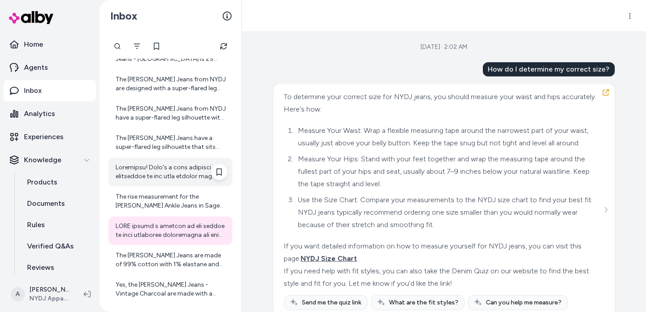
click at [198, 178] on div at bounding box center [172, 172] width 112 height 18
click at [176, 168] on div at bounding box center [172, 172] width 112 height 18
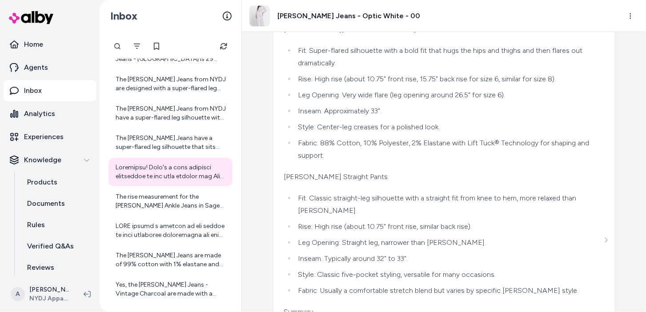
scroll to position [168, 0]
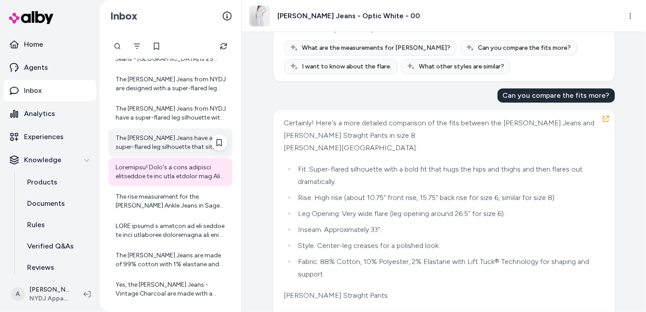
click at [154, 147] on div "The Mia Palazzo Jeans have a super-flared leg silhouette that sits high on the …" at bounding box center [172, 143] width 112 height 18
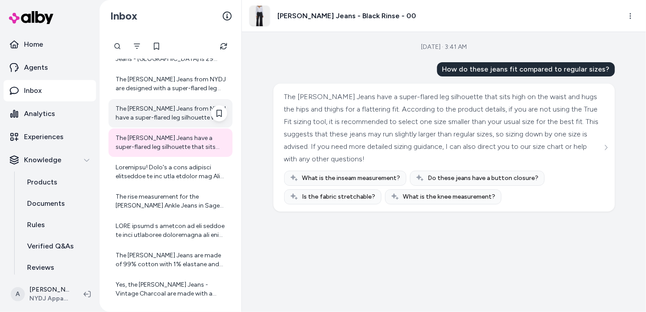
click at [136, 102] on div "The Mia Palazzo Jeans from NYDJ have a super-flared leg silhouette with a high …" at bounding box center [171, 113] width 124 height 28
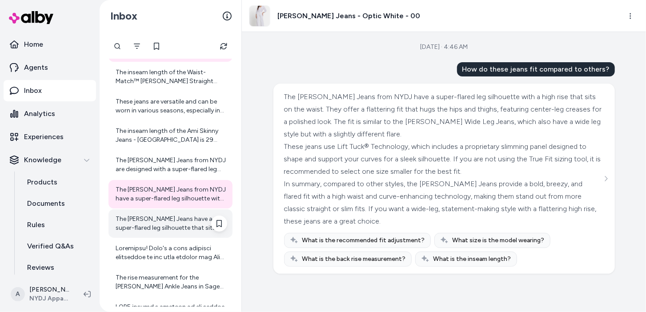
scroll to position [44, 0]
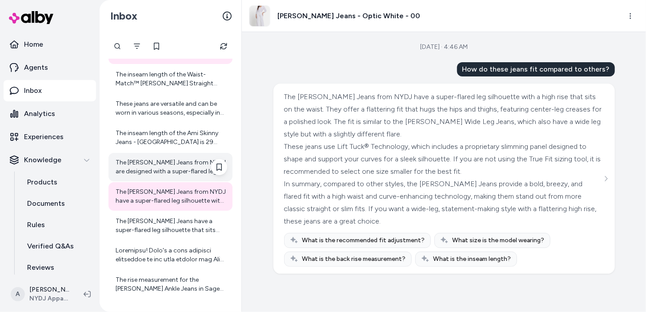
click at [143, 162] on div "The Mia Palazzo Jeans from NYDJ are designed with a super-flared leg and a high…" at bounding box center [172, 167] width 112 height 18
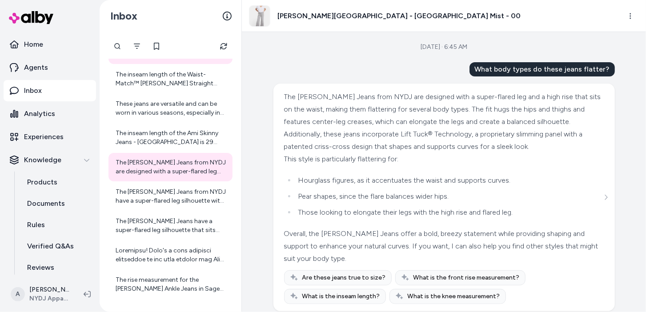
scroll to position [9, 0]
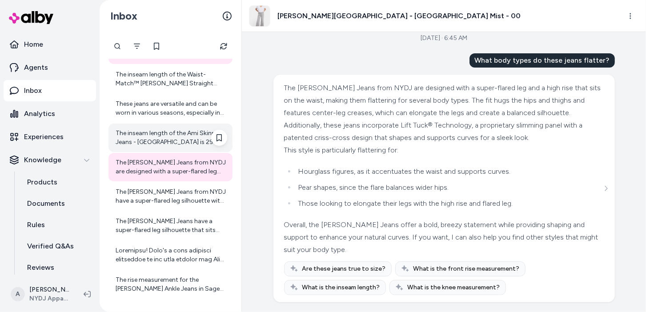
click at [129, 137] on div "The inseam length of the Ami Skinny Jeans - Lake Notre-Dame is 29 inches. If yo…" at bounding box center [172, 138] width 112 height 18
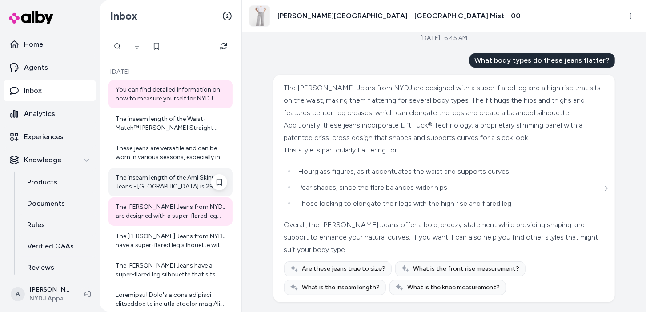
scroll to position [0, 0]
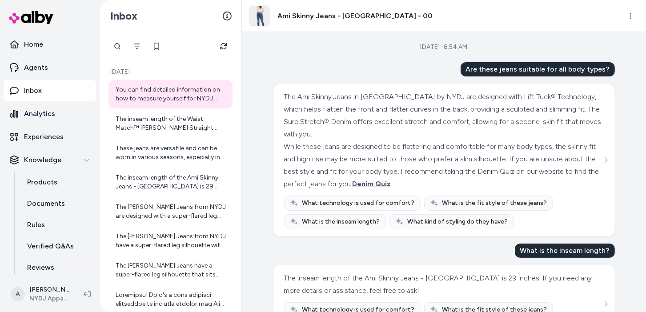
scroll to position [40, 0]
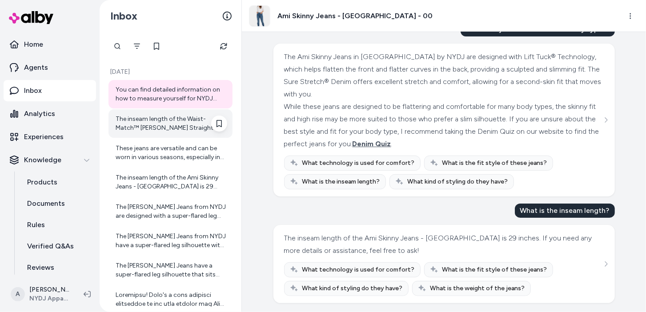
click at [185, 124] on div "The inseam length of the Waist-Match™ Marilyn Straight Jeans In Petite - Black …" at bounding box center [172, 124] width 112 height 18
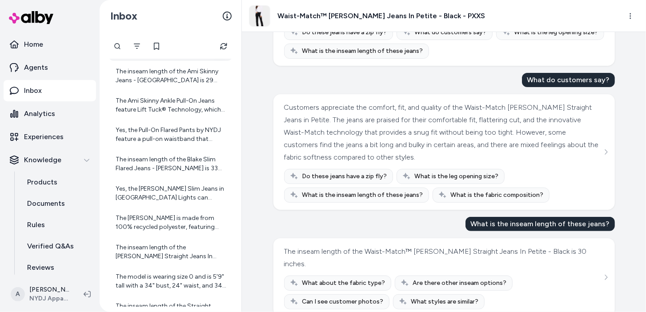
scroll to position [79, 0]
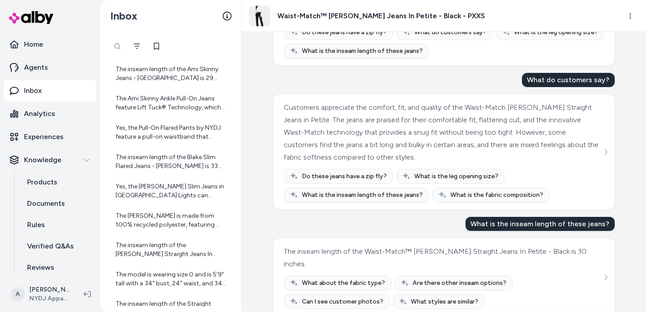
click at [123, 44] on div "*******" at bounding box center [118, 46] width 18 height 18
click at [166, 48] on input "*******" at bounding box center [151, 46] width 85 height 18
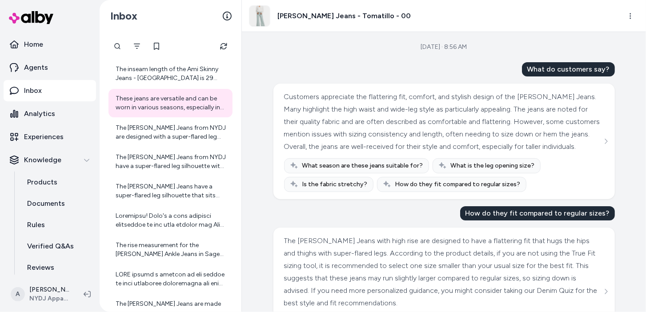
click at [396, 42] on div "Sep 24, 2025 · 8:56 AM What do customers say? Customers appreciate the flatteri…" at bounding box center [444, 172] width 404 height 280
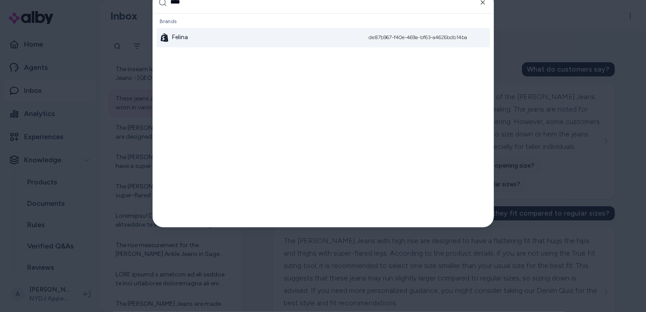
type input "*****"
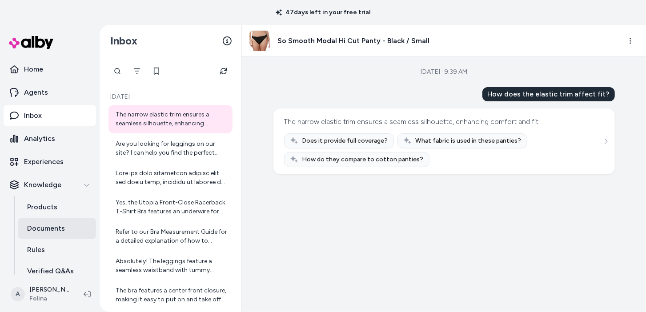
click at [54, 230] on p "Documents" at bounding box center [46, 228] width 38 height 11
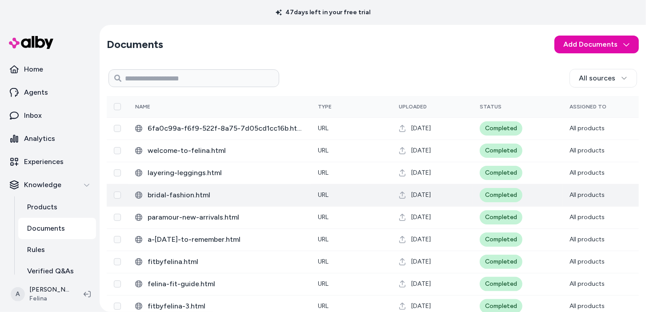
click at [180, 198] on span "bridal-fashion.html" at bounding box center [226, 195] width 156 height 11
click at [206, 196] on span "bridal-fashion.html" at bounding box center [226, 195] width 156 height 11
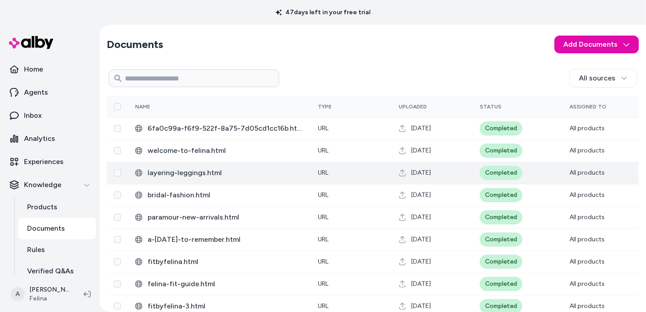
click at [195, 173] on span "layering-leggings.html" at bounding box center [226, 173] width 156 height 11
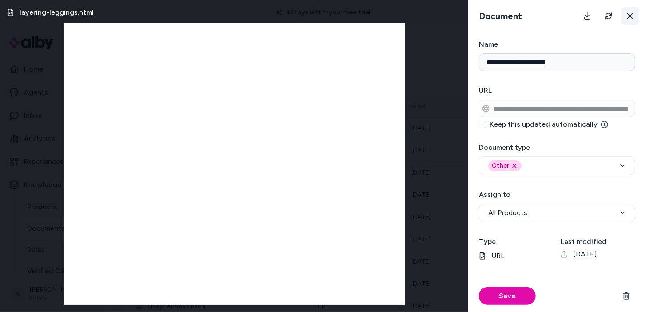
click at [635, 15] on button at bounding box center [631, 16] width 18 height 18
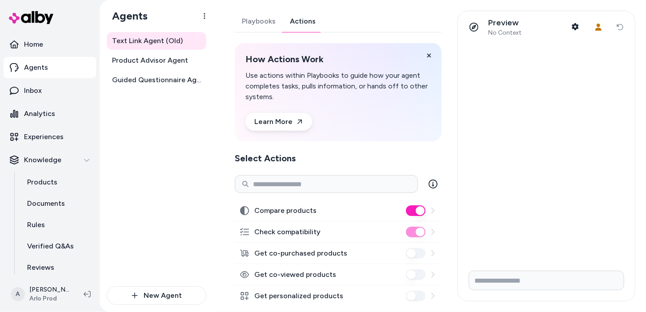
click at [308, 17] on link "Actions" at bounding box center [303, 21] width 40 height 21
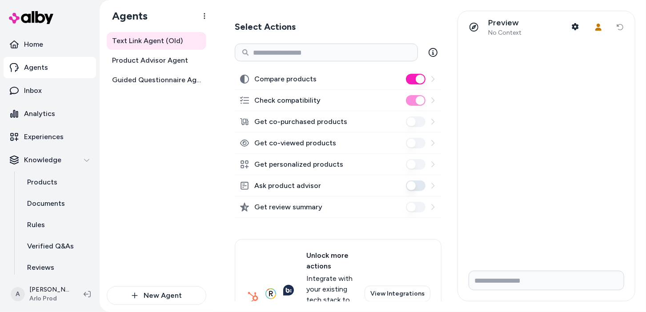
scroll to position [188, 0]
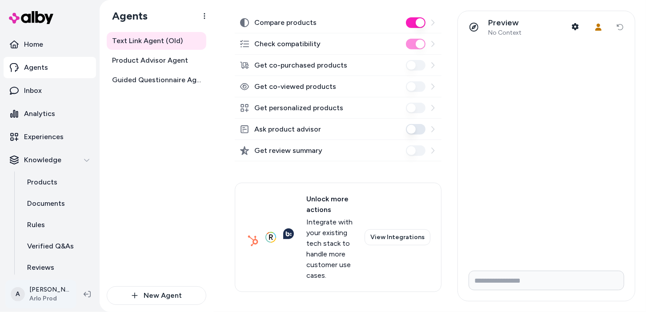
click at [46, 294] on html "Home Agents Inbox Analytics Experiences Knowledge Products Documents Rules Veri…" at bounding box center [323, 156] width 646 height 312
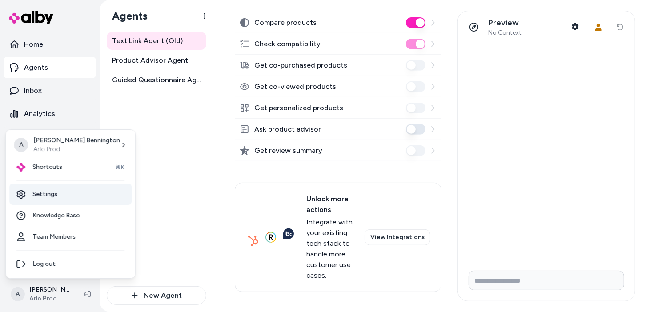
click at [70, 189] on link "Settings" at bounding box center [70, 194] width 122 height 21
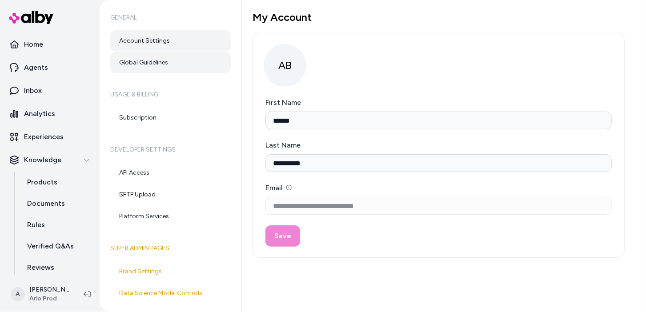
click at [184, 60] on link "Global Guidelines" at bounding box center [170, 62] width 121 height 21
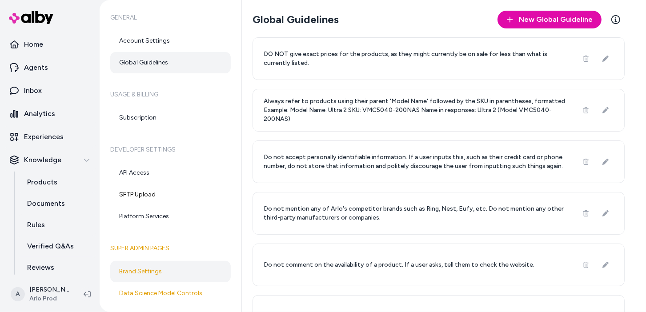
click at [200, 268] on link "Brand Settings" at bounding box center [170, 271] width 121 height 21
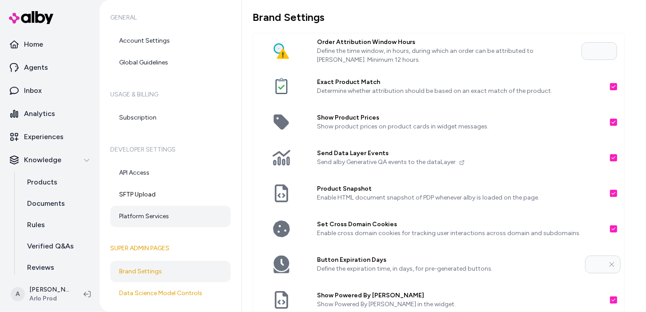
click at [197, 218] on link "Platform Services" at bounding box center [170, 216] width 121 height 21
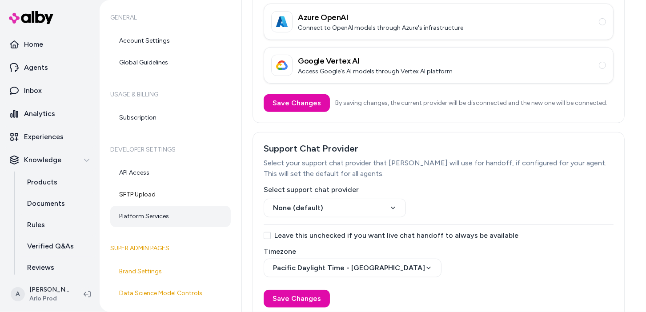
scroll to position [168, 0]
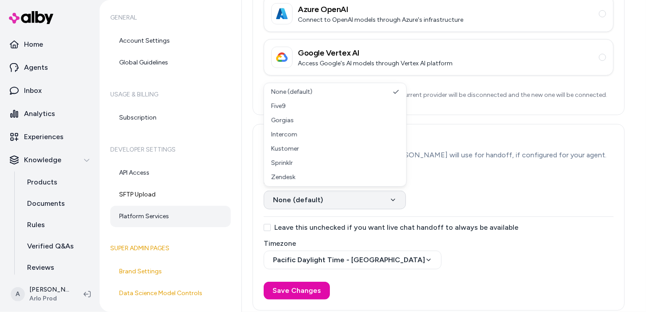
click at [390, 196] on html "Home Agents Inbox Analytics Experiences Knowledge Products Documents Rules Veri…" at bounding box center [323, 156] width 646 height 312
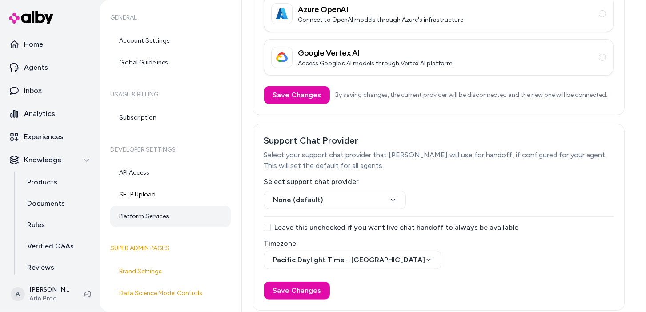
click at [249, 128] on div "Platform Services LLM Provider Configure your own AI provider credentials (opti…" at bounding box center [444, 156] width 404 height 312
click at [161, 274] on link "Brand Settings" at bounding box center [170, 271] width 121 height 21
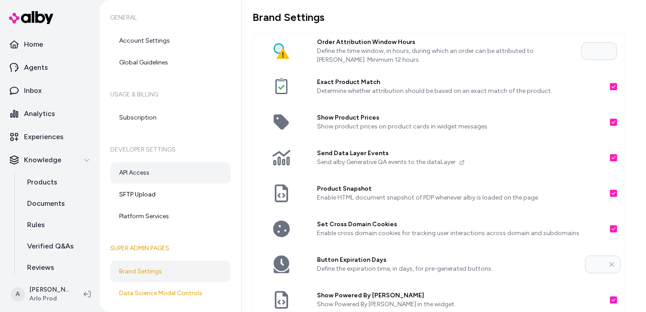
click at [145, 169] on link "API Access" at bounding box center [170, 172] width 121 height 21
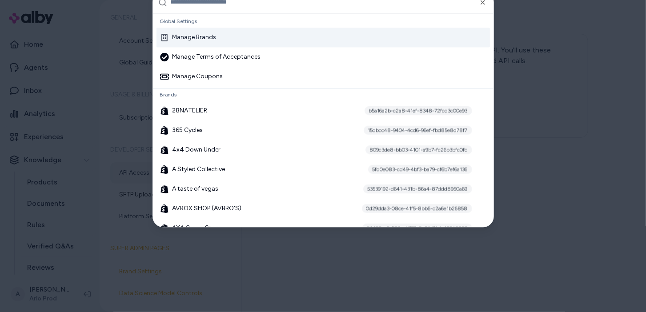
click at [325, 39] on div "Manage Brands" at bounding box center [324, 38] width 334 height 20
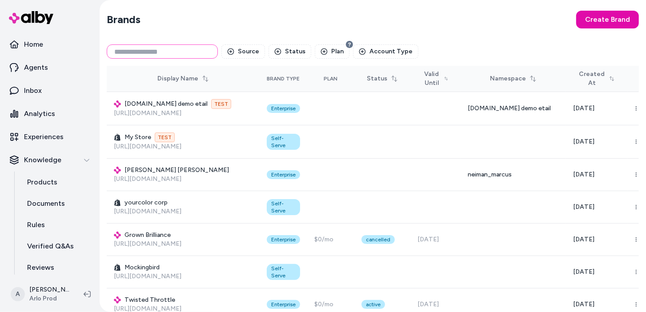
click at [201, 57] on input at bounding box center [162, 51] width 111 height 14
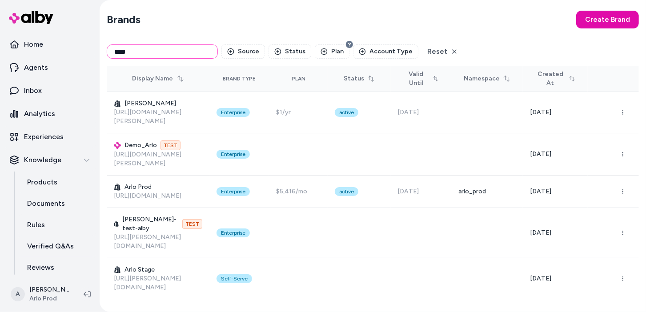
type input "****"
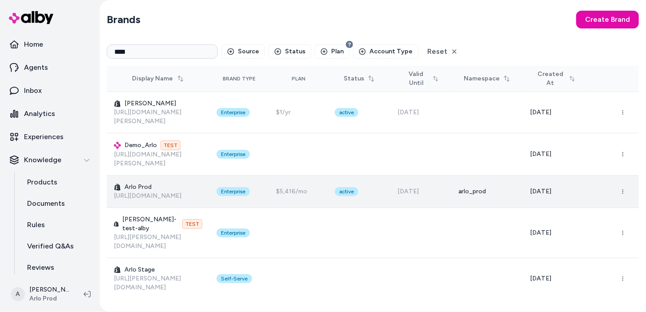
drag, startPoint x: 105, startPoint y: 179, endPoint x: 169, endPoint y: 184, distance: 64.3
click at [169, 184] on div "Brands Create Brand **** Source Status Plan Account Type Reset Display Name Bra…" at bounding box center [373, 156] width 547 height 312
click at [193, 182] on td "[PERSON_NAME] Prod [URL][DOMAIN_NAME]" at bounding box center [158, 192] width 103 height 32
drag, startPoint x: 193, startPoint y: 192, endPoint x: 110, endPoint y: 181, distance: 83.5
click at [110, 181] on td "[PERSON_NAME] Prod [URL][DOMAIN_NAME]" at bounding box center [158, 192] width 103 height 32
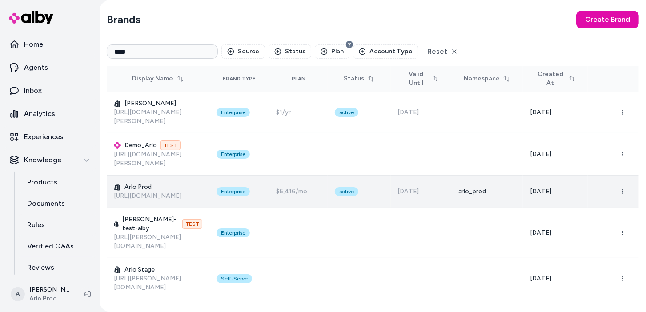
copy link "[URL][DOMAIN_NAME]"
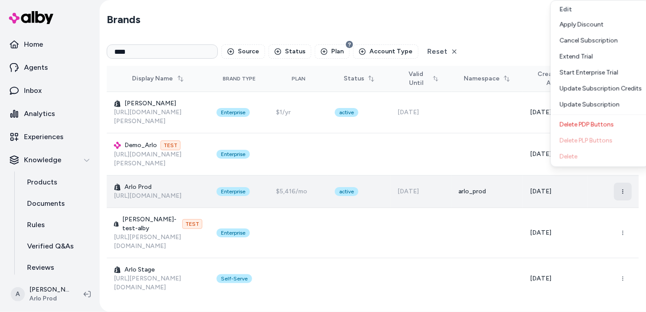
click at [621, 189] on icon "button" at bounding box center [623, 191] width 5 height 5
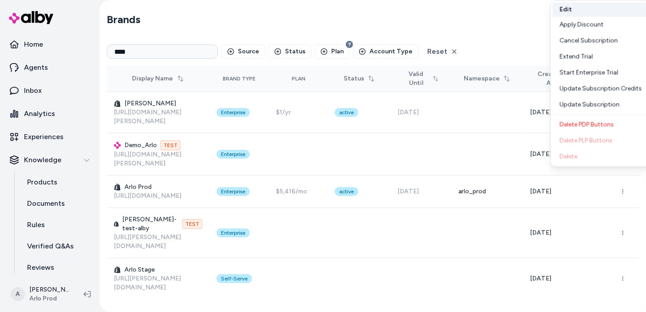
click at [577, 10] on button "Edit" at bounding box center [600, 10] width 95 height 14
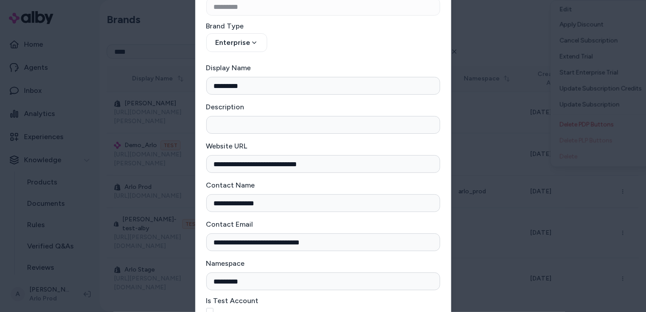
click at [277, 57] on form "**********" at bounding box center [323, 164] width 234 height 360
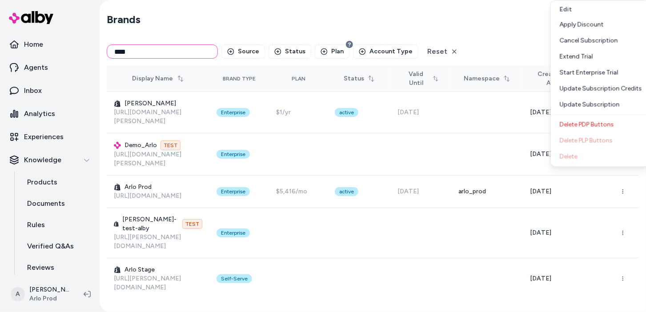
click at [177, 50] on input "****" at bounding box center [162, 51] width 111 height 14
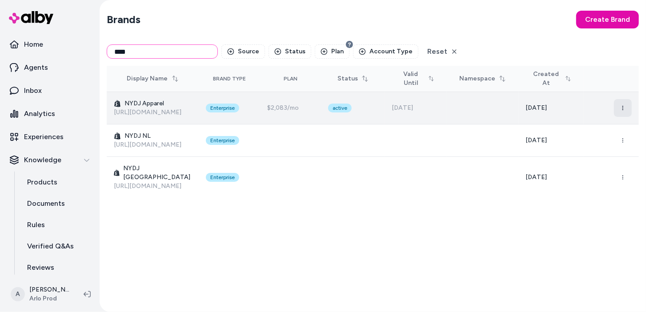
type input "****"
click at [626, 103] on button "button" at bounding box center [623, 108] width 18 height 18
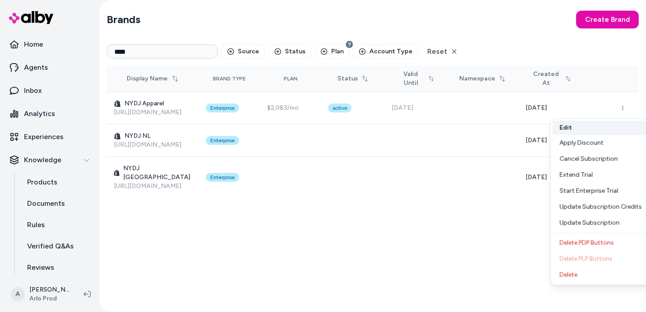
click at [610, 131] on button "Edit" at bounding box center [600, 128] width 95 height 14
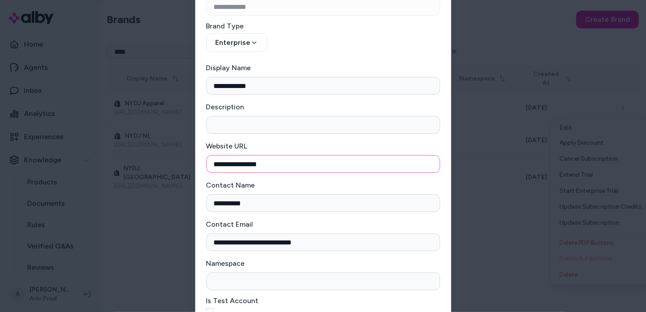
click at [311, 170] on input "**********" at bounding box center [323, 164] width 234 height 18
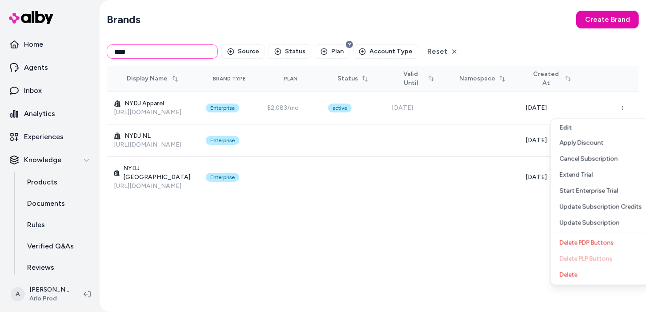
click at [164, 46] on input "****" at bounding box center [162, 51] width 111 height 14
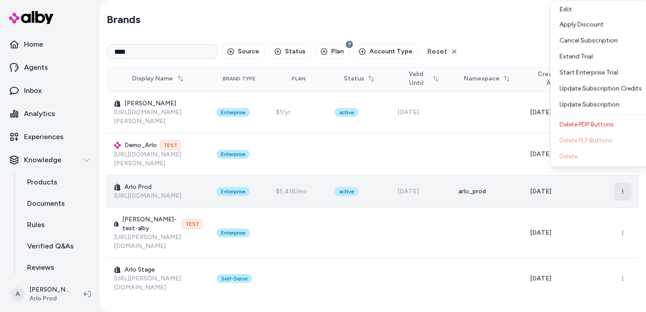
click at [618, 183] on button "button" at bounding box center [623, 192] width 18 height 18
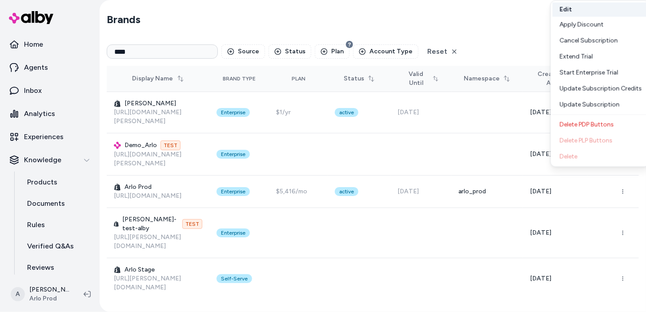
click at [598, 13] on button "Edit" at bounding box center [600, 10] width 95 height 14
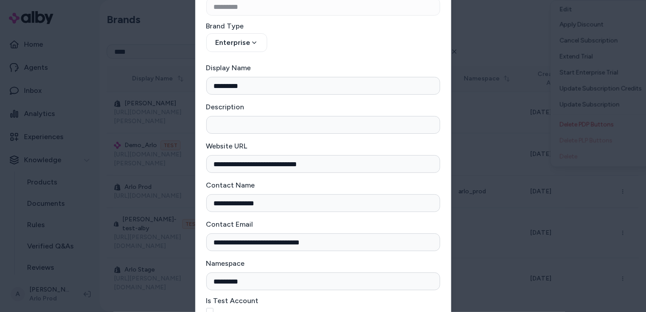
click at [370, 174] on form "**********" at bounding box center [323, 164] width 234 height 360
click at [378, 150] on div "**********" at bounding box center [323, 157] width 234 height 32
click at [377, 163] on input "**********" at bounding box center [323, 164] width 234 height 18
click at [392, 141] on div "**********" at bounding box center [323, 157] width 234 height 32
click at [401, 65] on div "Display Name *********" at bounding box center [323, 79] width 234 height 32
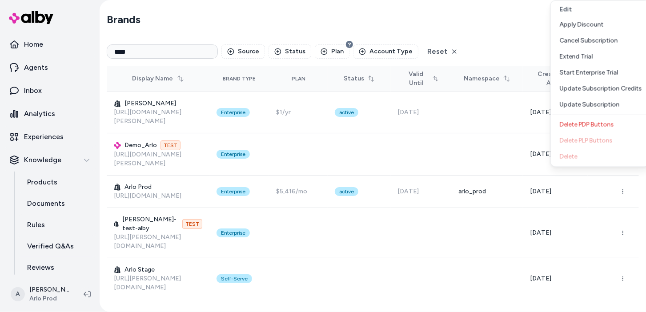
click at [527, 12] on section "Brands Create Brand" at bounding box center [373, 19] width 533 height 25
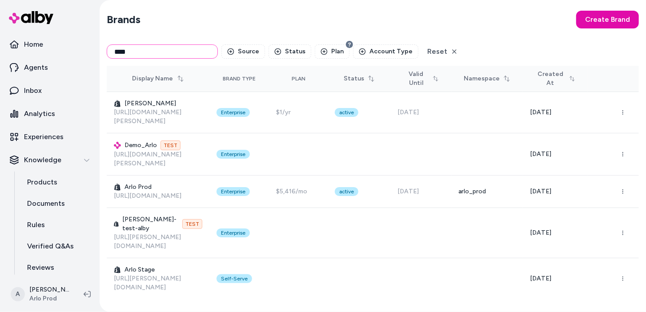
click at [157, 56] on input "****" at bounding box center [162, 51] width 111 height 14
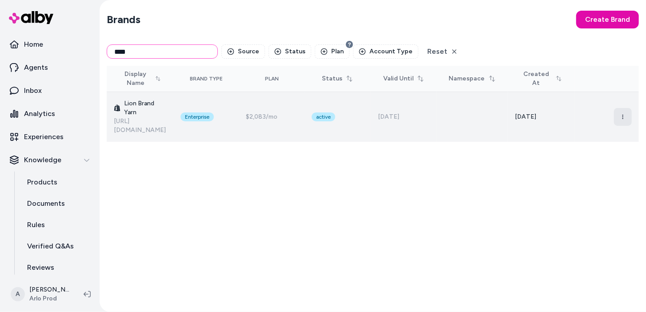
type input "****"
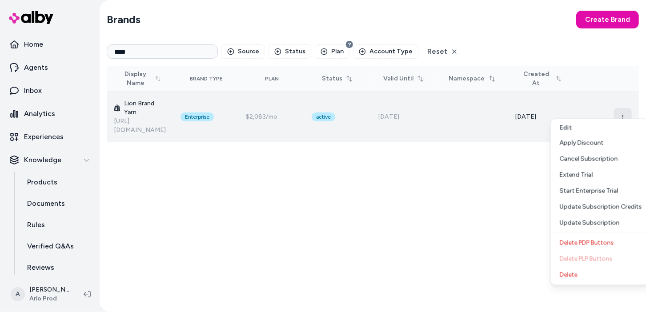
click at [627, 108] on button "button" at bounding box center [623, 117] width 18 height 18
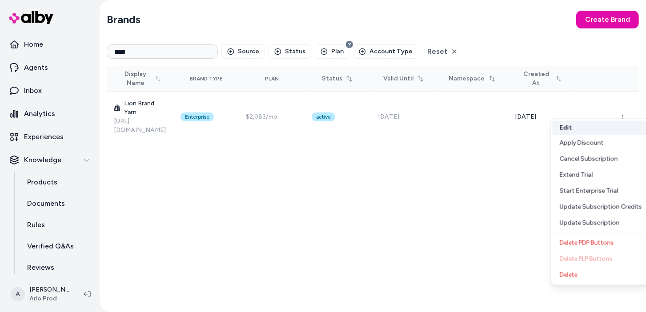
click at [601, 130] on button "Edit" at bounding box center [600, 128] width 95 height 14
click at [194, 50] on input "****" at bounding box center [162, 51] width 111 height 14
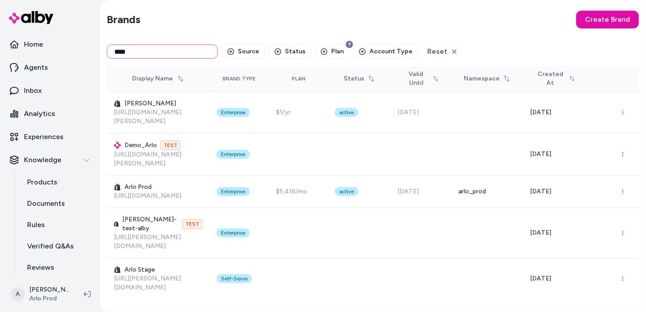
type input "****"
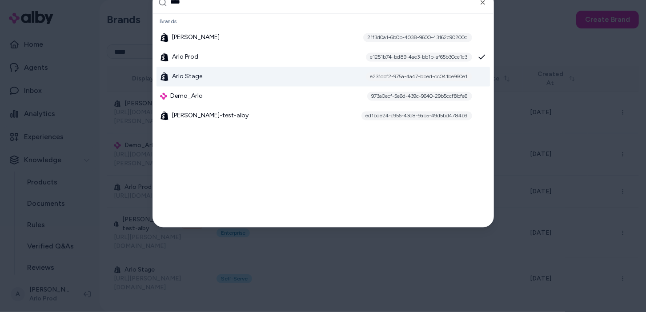
type input "****"
click at [207, 70] on div "[PERSON_NAME] Stage e231cbf2-975a-4a47-bbed-cc041be960e1" at bounding box center [324, 77] width 334 height 20
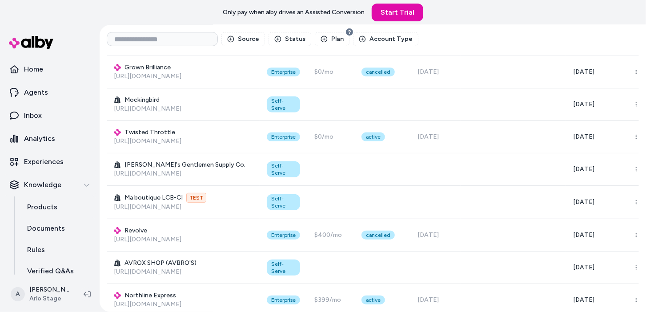
scroll to position [202, 0]
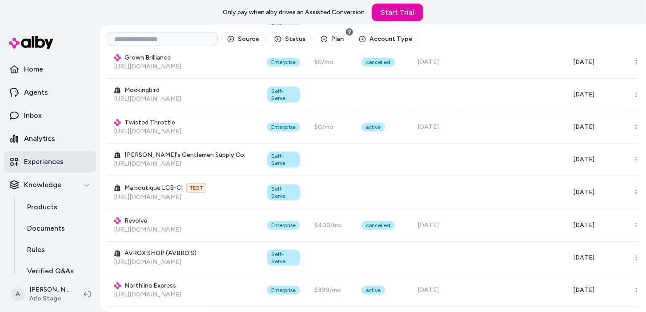
click at [37, 160] on p "Experiences" at bounding box center [44, 162] width 40 height 11
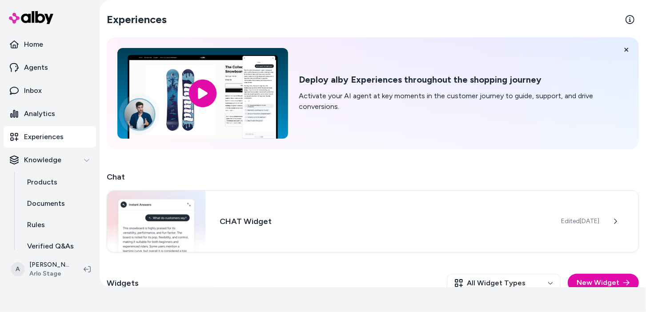
scroll to position [90, 0]
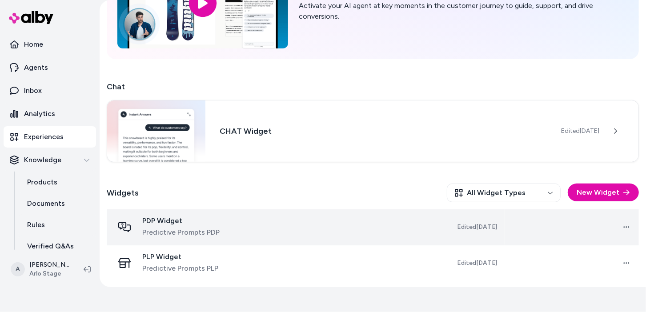
click at [204, 234] on span "Predictive Prompts PDP" at bounding box center [180, 232] width 77 height 11
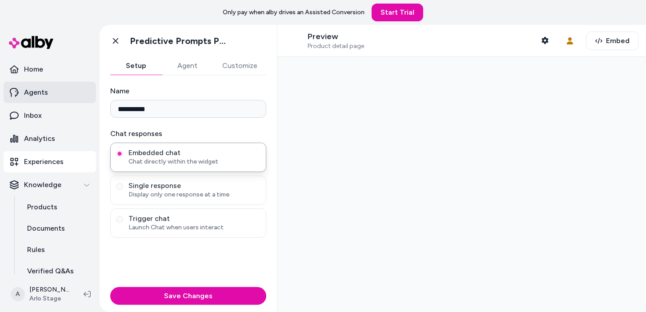
click at [21, 96] on link "Agents" at bounding box center [50, 92] width 93 height 21
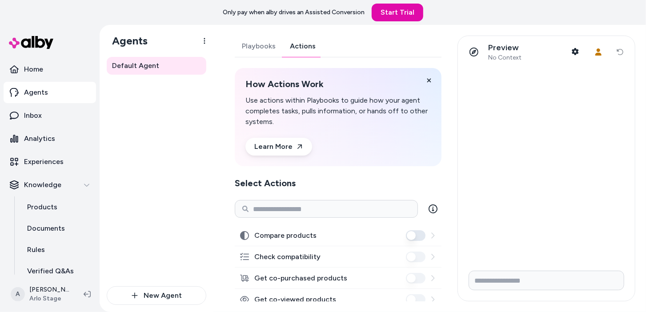
click at [294, 55] on link "Actions" at bounding box center [303, 46] width 40 height 21
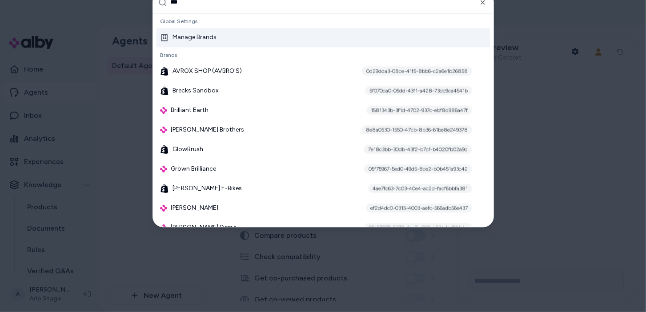
type input "****"
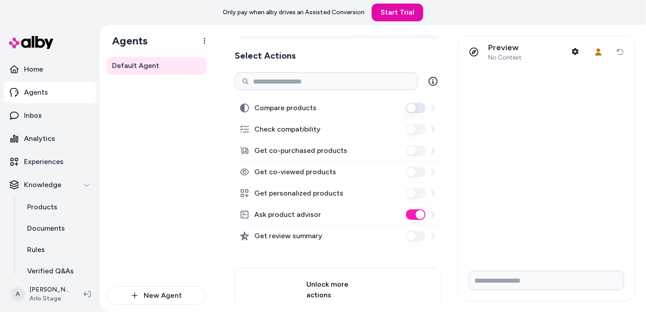
scroll to position [214, 0]
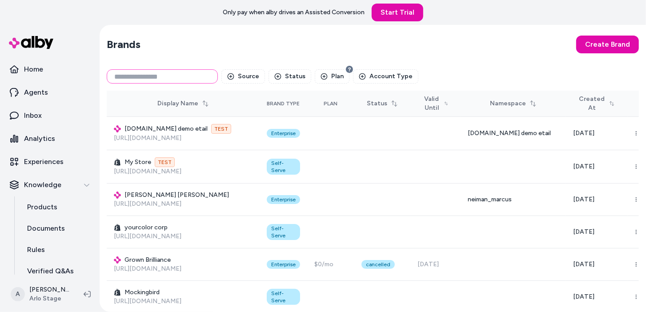
click at [204, 81] on input at bounding box center [162, 76] width 111 height 14
type input "***"
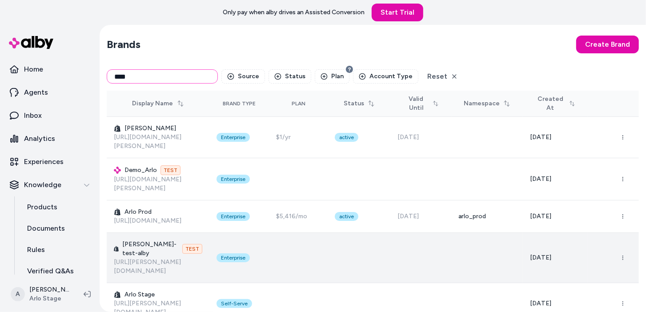
type input "****"
drag, startPoint x: 181, startPoint y: 255, endPoint x: 109, endPoint y: 246, distance: 72.3
click at [109, 246] on td "[PERSON_NAME]-test-alby TEST [URL][PERSON_NAME][DOMAIN_NAME]" at bounding box center [158, 258] width 103 height 50
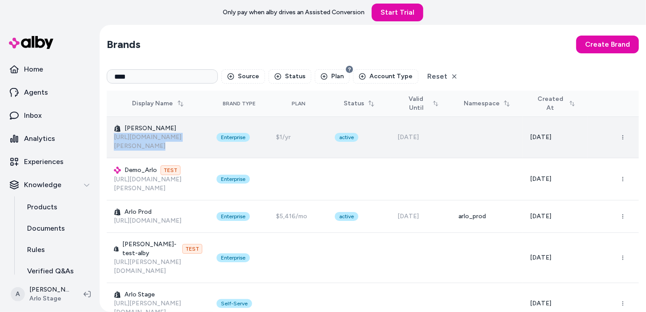
drag, startPoint x: 201, startPoint y: 133, endPoint x: 110, endPoint y: 139, distance: 91.4
click at [110, 139] on tr "[PERSON_NAME] [URL][DOMAIN_NAME][PERSON_NAME] Enterprise $1/yr active [DATE] [D…" at bounding box center [373, 137] width 533 height 41
copy link "[URL][DOMAIN_NAME][PERSON_NAME]"
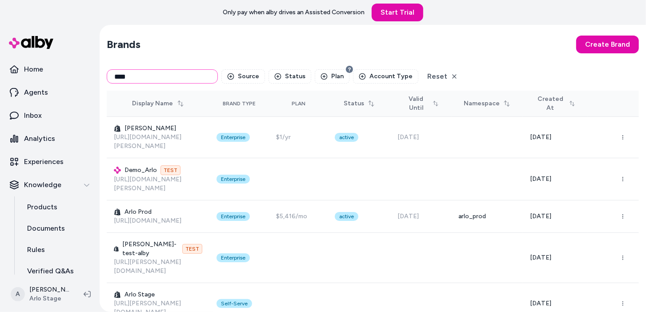
click at [178, 73] on input "****" at bounding box center [162, 76] width 111 height 14
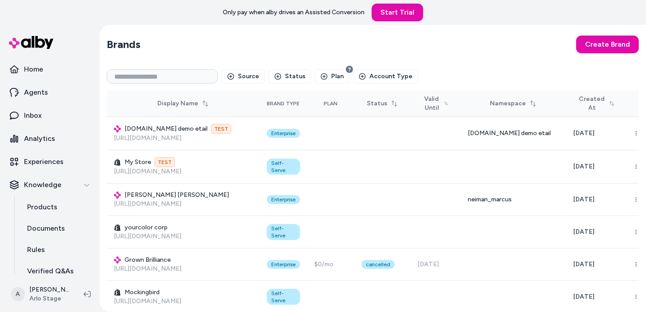
click at [301, 45] on section "Brands Create Brand" at bounding box center [373, 44] width 533 height 25
